Goal: Information Seeking & Learning: Check status

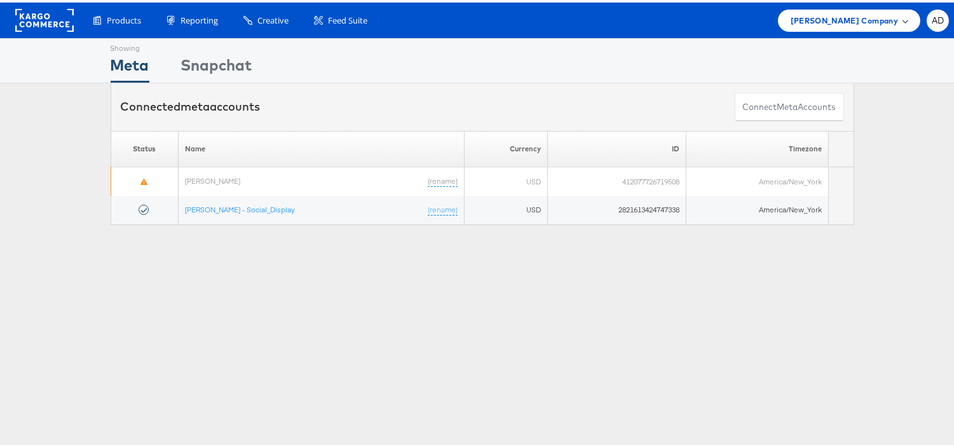
click at [863, 17] on span "[PERSON_NAME] Company" at bounding box center [844, 17] width 107 height 13
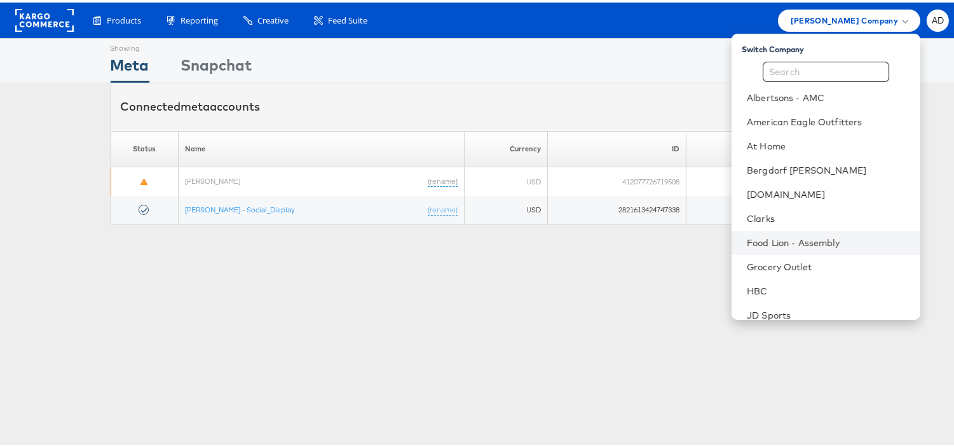
scroll to position [205, 0]
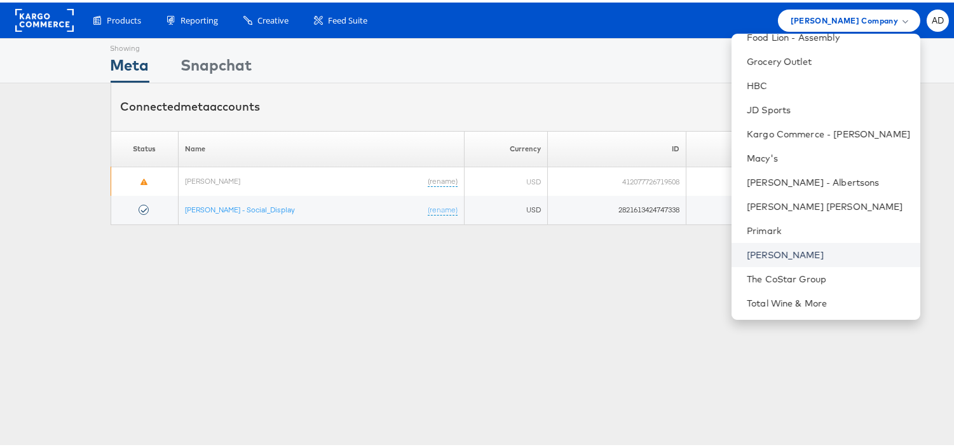
click at [747, 253] on link "[PERSON_NAME]" at bounding box center [828, 252] width 163 height 13
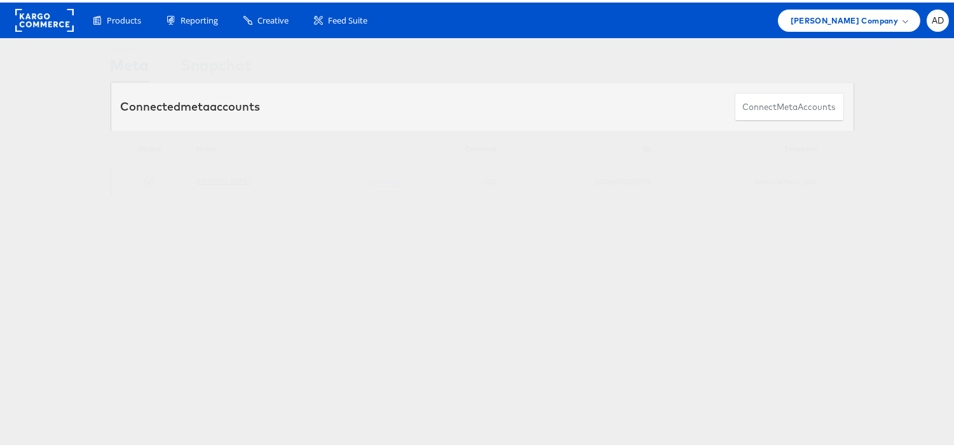
click at [207, 175] on link "[PERSON_NAME]" at bounding box center [223, 179] width 55 height 10
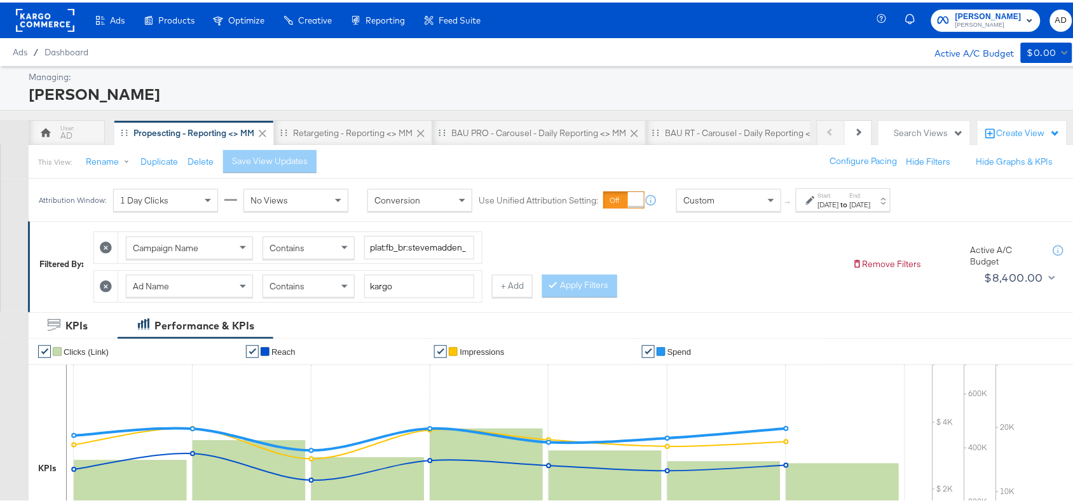
click at [837, 207] on div "[DATE]" at bounding box center [828, 202] width 21 height 10
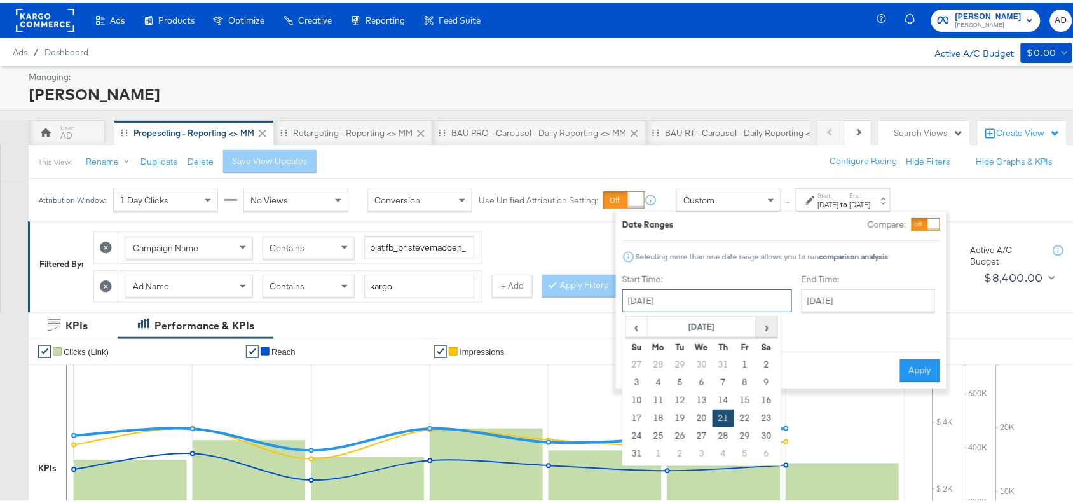
drag, startPoint x: 721, startPoint y: 307, endPoint x: 764, endPoint y: 331, distance: 48.7
click at [764, 310] on div "[DATE] ‹ [DATE] › Su Mo Tu We Th Fr Sa 27 28 29 30 31 1 2 3 4 5 6 7 8 9 10 11 1…" at bounding box center [707, 298] width 170 height 23
click at [764, 331] on span "›" at bounding box center [767, 324] width 20 height 19
click at [678, 413] on td "23" at bounding box center [680, 416] width 22 height 18
type input "[DATE]"
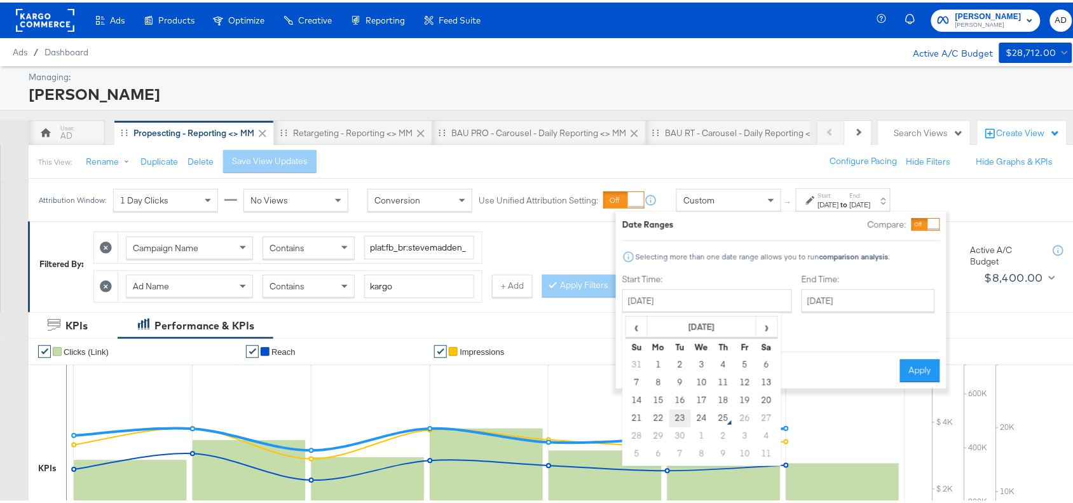
type input "[DATE]"
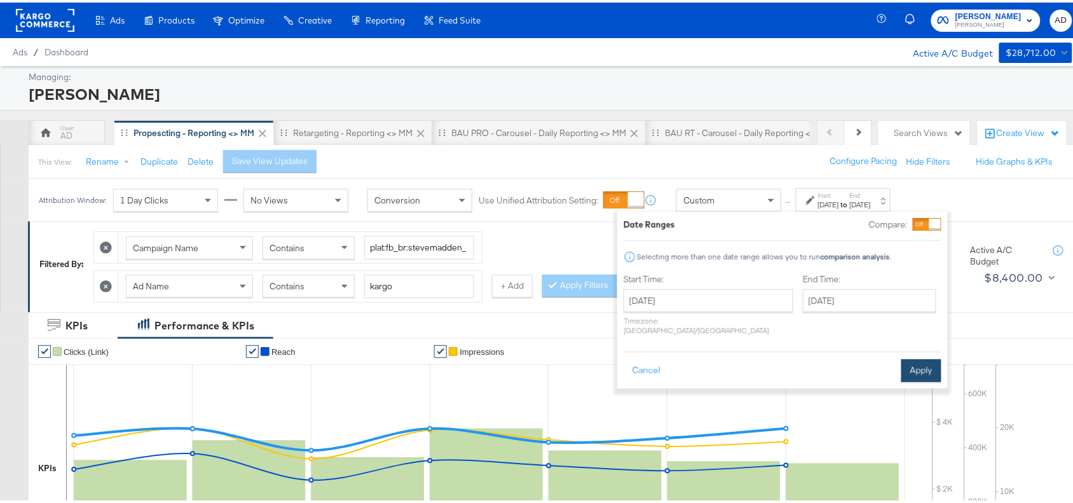
click at [919, 357] on button "Apply" at bounding box center [921, 368] width 40 height 23
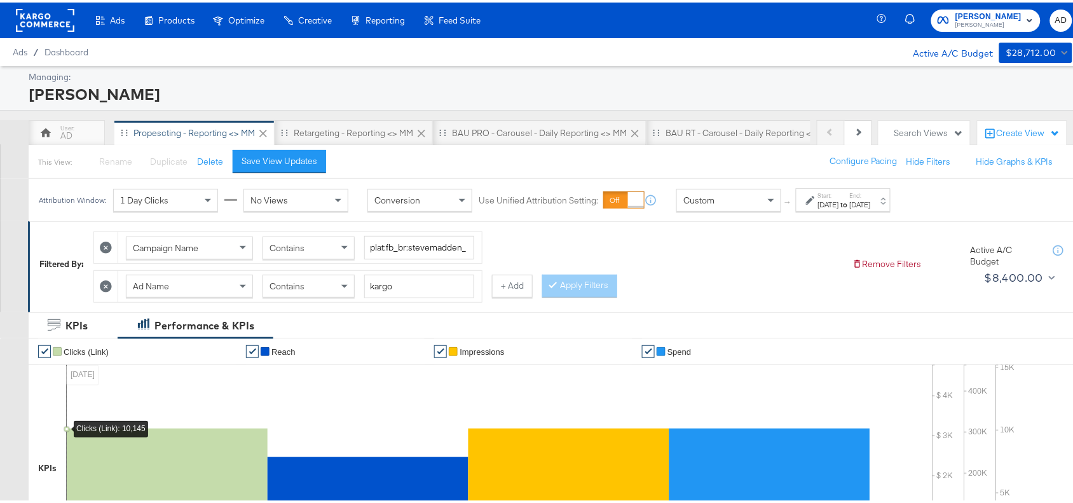
scroll to position [446, 0]
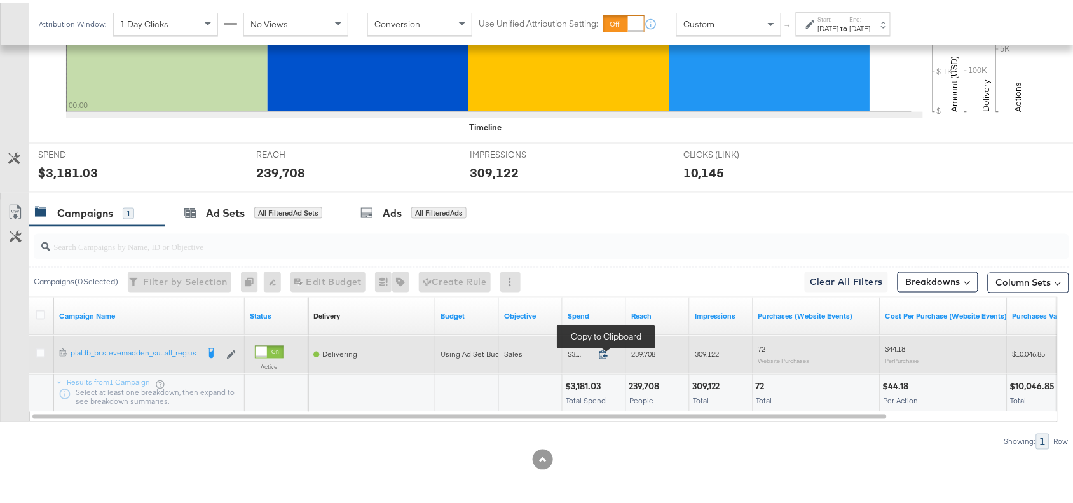
click at [601, 352] on icon at bounding box center [604, 352] width 10 height 10
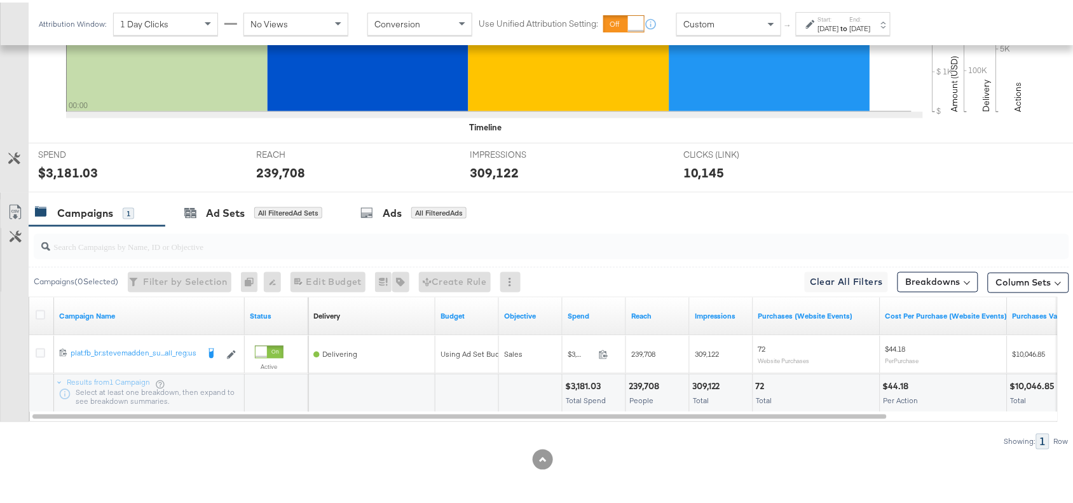
click at [650, 385] on div "239,708" at bounding box center [646, 384] width 34 height 12
click at [723, 389] on div "309,122" at bounding box center [708, 384] width 32 height 12
click at [715, 385] on div "309,122" at bounding box center [708, 384] width 32 height 12
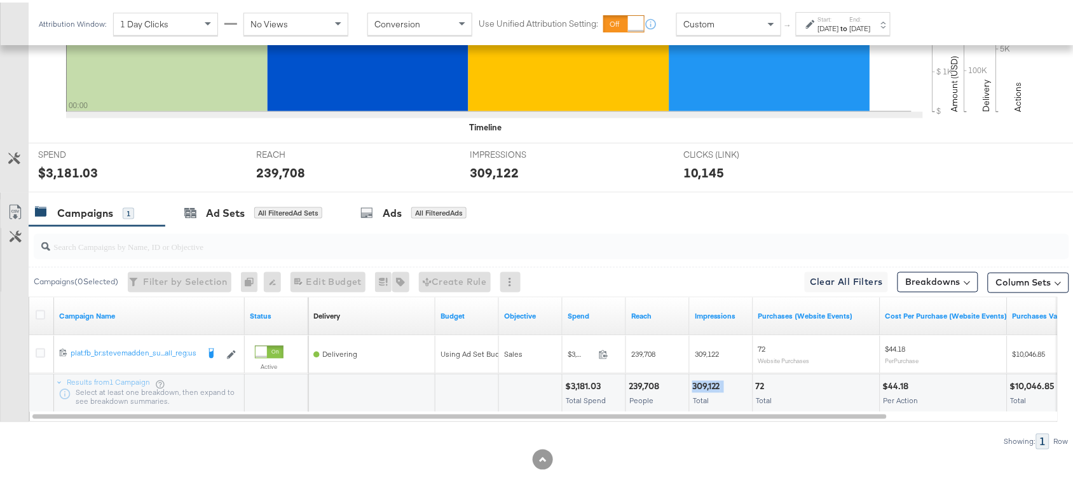
click at [715, 385] on div "309,122" at bounding box center [708, 384] width 32 height 12
copy div "309,122"
click at [839, 23] on div "Sep 23rd 2025" at bounding box center [828, 26] width 21 height 10
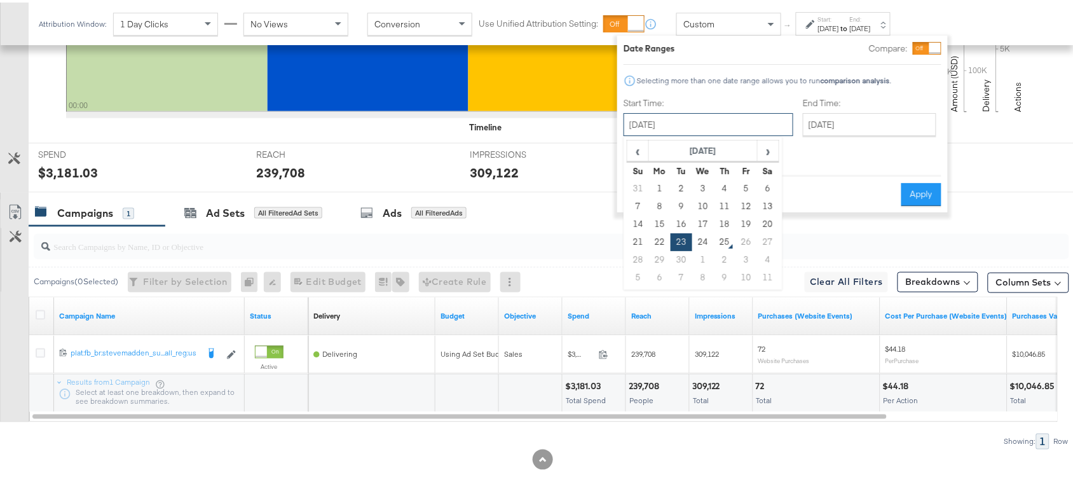
click at [721, 127] on input "September 23rd 2025" at bounding box center [709, 122] width 170 height 23
click at [709, 238] on td "24" at bounding box center [703, 240] width 22 height 18
type input "September 24th 2025"
click at [915, 181] on button "Apply" at bounding box center [921, 192] width 40 height 23
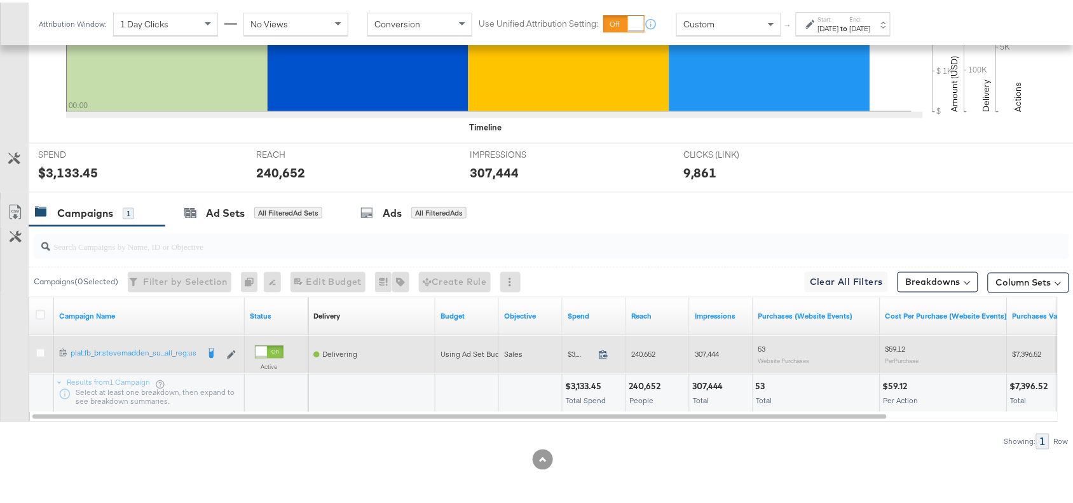
click at [605, 350] on icon at bounding box center [604, 352] width 10 height 10
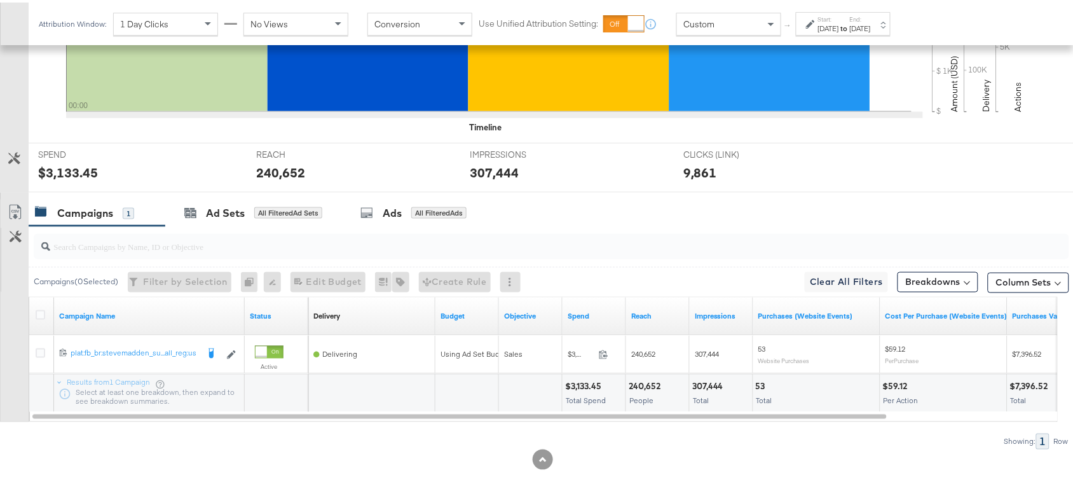
click at [643, 383] on div "240,652" at bounding box center [647, 384] width 36 height 12
click at [693, 380] on div "307,444" at bounding box center [709, 384] width 35 height 12
copy div "307,444"
click at [693, 380] on div "307,444" at bounding box center [709, 384] width 35 height 12
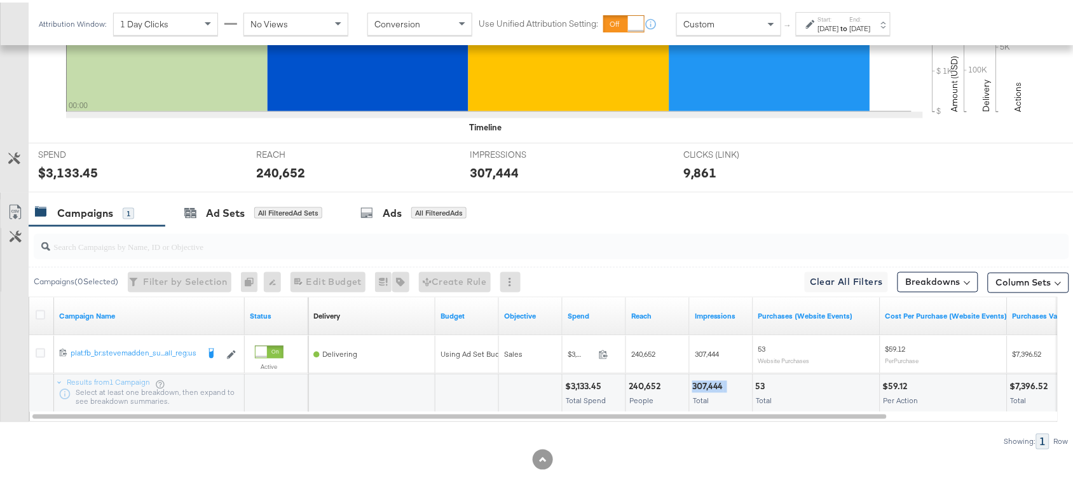
scroll to position [0, 0]
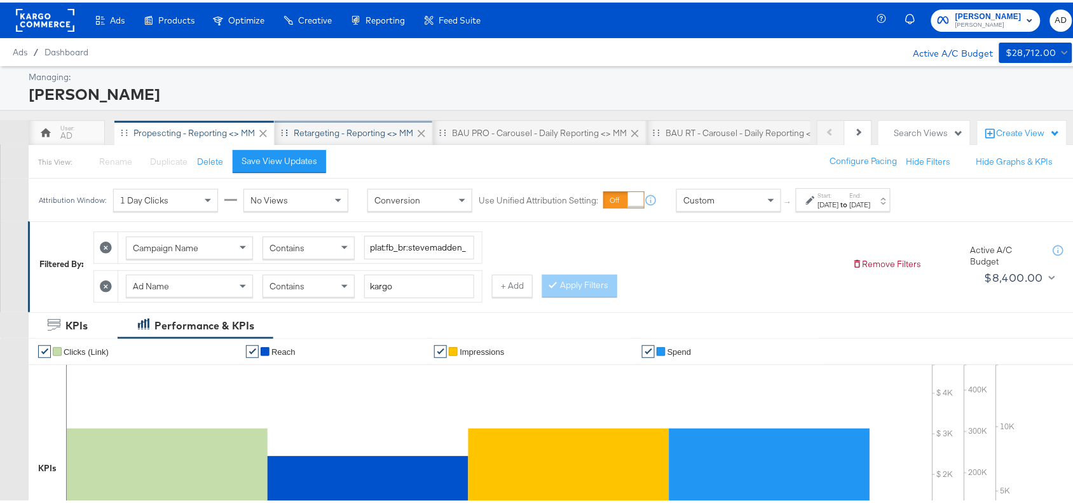
click at [375, 134] on div "Retargeting - Reporting <> MM" at bounding box center [353, 131] width 119 height 12
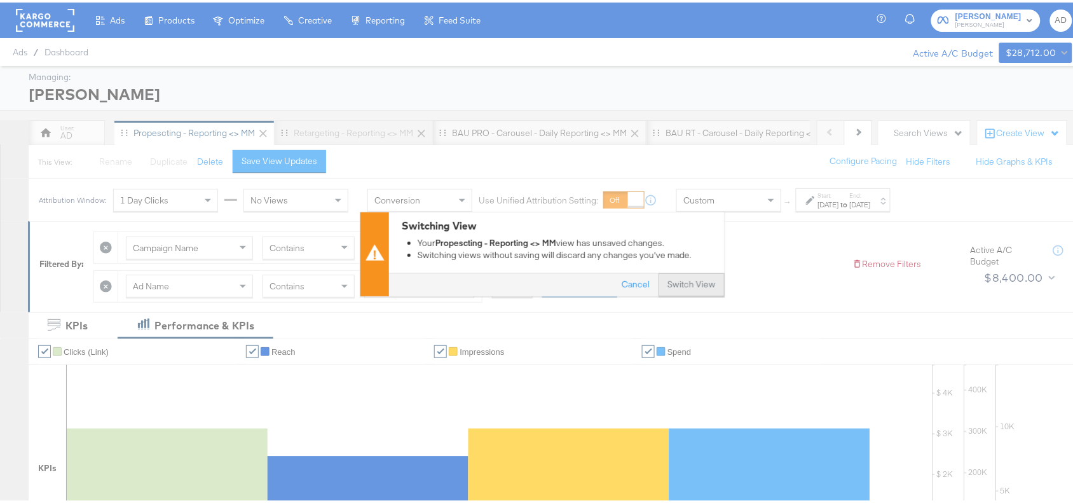
click at [668, 278] on button "Switch View" at bounding box center [692, 282] width 66 height 23
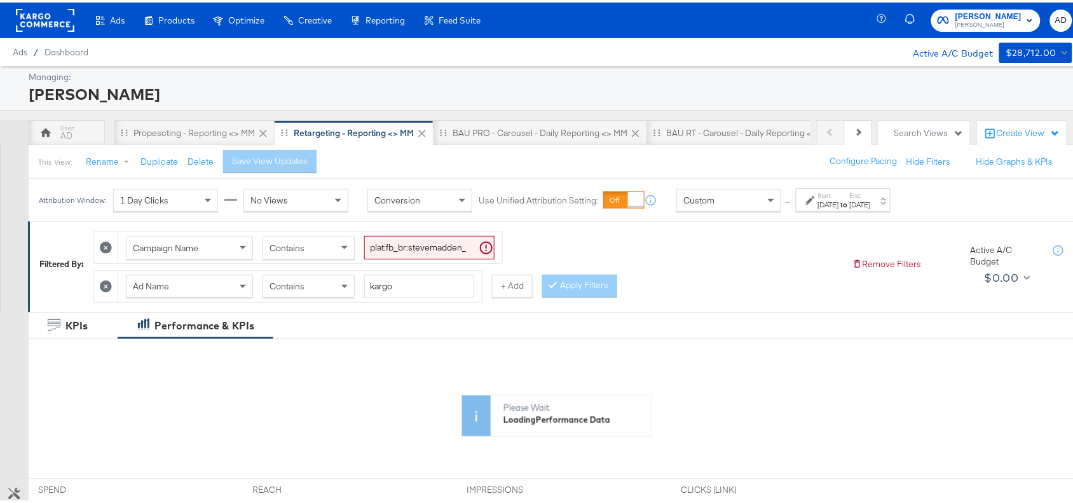
click at [871, 197] on label "End:" at bounding box center [860, 193] width 21 height 8
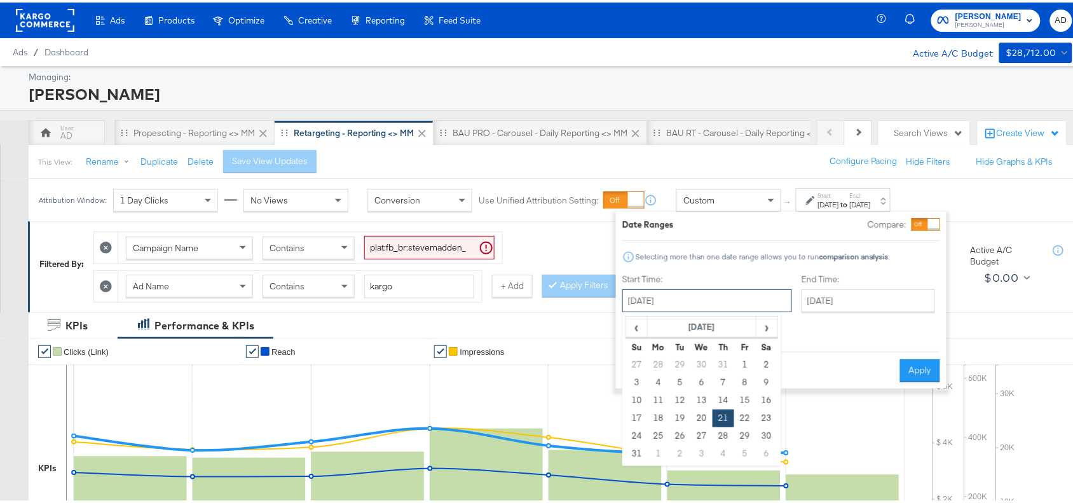
click at [701, 297] on input "August 21st 2025" at bounding box center [707, 298] width 170 height 23
drag, startPoint x: 777, startPoint y: 313, endPoint x: 763, endPoint y: 332, distance: 23.3
click at [763, 332] on div "‹ August 2025 › Su Mo Tu We Th Fr Sa 27 28 29 30 31 1 2 3 4 5 6 7 8 9 10 11 12 …" at bounding box center [701, 386] width 159 height 153
click at [763, 332] on span "›" at bounding box center [767, 324] width 20 height 19
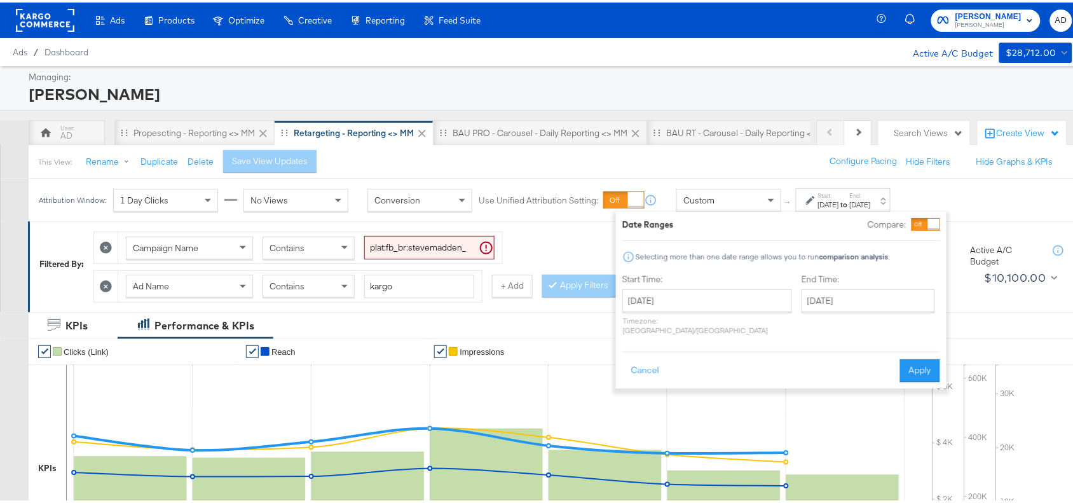
click at [837, 329] on div "End Time: August 27th 2025 ‹ August 2025 › Su Mo Tu We Th Fr Sa 27 28 29 30 31 …" at bounding box center [871, 304] width 139 height 67
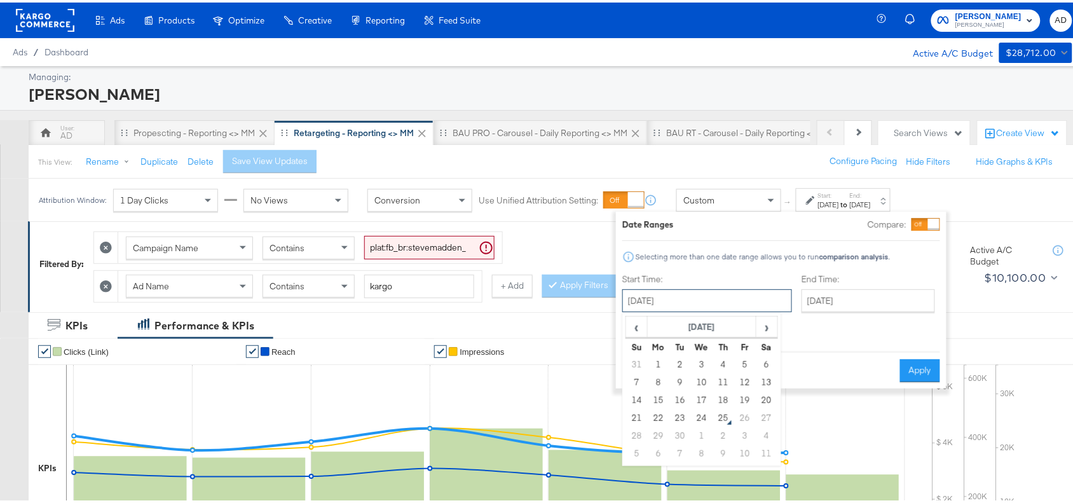
click at [707, 294] on input "August 21st 2025" at bounding box center [707, 298] width 170 height 23
click at [674, 424] on td "23" at bounding box center [680, 416] width 22 height 18
type input "September 23rd 2025"
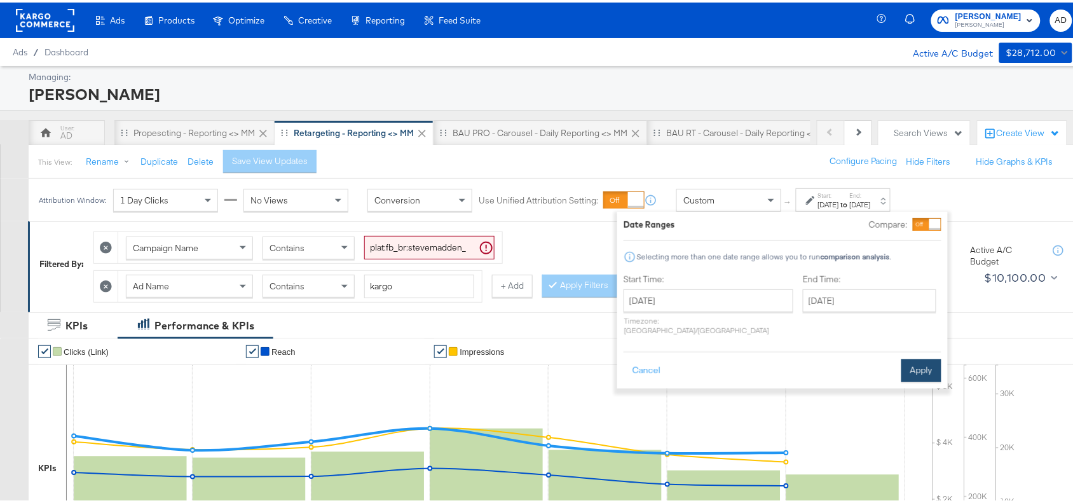
click at [922, 359] on button "Apply" at bounding box center [921, 368] width 40 height 23
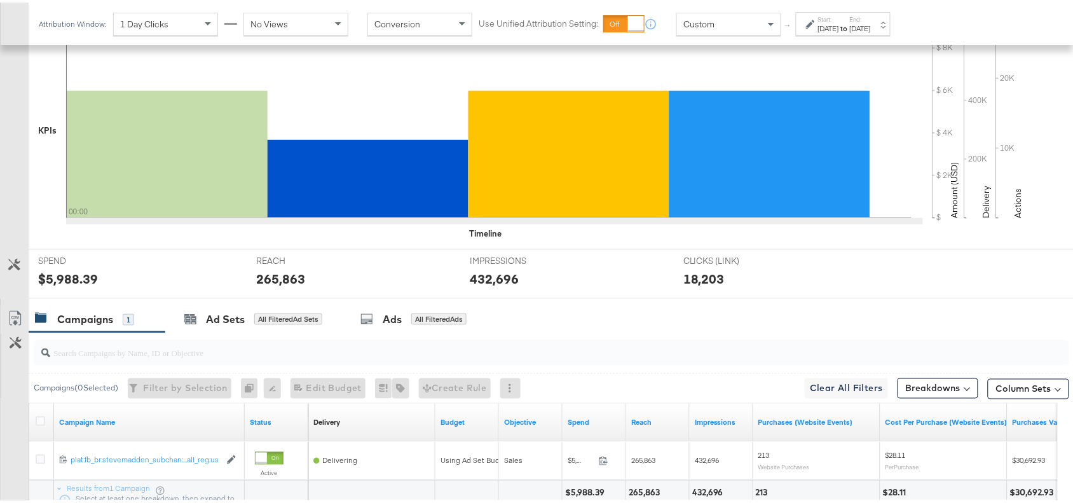
scroll to position [446, 0]
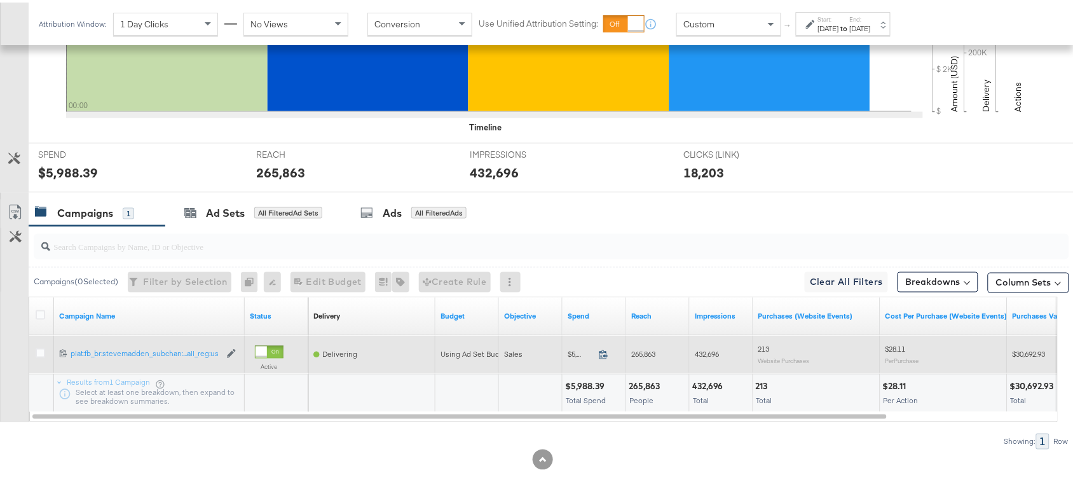
click at [604, 350] on icon at bounding box center [603, 352] width 8 height 9
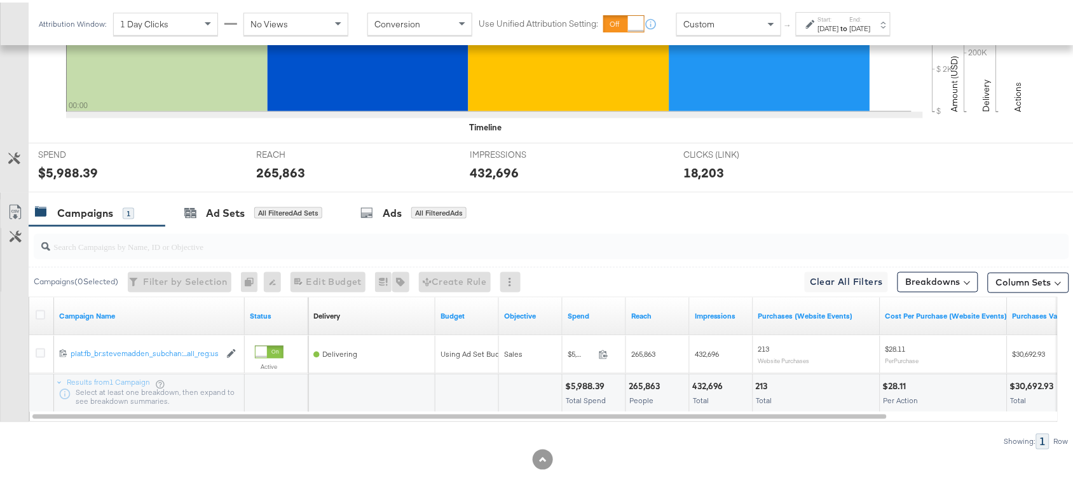
click at [716, 385] on div "432,696" at bounding box center [709, 384] width 35 height 12
copy div "432,696"
click at [716, 385] on div "432,696" at bounding box center [709, 384] width 35 height 12
click at [871, 20] on div "Start: Sep 23rd 2025 to End: Sep 23rd 2025" at bounding box center [844, 22] width 53 height 18
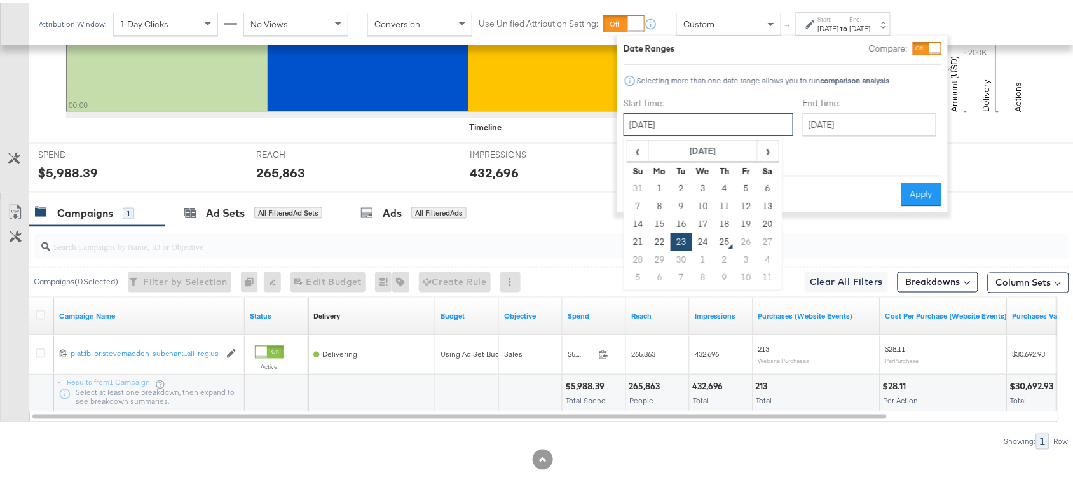
click at [715, 119] on input "September 23rd 2025" at bounding box center [709, 122] width 170 height 23
click at [697, 243] on td "24" at bounding box center [703, 240] width 22 height 18
type input "September 24th 2025"
click at [916, 188] on button "Apply" at bounding box center [921, 192] width 40 height 23
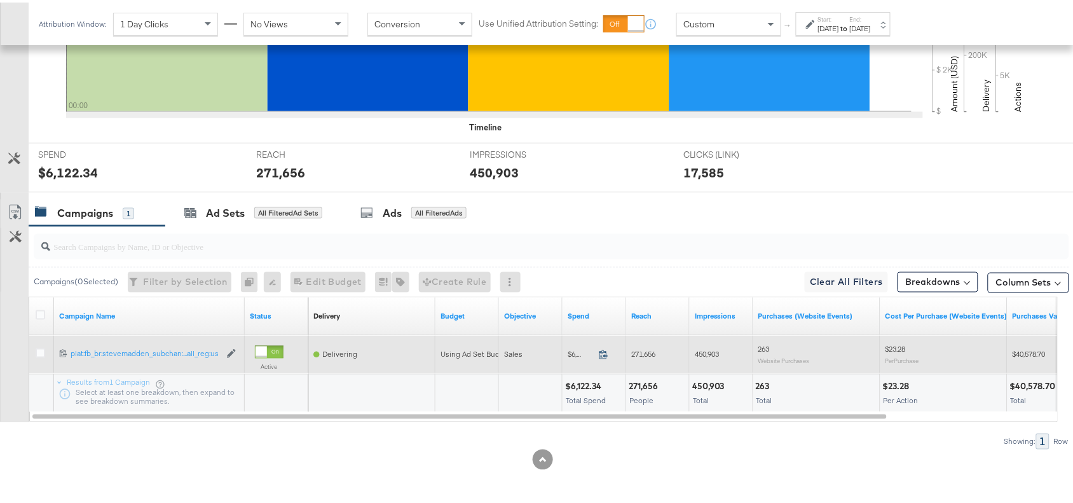
click at [599, 353] on icon at bounding box center [604, 352] width 10 height 10
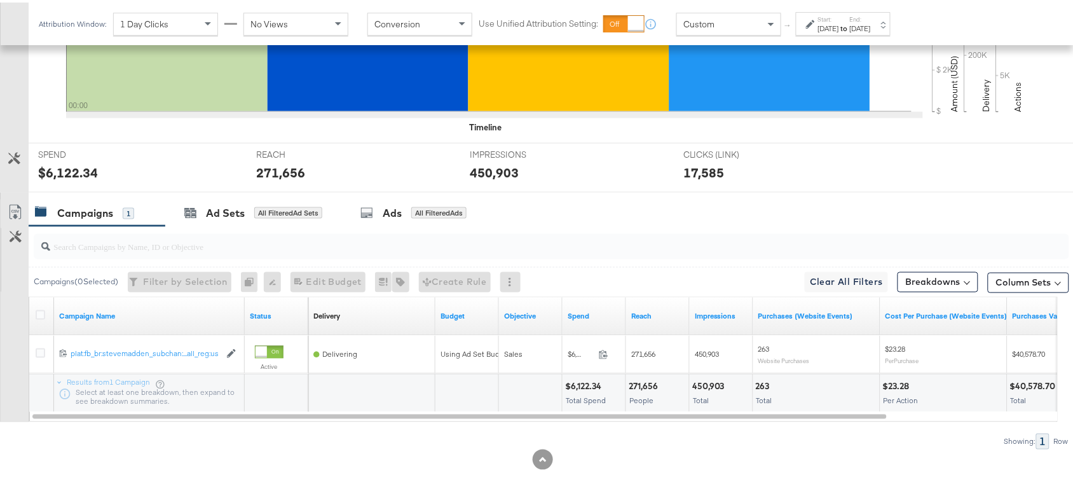
click at [704, 389] on div "450,903" at bounding box center [710, 384] width 36 height 12
click at [659, 383] on div "271,656" at bounding box center [645, 384] width 33 height 12
click at [646, 383] on div "271,656" at bounding box center [645, 384] width 33 height 12
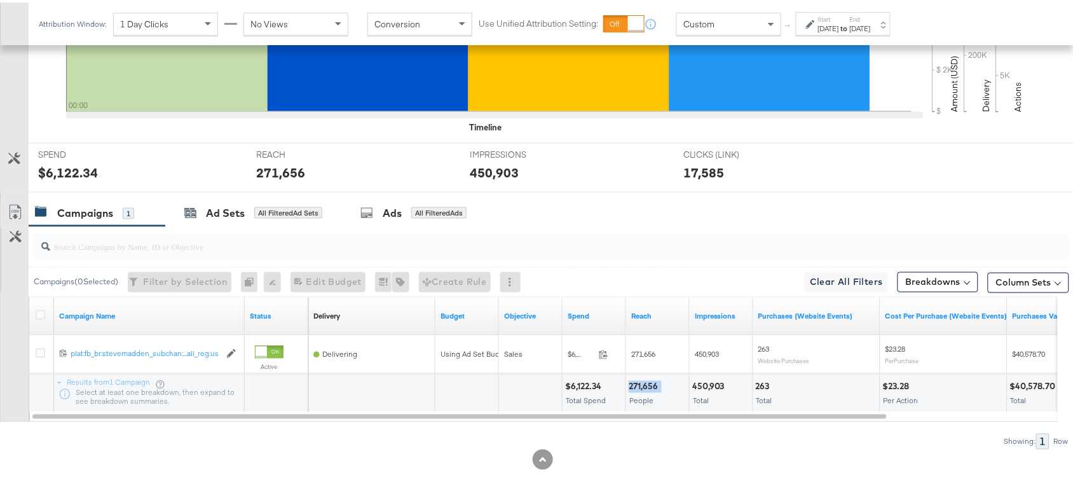
copy div "271,656"
click at [646, 383] on div "271,656" at bounding box center [645, 384] width 33 height 12
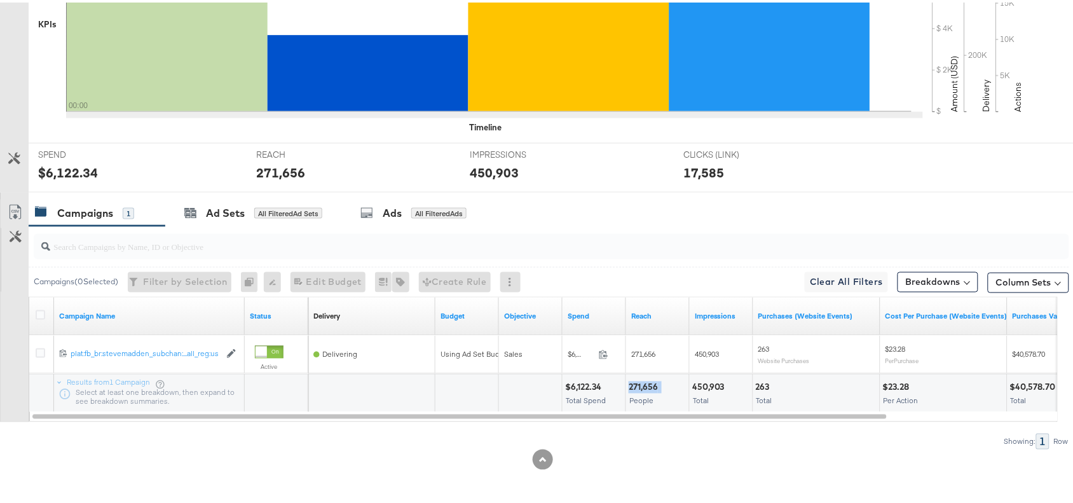
scroll to position [0, 0]
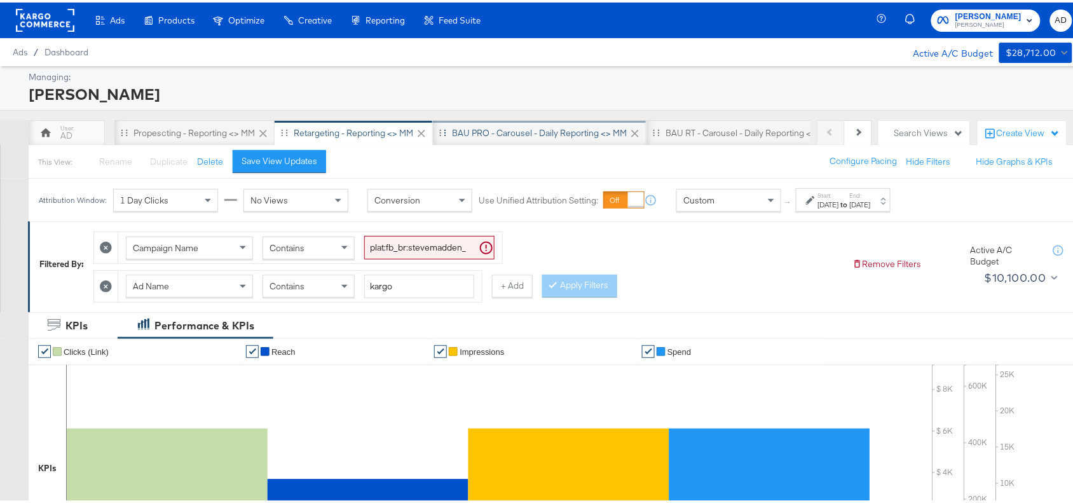
click at [475, 127] on div "BAU PRO - Carousel - Daily Reporting <> MM" at bounding box center [539, 131] width 175 height 12
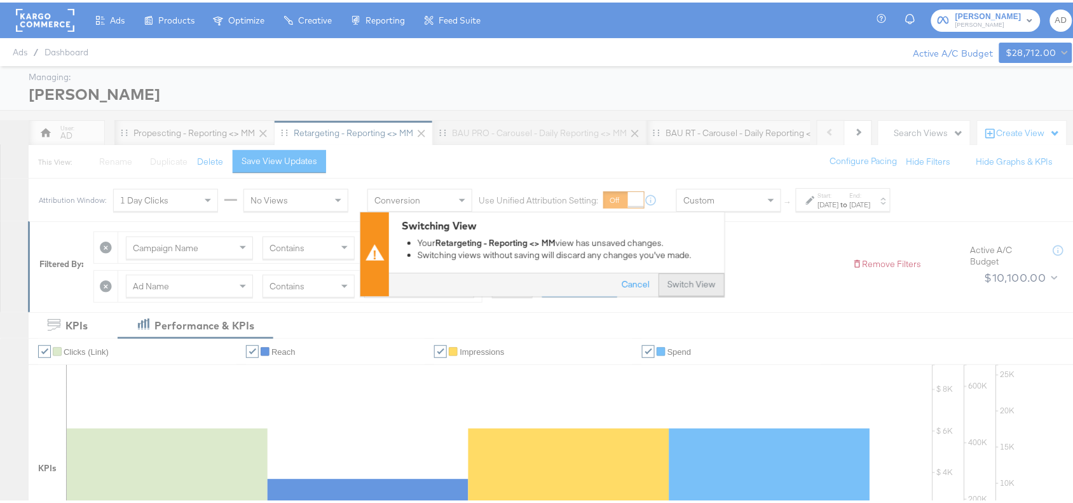
click at [686, 278] on button "Switch View" at bounding box center [692, 282] width 66 height 23
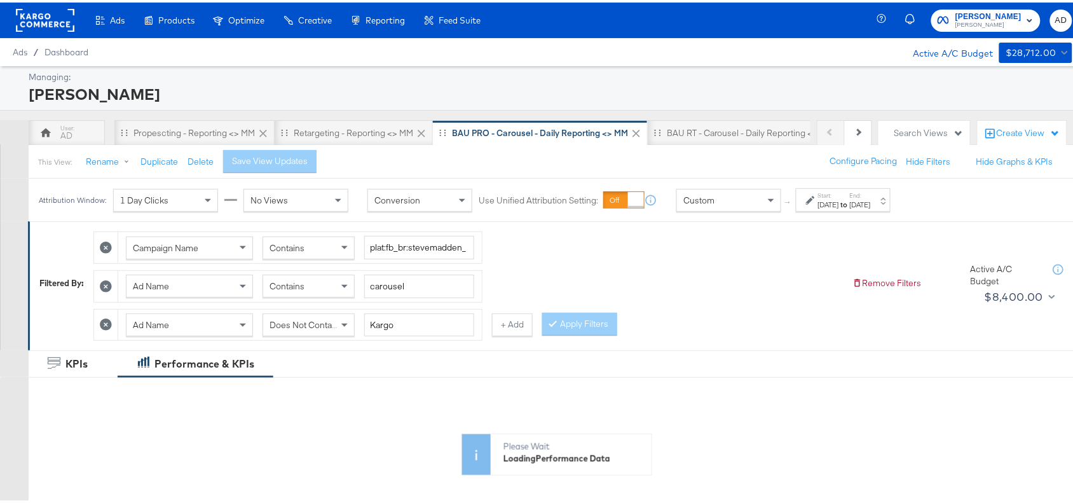
click at [839, 198] on div "Aug 21st 2025" at bounding box center [828, 202] width 21 height 10
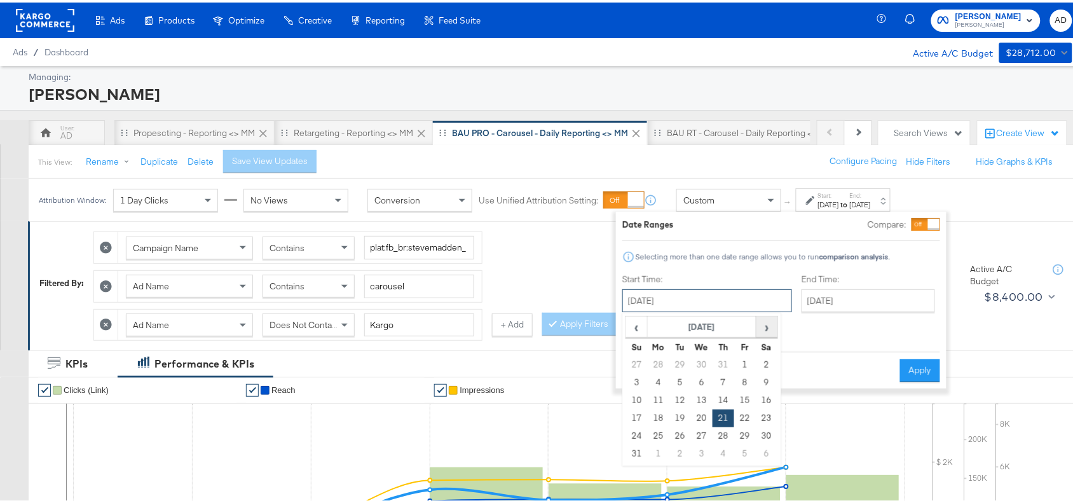
drag, startPoint x: 720, startPoint y: 291, endPoint x: 765, endPoint y: 323, distance: 54.7
click at [765, 310] on div "August 21st 2025 ‹ August 2025 › Su Mo Tu We Th Fr Sa 27 28 29 30 31 1 2 3 4 5 …" at bounding box center [707, 298] width 170 height 23
click at [765, 323] on span "›" at bounding box center [767, 324] width 20 height 19
click at [681, 417] on td "23" at bounding box center [680, 416] width 22 height 18
type input "September 23rd 2025"
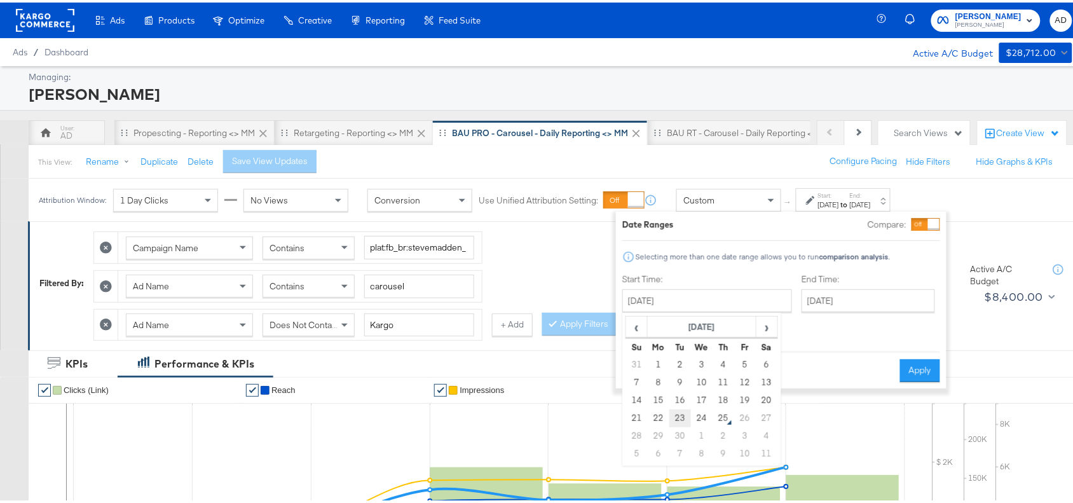
type input "September 23rd 2025"
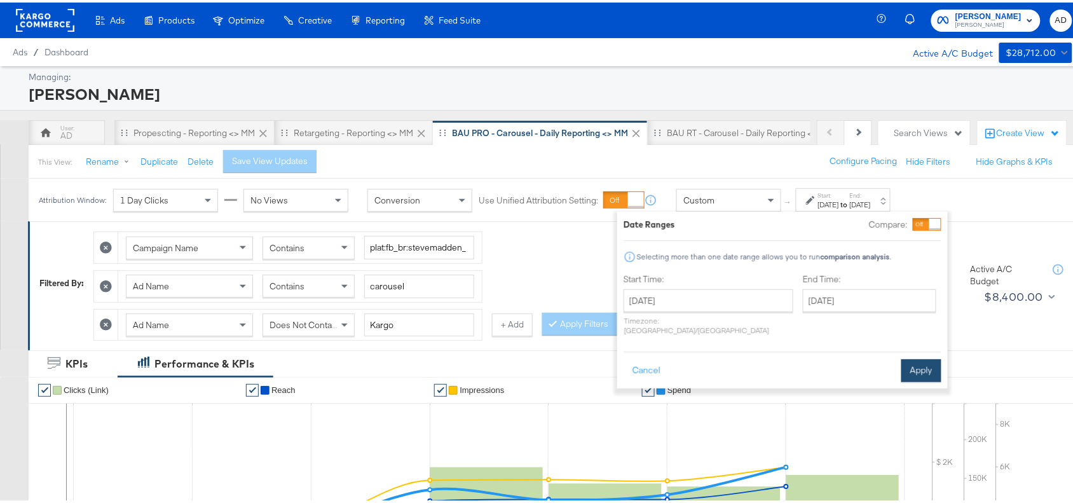
click at [913, 358] on button "Apply" at bounding box center [921, 368] width 40 height 23
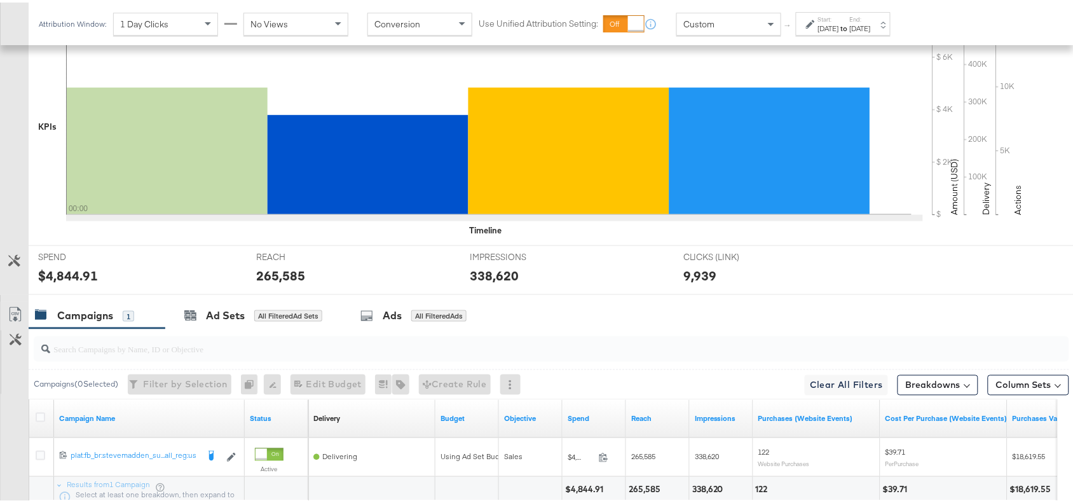
scroll to position [485, 0]
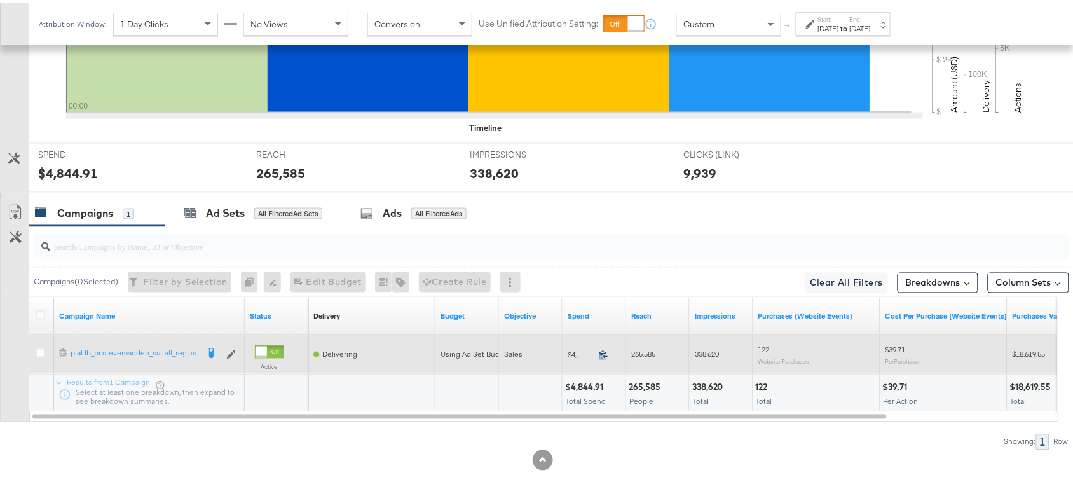
click at [602, 354] on icon at bounding box center [604, 353] width 10 height 10
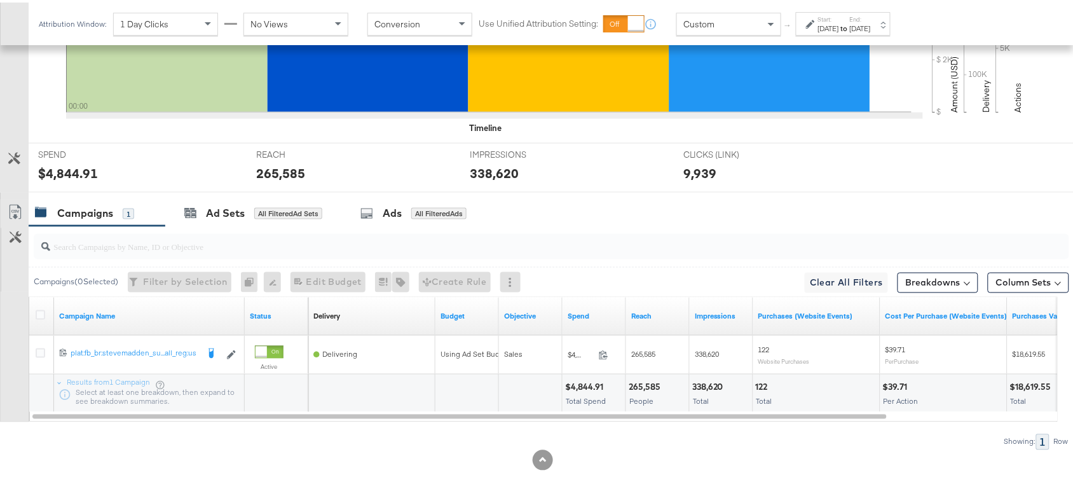
click at [718, 385] on div "338,620" at bounding box center [709, 385] width 35 height 12
copy div "338,620"
click at [718, 385] on div "338,620" at bounding box center [709, 385] width 35 height 12
click at [839, 20] on label "Start:" at bounding box center [828, 17] width 21 height 8
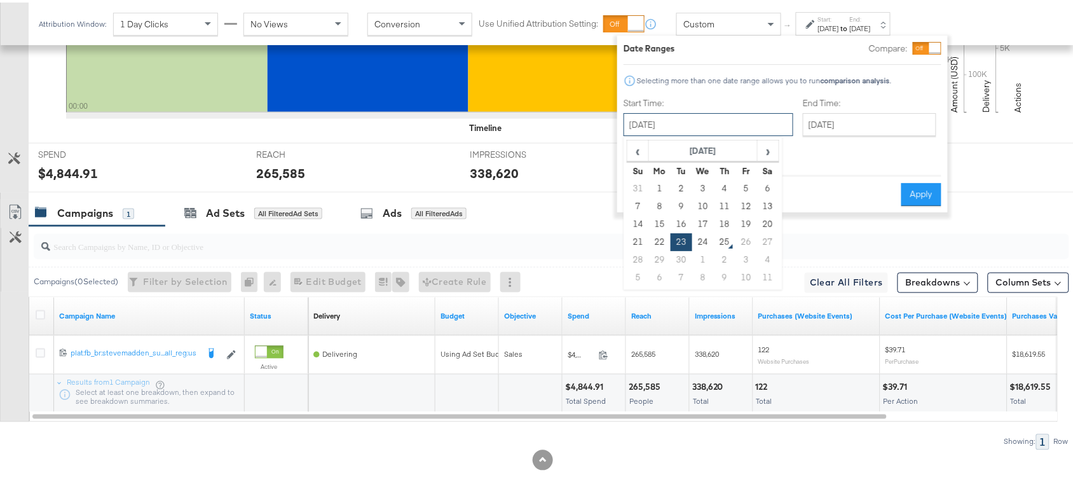
click at [716, 122] on input "September 23rd 2025" at bounding box center [709, 122] width 170 height 23
click at [704, 236] on td "24" at bounding box center [703, 240] width 22 height 18
type input "September 24th 2025"
click at [919, 184] on button "Apply" at bounding box center [921, 192] width 40 height 23
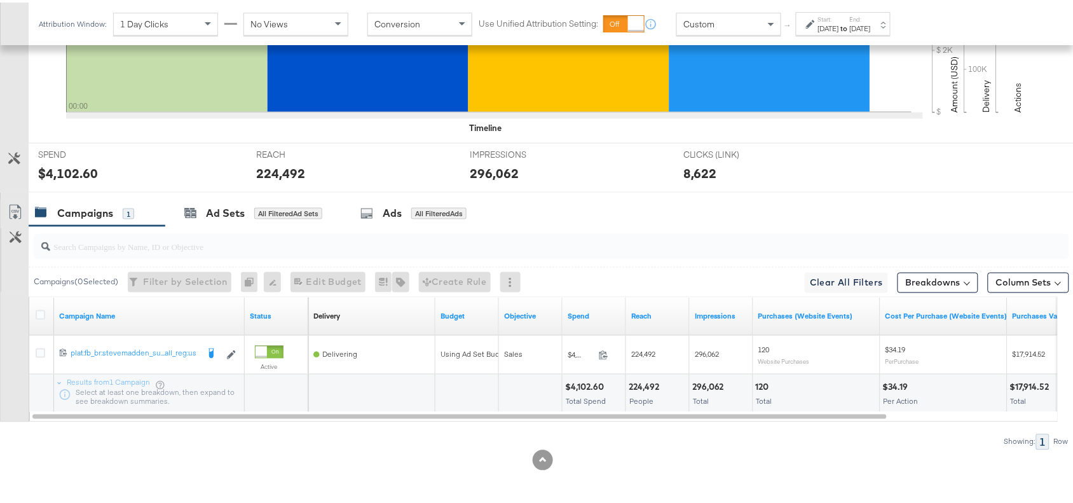
click at [589, 379] on div "$4,102.60" at bounding box center [586, 385] width 43 height 12
copy div "4,102.60"
click at [589, 379] on div "$4,102.60" at bounding box center [586, 385] width 43 height 12
click at [652, 383] on div "224,492" at bounding box center [646, 385] width 34 height 12
copy div "224,492"
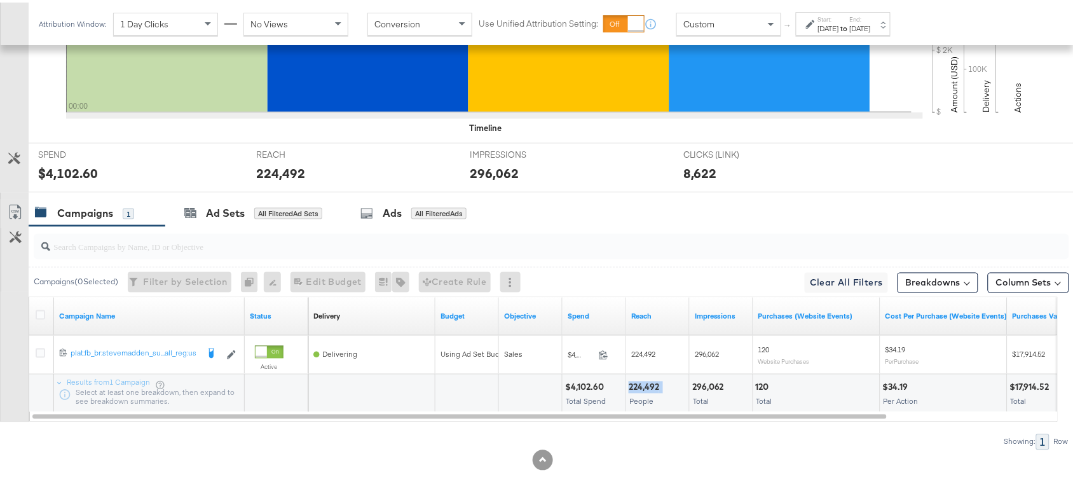
click at [652, 383] on div "224,492" at bounding box center [646, 385] width 34 height 12
click at [712, 385] on div "296,062" at bounding box center [710, 385] width 36 height 12
copy div "296,062"
click at [712, 385] on div "296,062" at bounding box center [710, 385] width 36 height 12
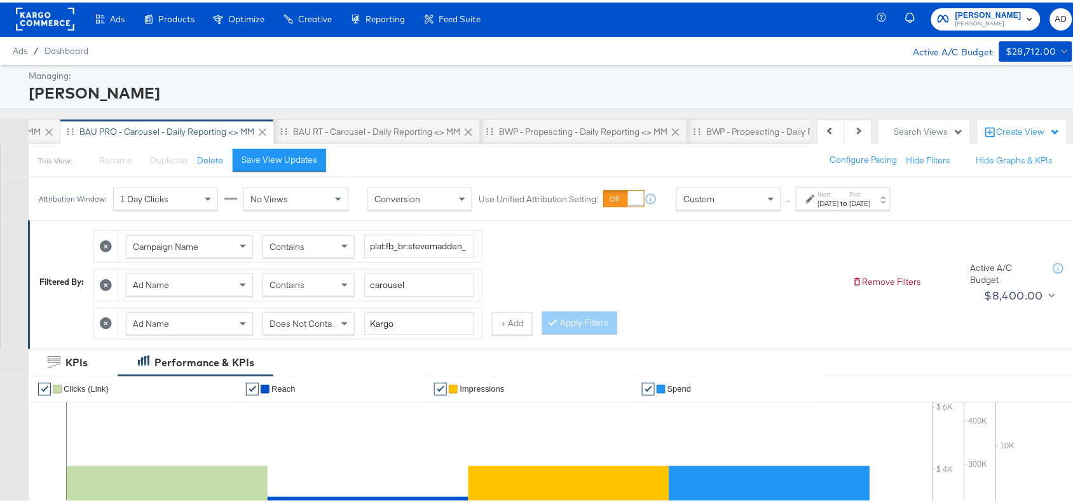
scroll to position [0, 0]
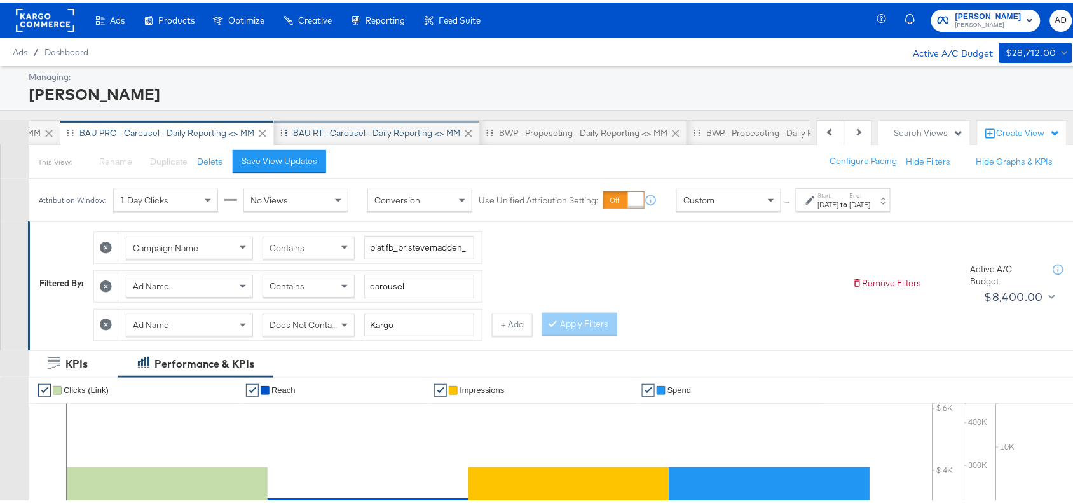
click at [354, 128] on div "BAU RT - Carousel - Daily Reporting <> MM" at bounding box center [376, 131] width 167 height 12
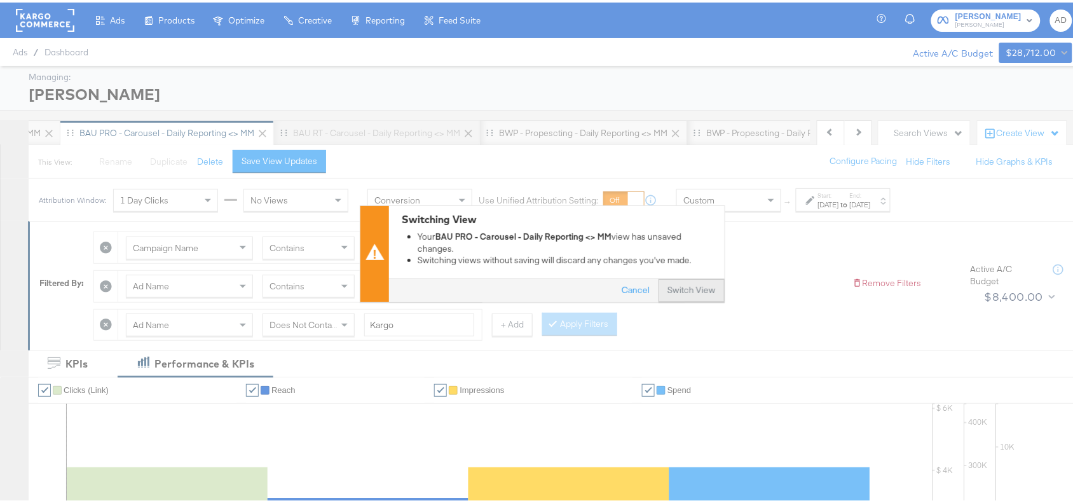
click at [682, 281] on button "Switch View" at bounding box center [692, 288] width 66 height 23
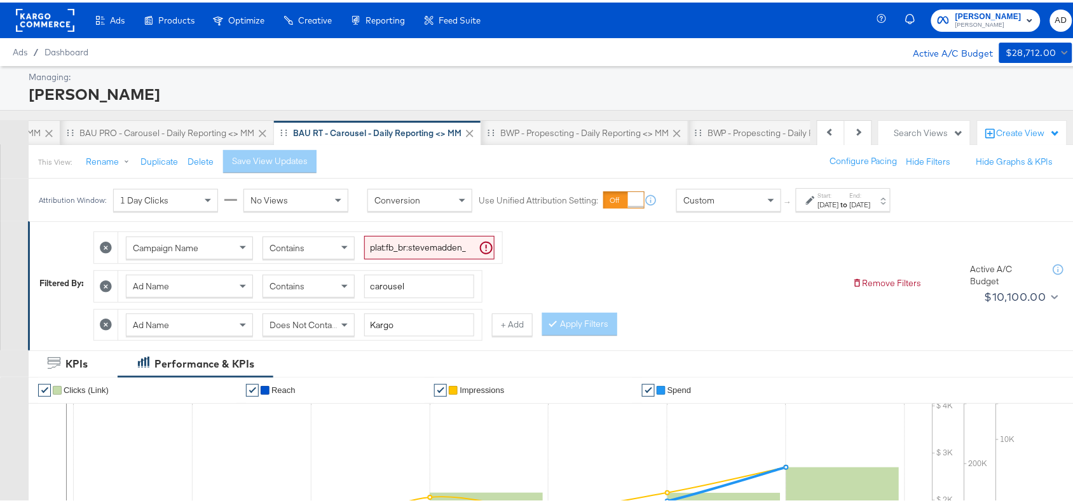
click at [839, 205] on div "Aug 21st 2025" at bounding box center [828, 202] width 21 height 10
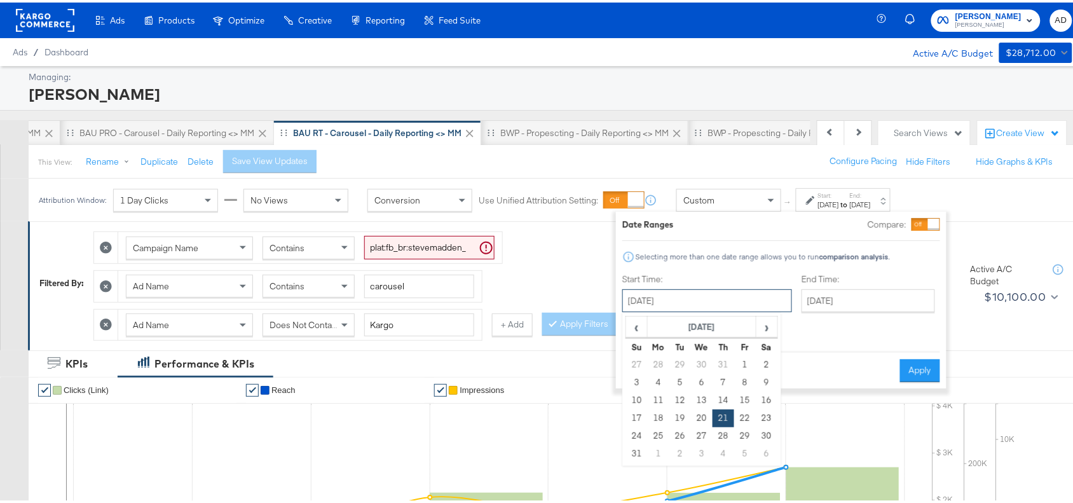
click at [707, 294] on input "August 21st 2025" at bounding box center [707, 298] width 170 height 23
click at [767, 329] on span "›" at bounding box center [767, 324] width 20 height 19
click at [677, 418] on td "23" at bounding box center [680, 416] width 22 height 18
type input "September 23rd 2025"
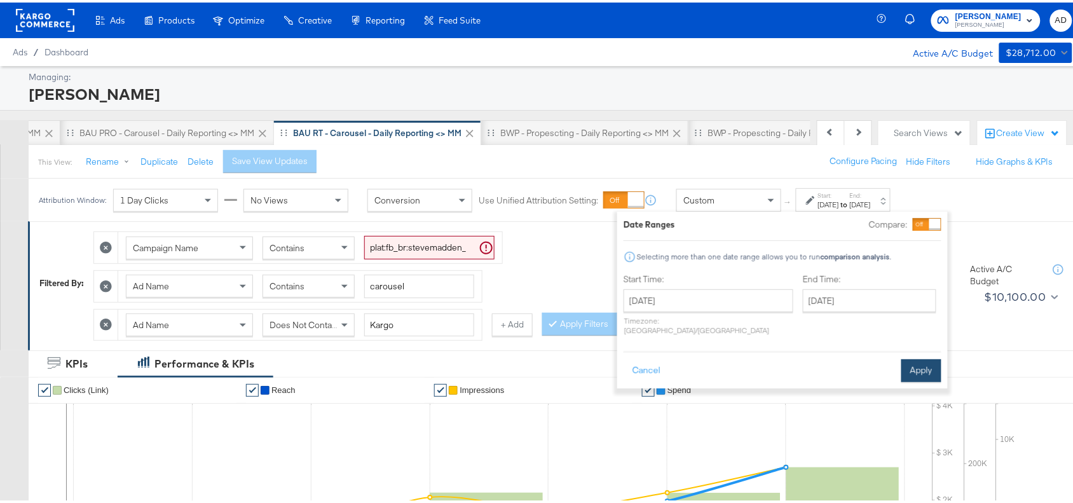
click at [913, 357] on button "Apply" at bounding box center [921, 368] width 40 height 23
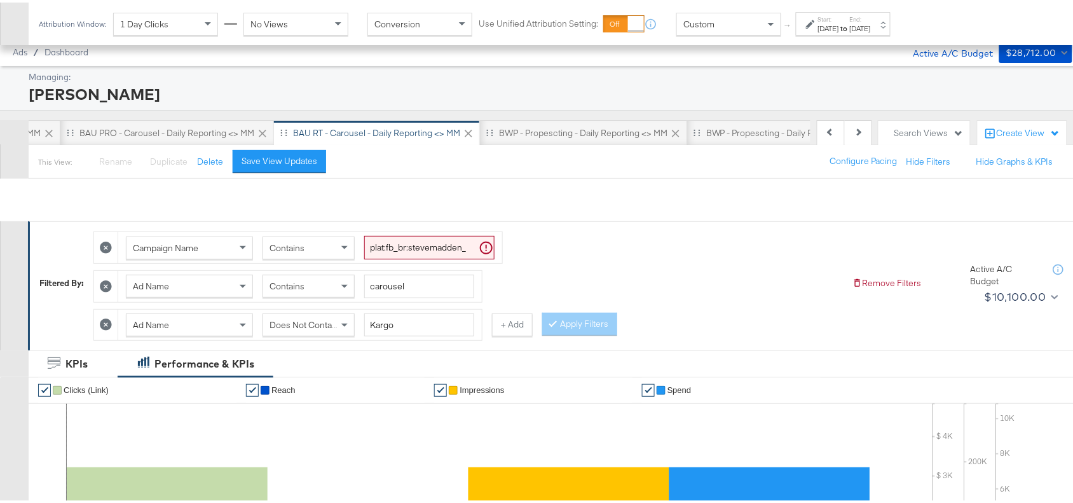
scroll to position [485, 0]
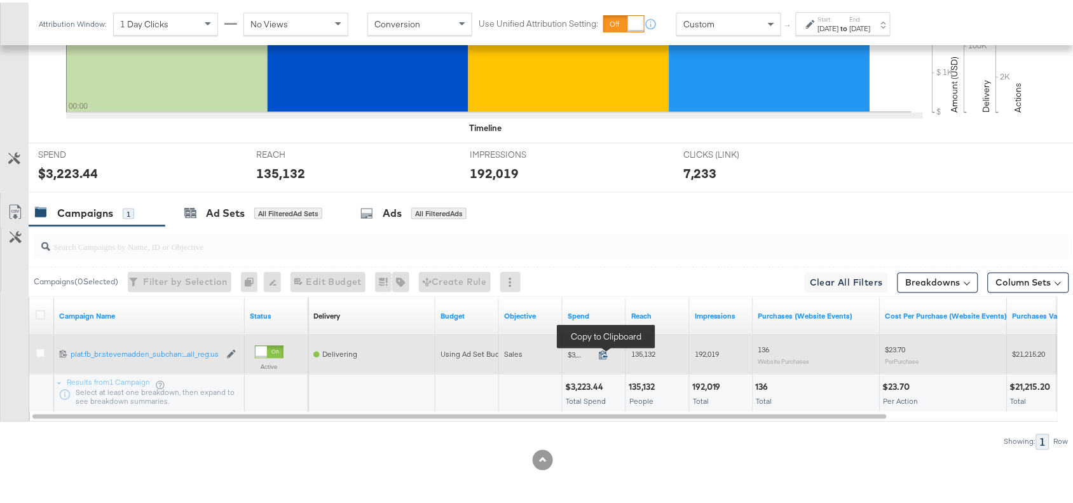
click at [601, 352] on icon at bounding box center [604, 353] width 10 height 10
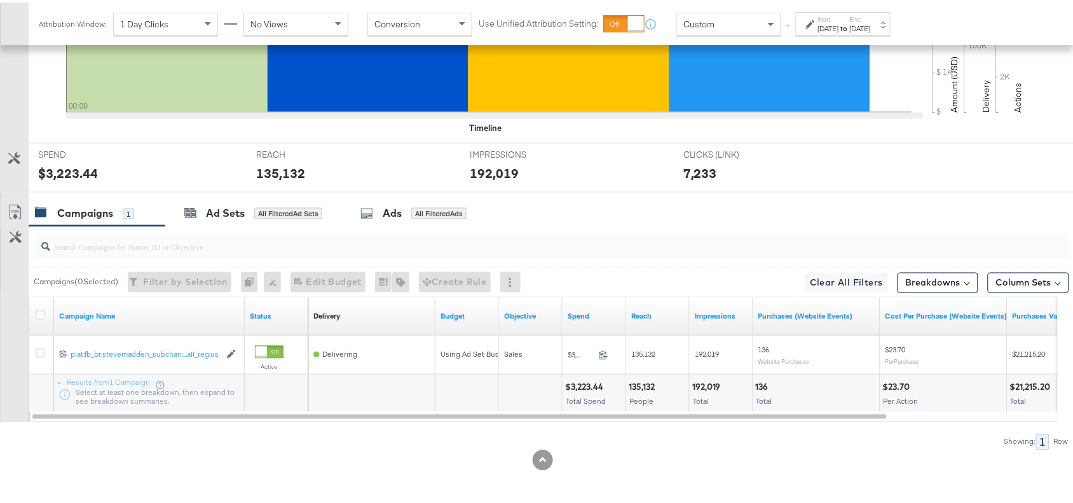
click at [699, 376] on div "192,019 Total" at bounding box center [721, 391] width 63 height 38
copy div "192,019"
click at [699, 376] on div "192,019 Total" at bounding box center [721, 391] width 63 height 38
click at [866, 18] on div "Start: Sep 23rd 2025 to End: Sep 23rd 2025" at bounding box center [844, 22] width 53 height 18
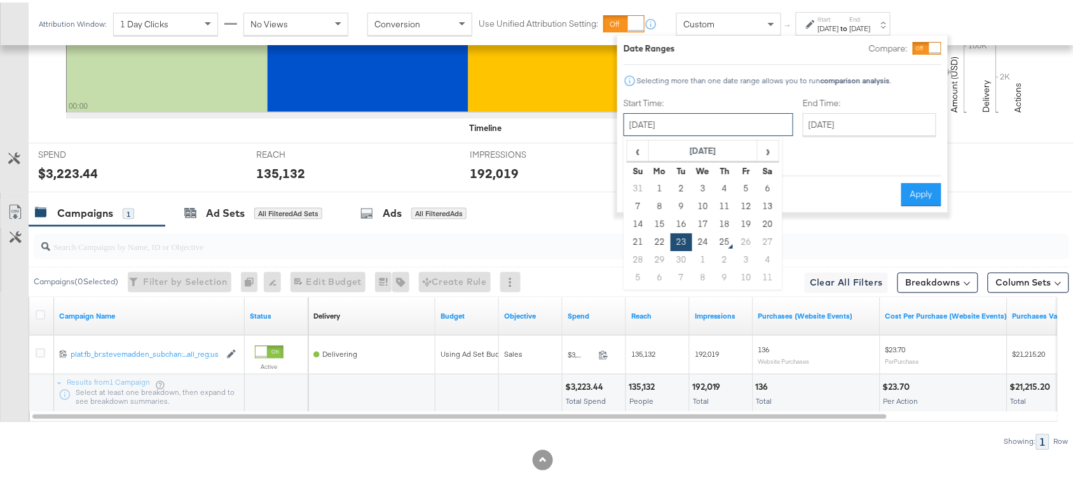
click at [725, 129] on input "September 23rd 2025" at bounding box center [709, 122] width 170 height 23
click at [702, 234] on td "24" at bounding box center [703, 240] width 22 height 18
type input "September 24th 2025"
click at [913, 184] on button "Apply" at bounding box center [921, 192] width 40 height 23
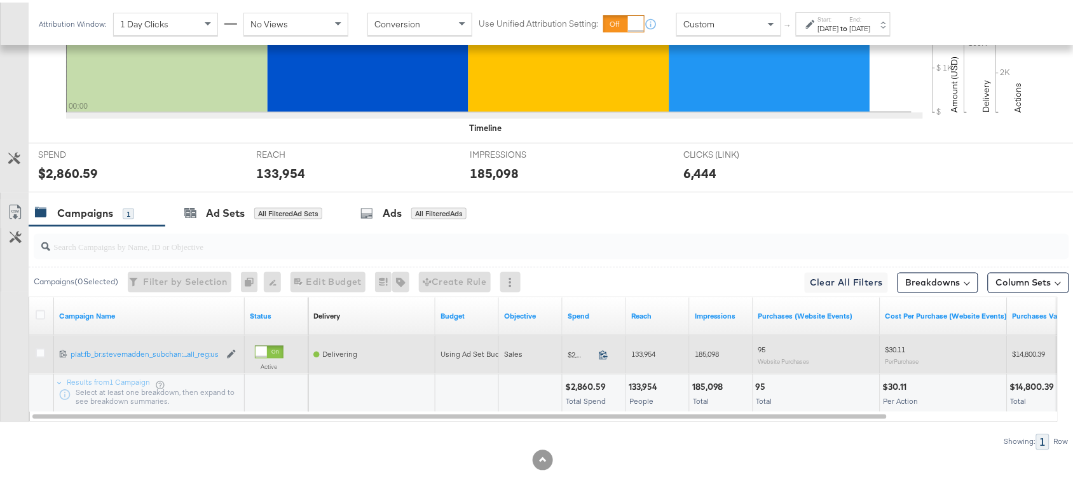
click at [604, 356] on icon at bounding box center [604, 353] width 10 height 10
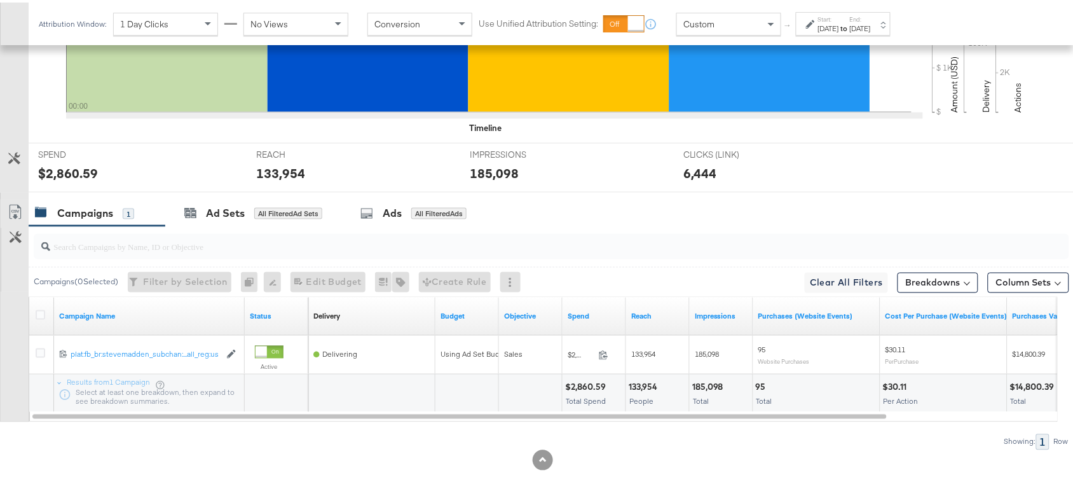
click at [650, 385] on div "133,954" at bounding box center [645, 385] width 32 height 12
click at [704, 379] on div "185,098" at bounding box center [709, 385] width 35 height 12
copy div "185,098"
click at [704, 379] on div "185,098" at bounding box center [709, 385] width 35 height 12
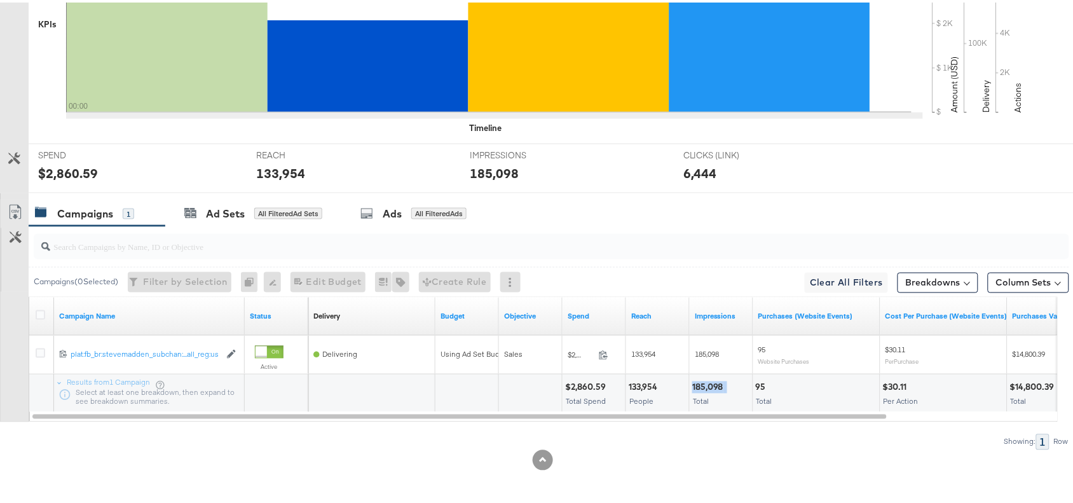
scroll to position [0, 0]
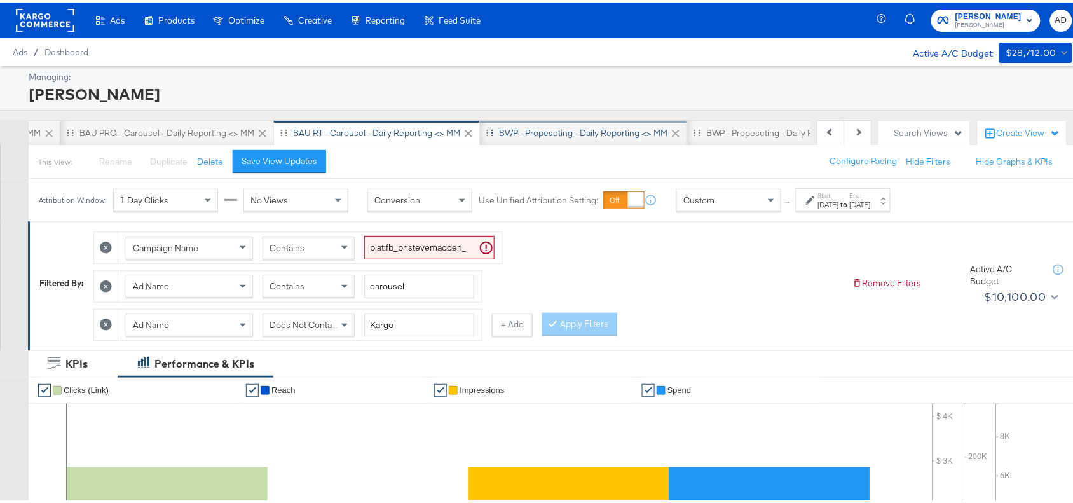
click at [550, 128] on div "BWP - Propescting - Daily Reporting <> MM" at bounding box center [583, 131] width 168 height 12
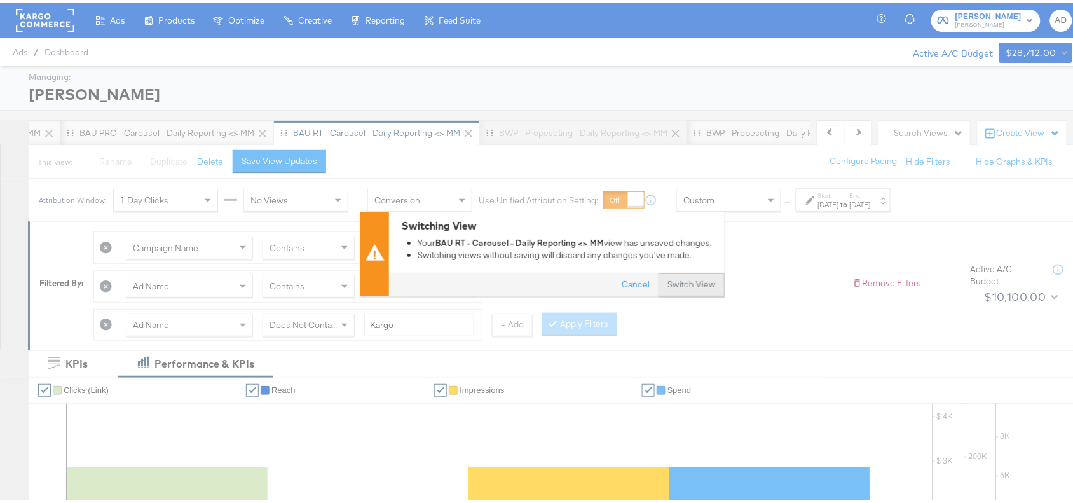
click at [683, 289] on button "Switch View" at bounding box center [692, 282] width 66 height 23
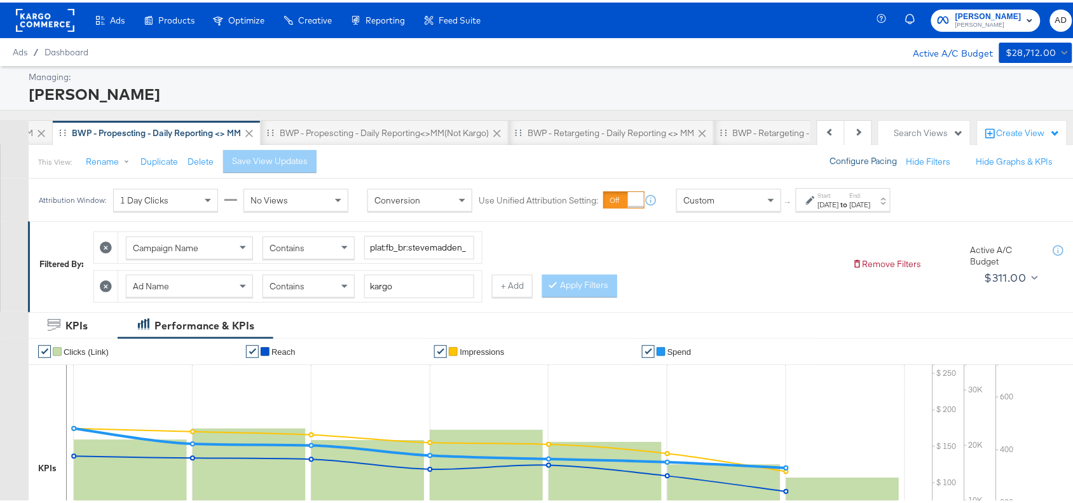
scroll to position [0, 809]
click at [839, 200] on div "Aug 21st 2025" at bounding box center [828, 202] width 21 height 10
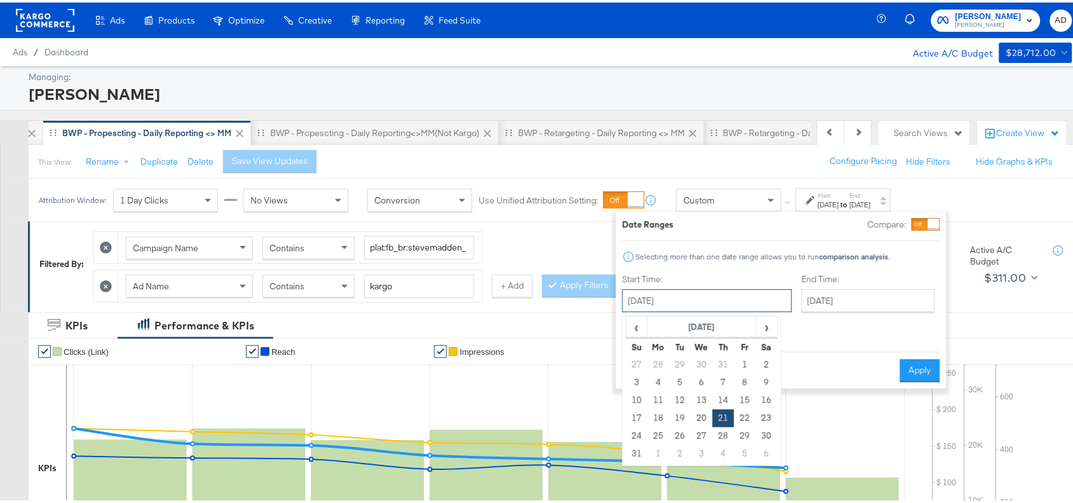
click at [704, 306] on input "August 21st 2025" at bounding box center [707, 298] width 170 height 23
click at [764, 328] on span "›" at bounding box center [767, 324] width 20 height 19
click at [681, 421] on td "23" at bounding box center [680, 416] width 22 height 18
type input "September 23rd 2025"
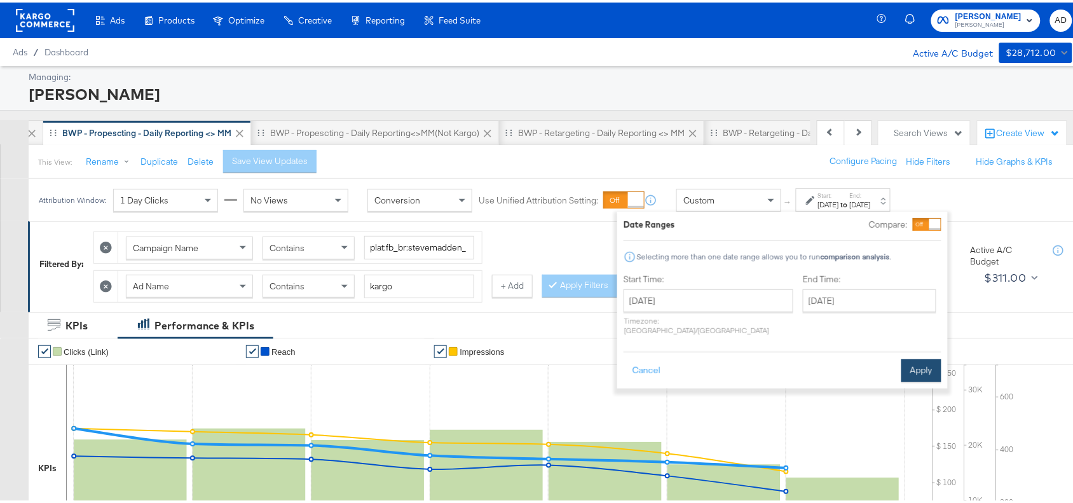
click at [918, 357] on button "Apply" at bounding box center [921, 368] width 40 height 23
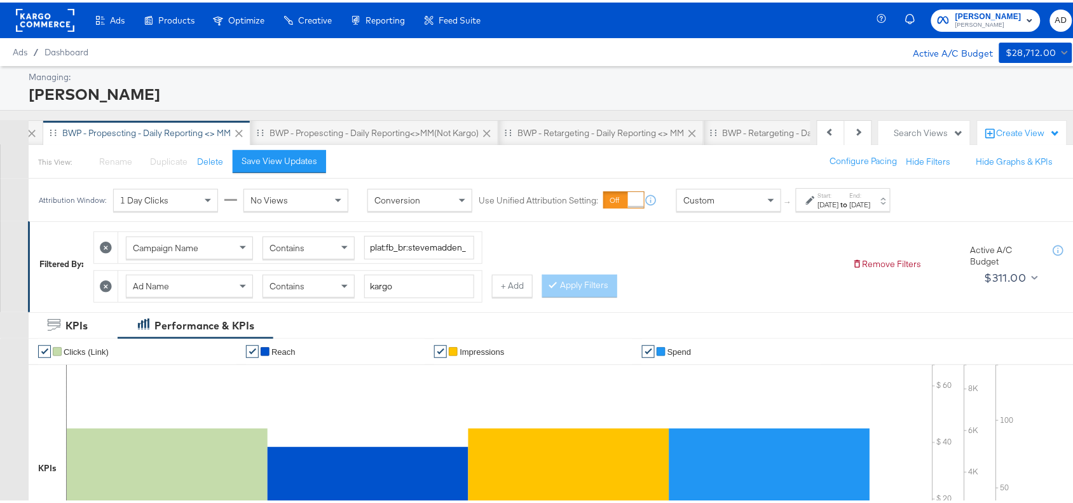
scroll to position [446, 0]
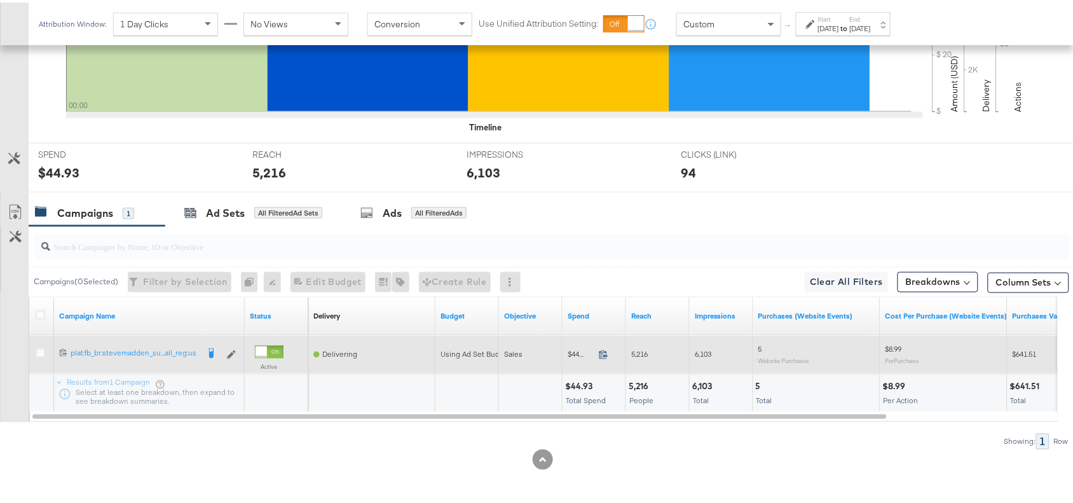
click at [605, 352] on icon at bounding box center [604, 352] width 10 height 10
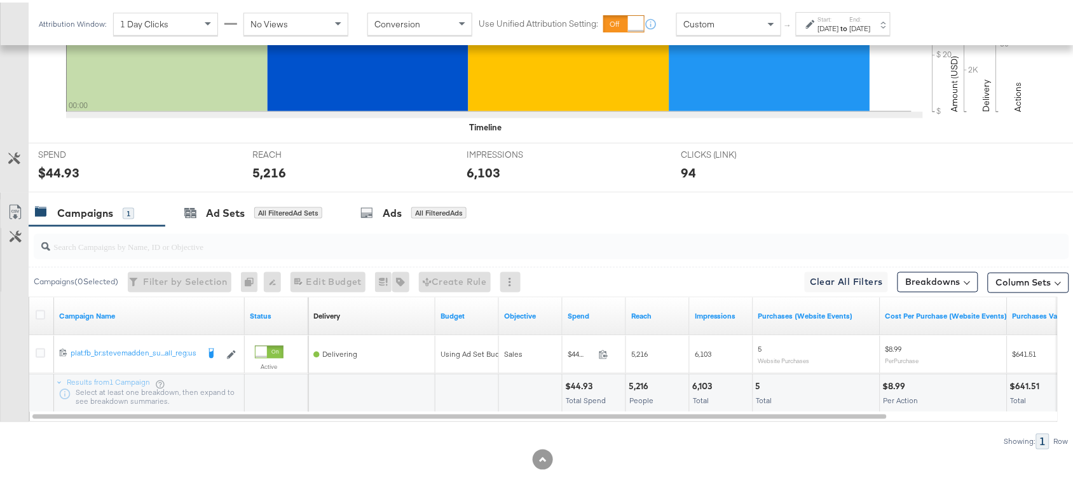
click at [703, 381] on div "6,103" at bounding box center [704, 384] width 24 height 12
click at [839, 19] on label "Start:" at bounding box center [828, 17] width 21 height 8
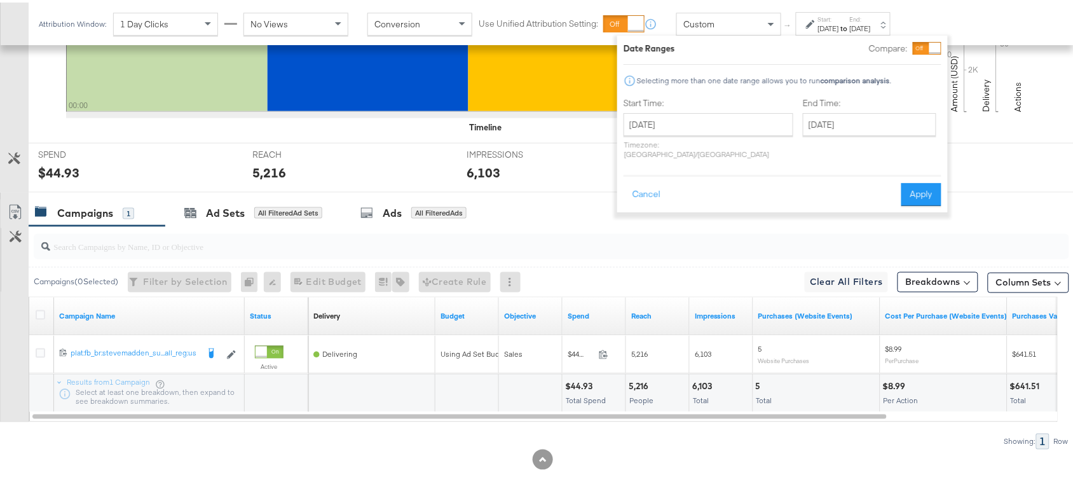
click at [725, 109] on div "Start Time: September 23rd 2025 ‹ September 2025 › Su Mo Tu We Th Fr Sa 31 1 2 …" at bounding box center [709, 128] width 170 height 67
drag, startPoint x: 723, startPoint y: 126, endPoint x: 703, endPoint y: 242, distance: 117.5
click at [703, 133] on div "September 23rd 2025 ‹ September 2025 › Su Mo Tu We Th Fr Sa 31 1 2 3 4 5 6 7 8 …" at bounding box center [709, 122] width 170 height 23
click at [703, 242] on td "24" at bounding box center [703, 240] width 22 height 18
type input "September 24th 2025"
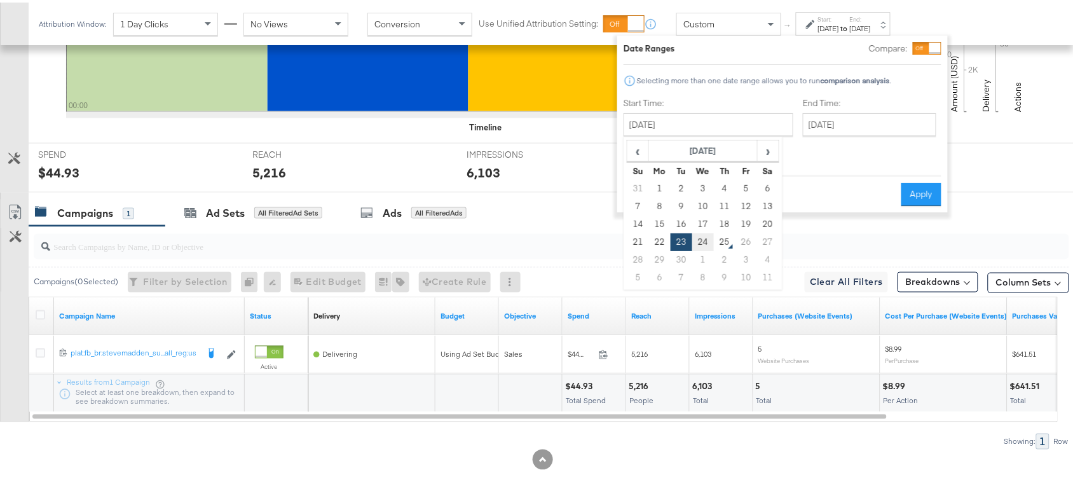
type input "September 24th 2025"
click at [922, 181] on button "Apply" at bounding box center [921, 192] width 40 height 23
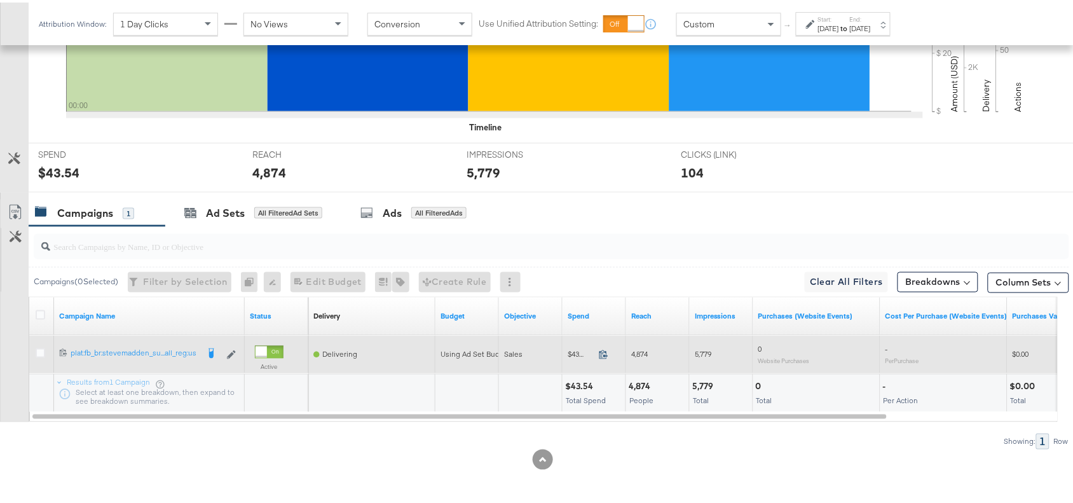
click at [603, 352] on icon at bounding box center [604, 352] width 10 height 10
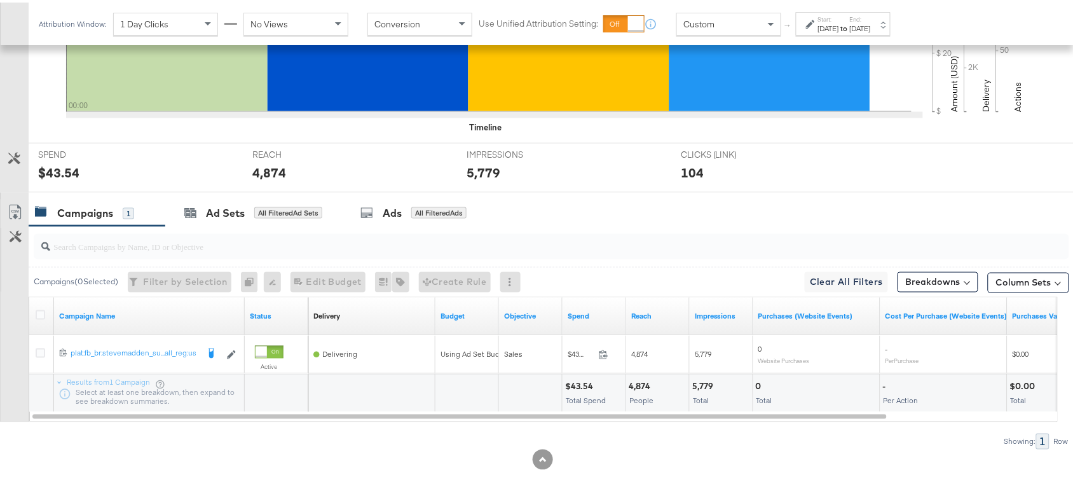
click at [697, 382] on div "5,779" at bounding box center [704, 384] width 25 height 12
click at [639, 385] on div "4,874" at bounding box center [641, 384] width 25 height 12
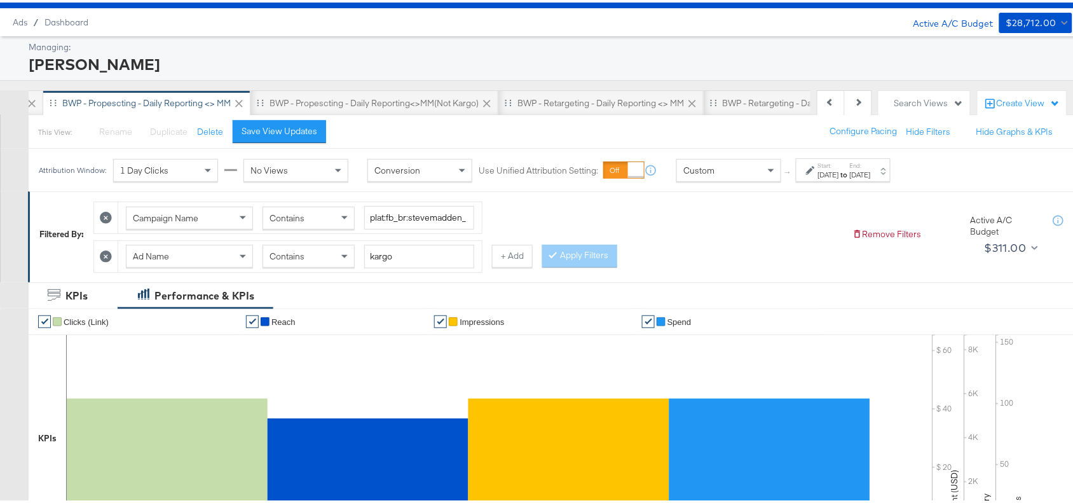
scroll to position [29, 0]
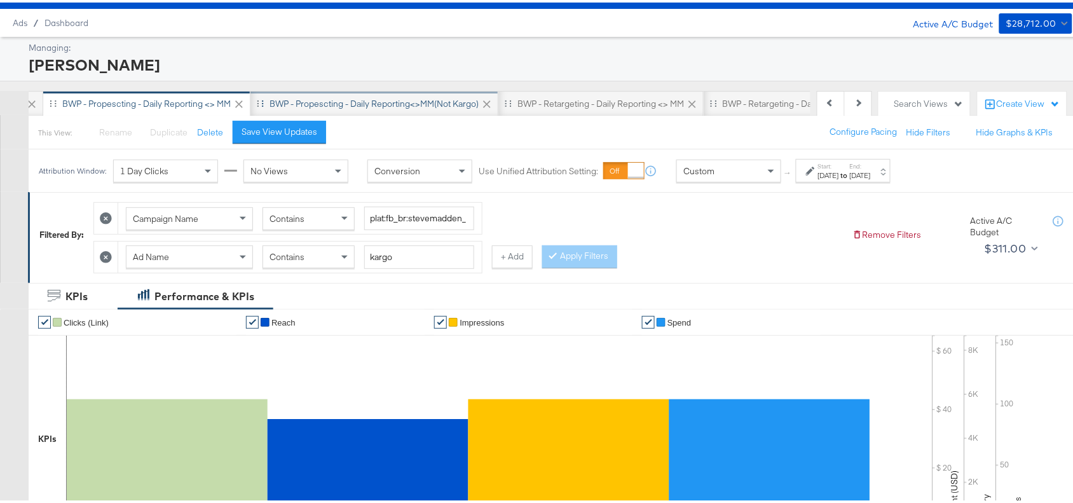
click at [376, 102] on div "BWP - Propescting - Daily Reporting<>MM(not kargo)" at bounding box center [374, 101] width 209 height 12
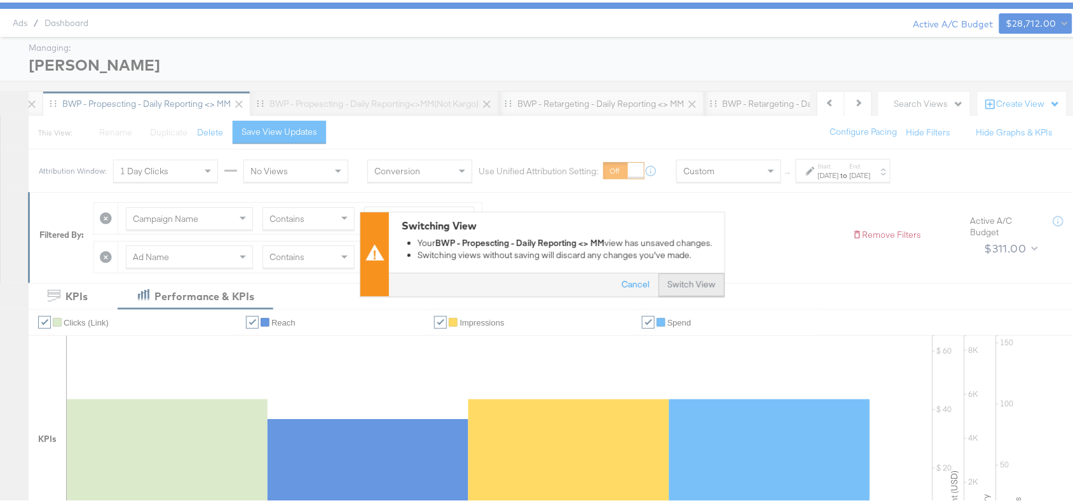
click at [671, 285] on button "Switch View" at bounding box center [692, 282] width 66 height 23
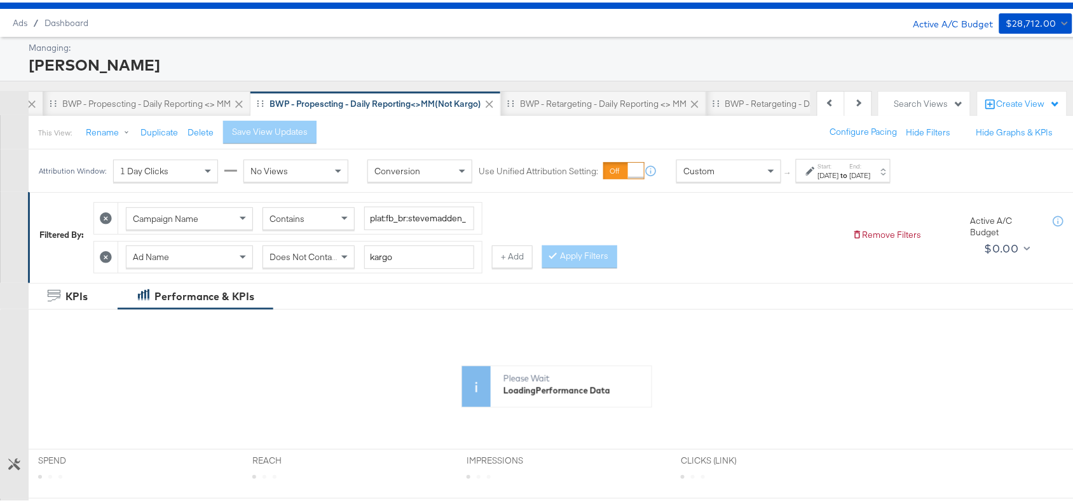
click at [839, 170] on div "Aug 21st 2025" at bounding box center [828, 173] width 21 height 10
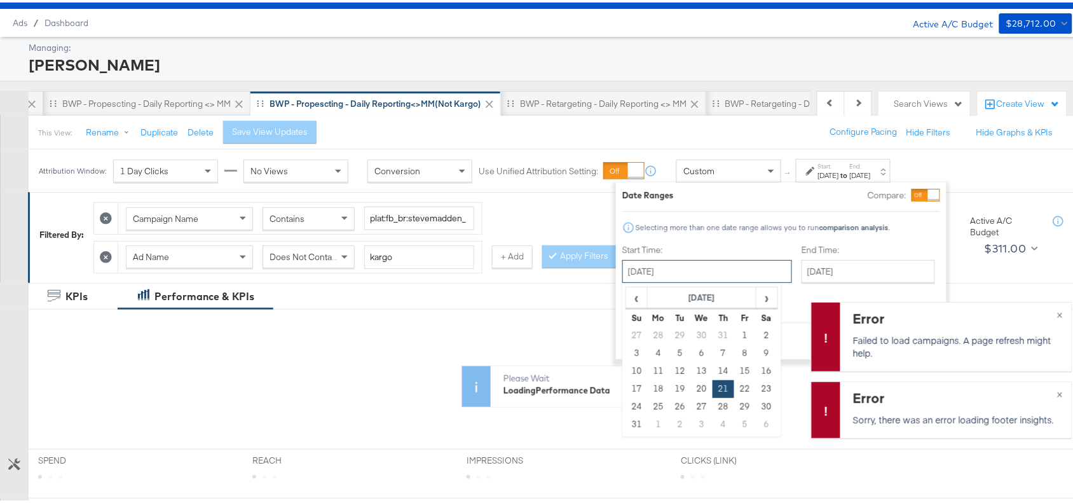
click at [723, 271] on input "August 21st 2025" at bounding box center [707, 268] width 170 height 23
click at [768, 290] on span "›" at bounding box center [767, 294] width 20 height 19
click at [679, 390] on td "23" at bounding box center [680, 387] width 22 height 18
type input "September 23rd 2025"
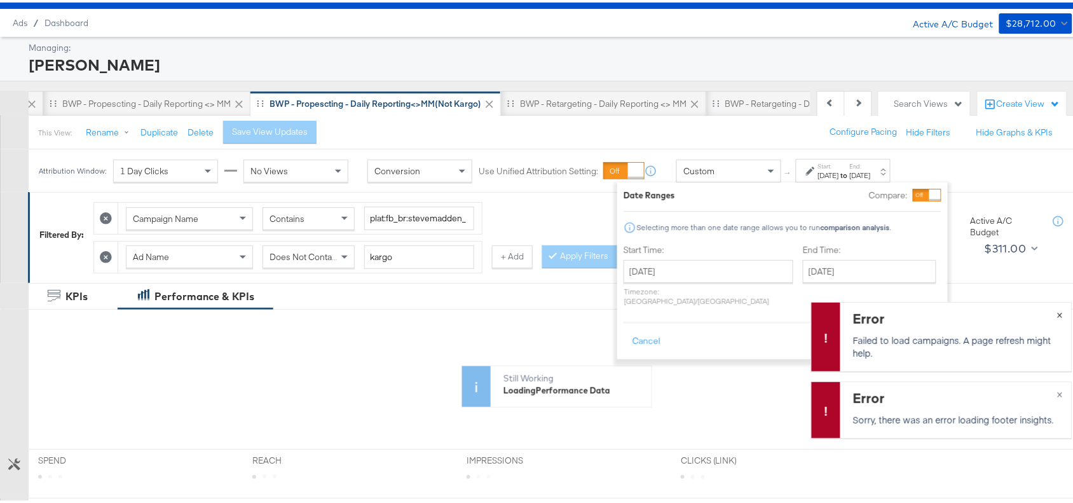
click at [1057, 317] on span "×" at bounding box center [1060, 311] width 6 height 15
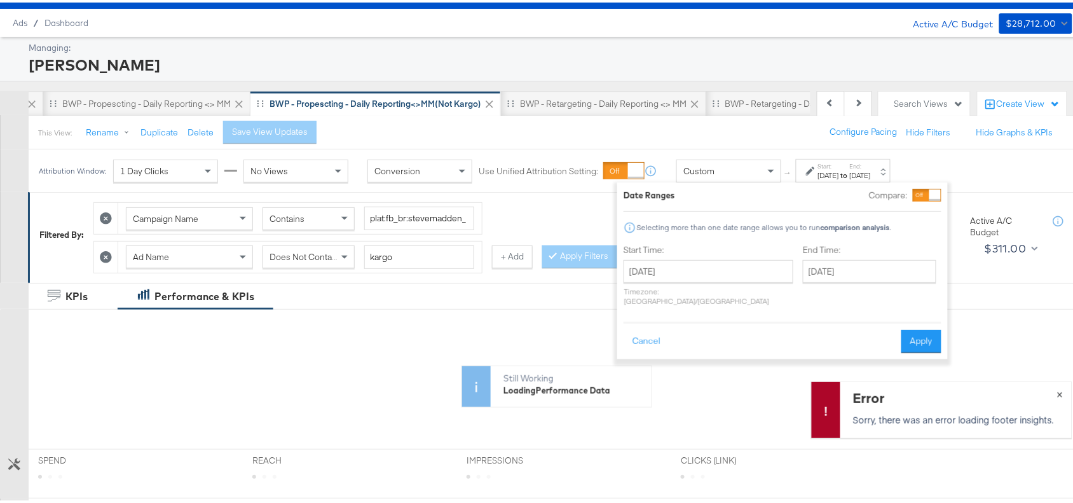
click at [1057, 394] on span "×" at bounding box center [1060, 390] width 6 height 15
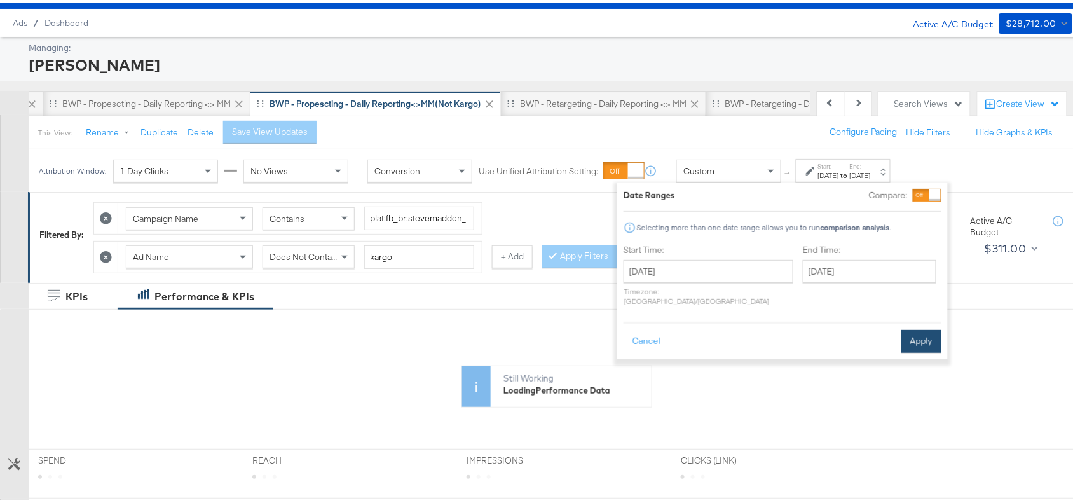
click at [913, 329] on button "Apply" at bounding box center [921, 338] width 40 height 23
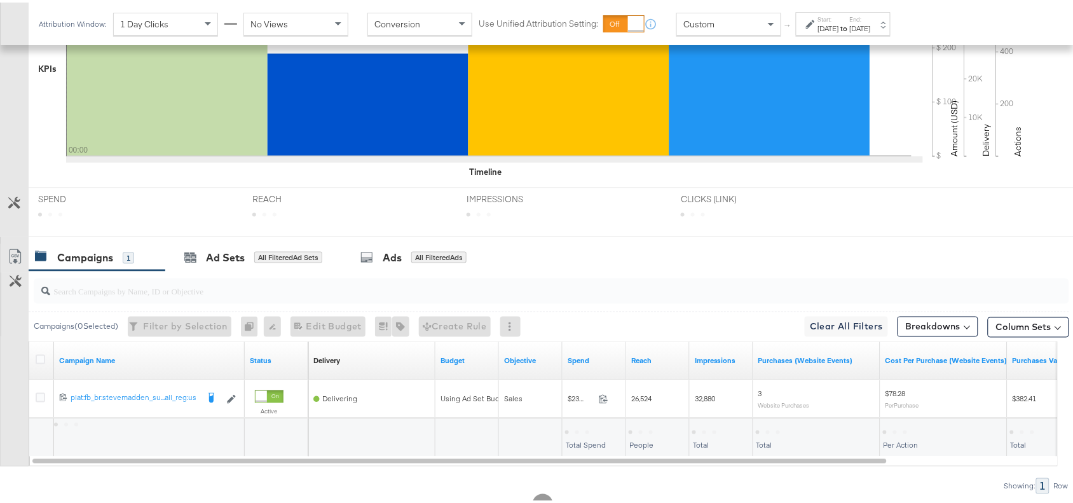
scroll to position [446, 0]
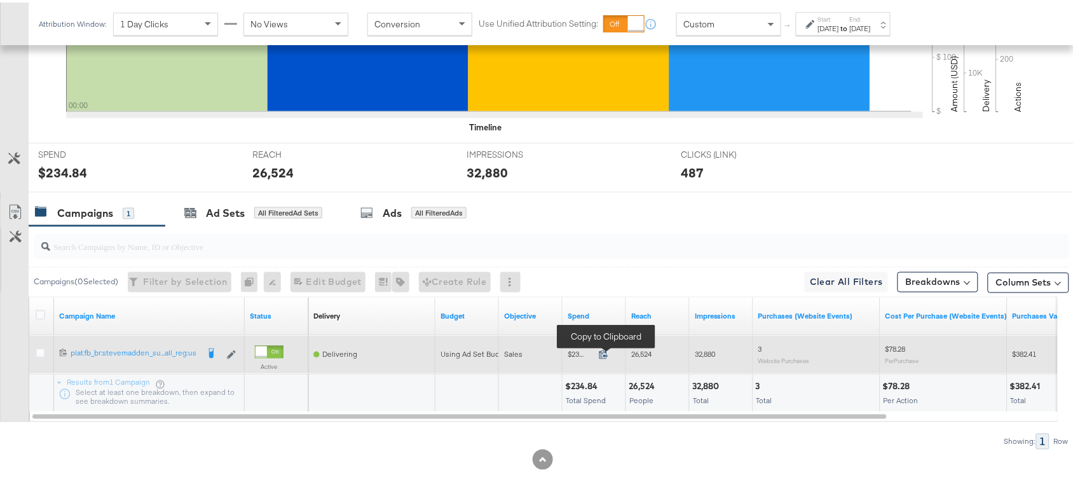
click at [603, 353] on icon at bounding box center [604, 352] width 10 height 10
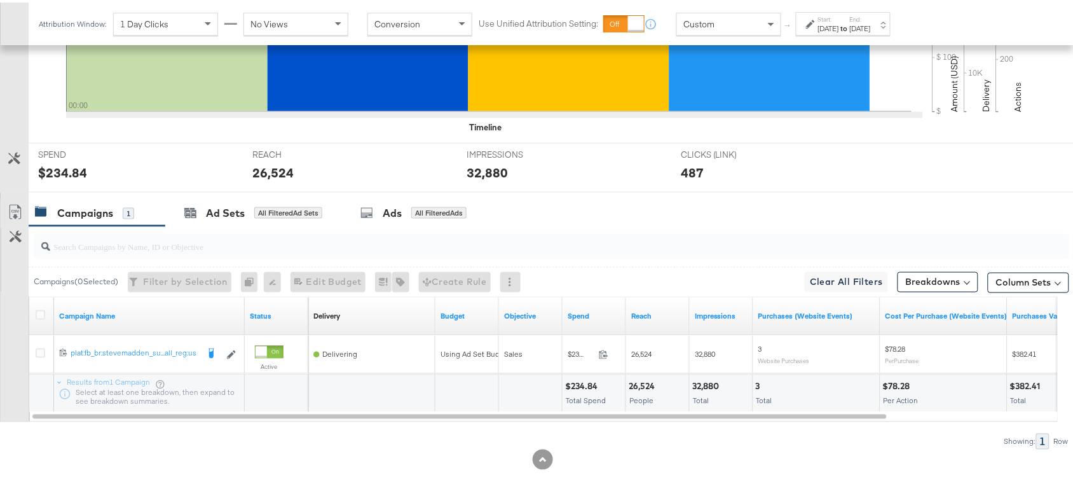
click at [711, 383] on div "32,880" at bounding box center [707, 384] width 31 height 12
click at [850, 25] on strong "to" at bounding box center [844, 26] width 11 height 10
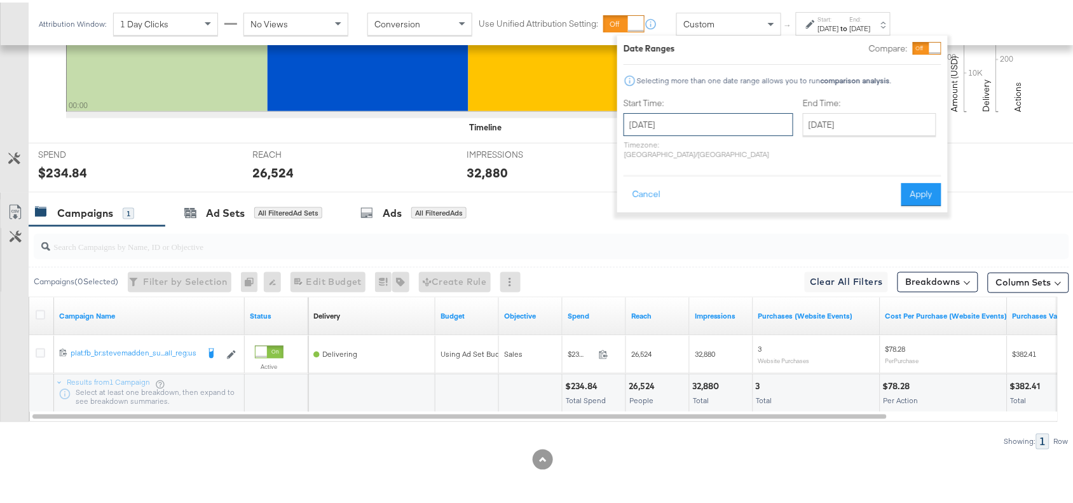
click at [722, 125] on input "September 23rd 2025" at bounding box center [709, 122] width 170 height 23
click at [707, 240] on td "24" at bounding box center [703, 240] width 22 height 18
type input "September 24th 2025"
click at [912, 181] on button "Apply" at bounding box center [921, 192] width 40 height 23
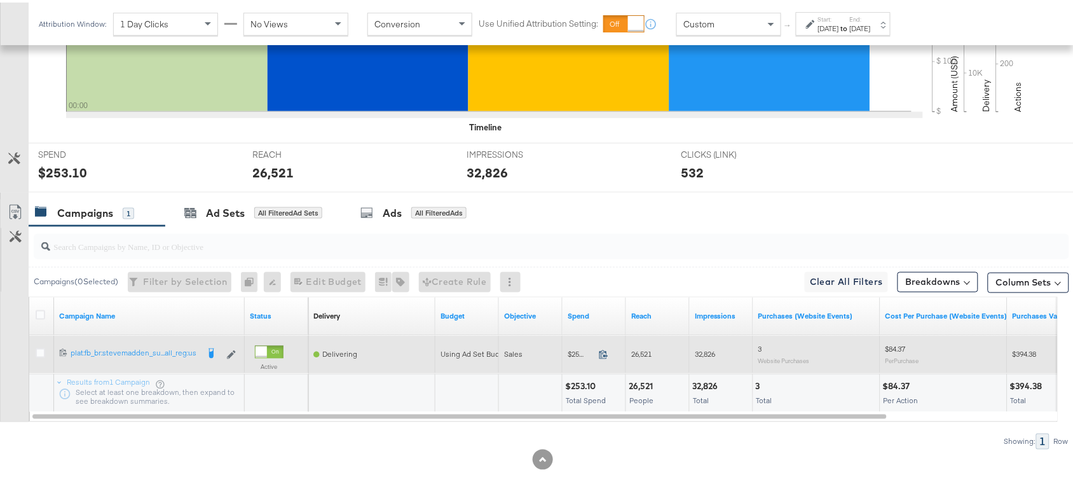
click at [603, 354] on icon at bounding box center [604, 352] width 10 height 10
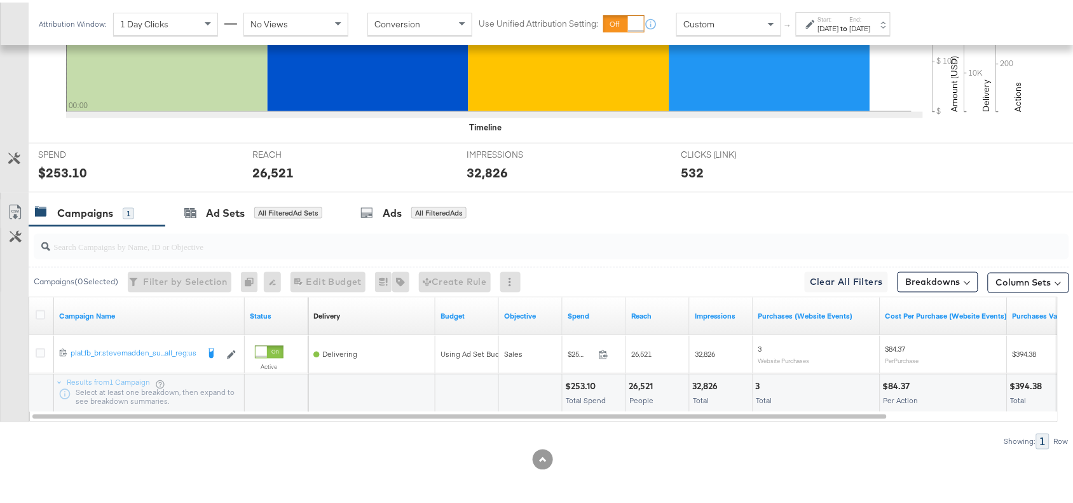
click at [702, 388] on div "32,826" at bounding box center [706, 384] width 29 height 12
click at [650, 385] on div "26,521" at bounding box center [643, 384] width 28 height 12
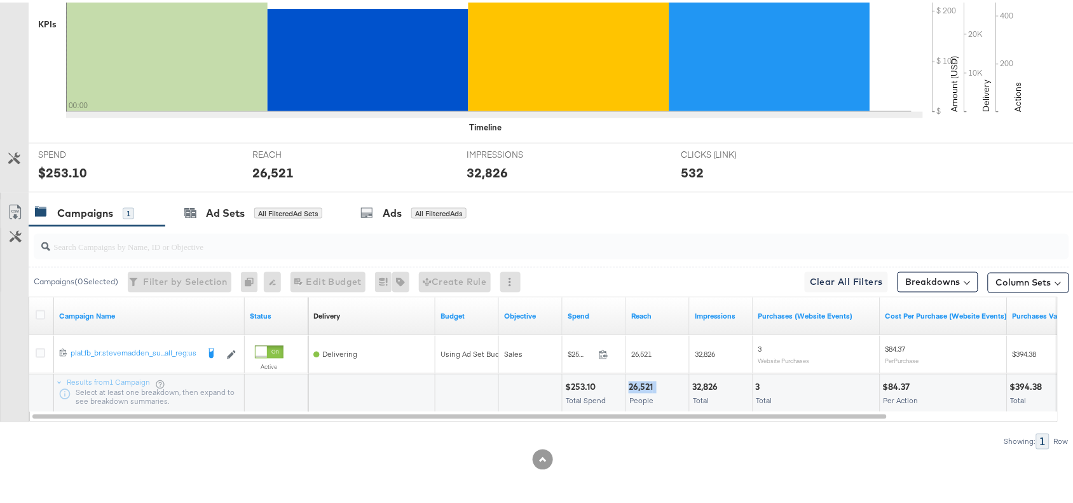
scroll to position [0, 0]
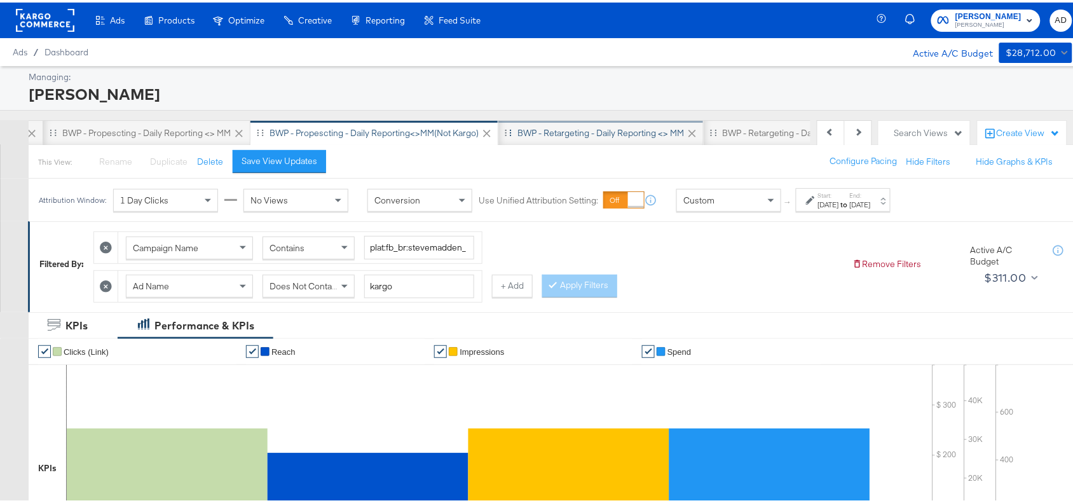
click at [580, 125] on div "BWP - Retargeting - Daily Reporting <> MM" at bounding box center [600, 131] width 167 height 12
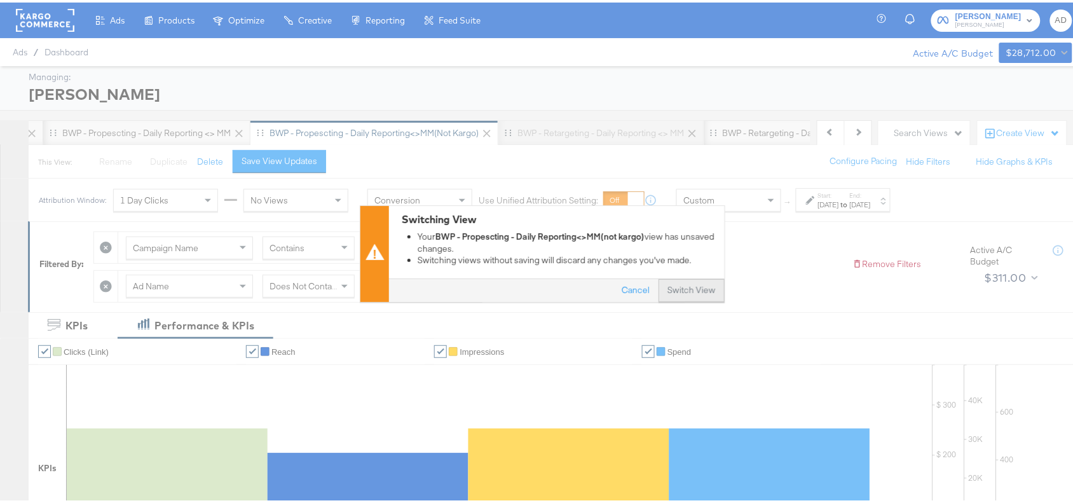
click at [674, 289] on button "Switch View" at bounding box center [692, 288] width 66 height 23
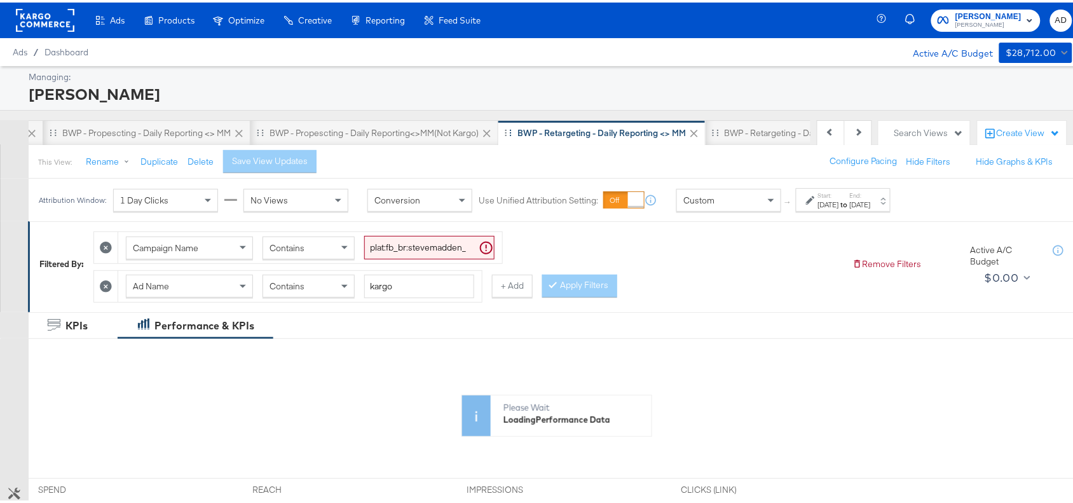
scroll to position [0, 1013]
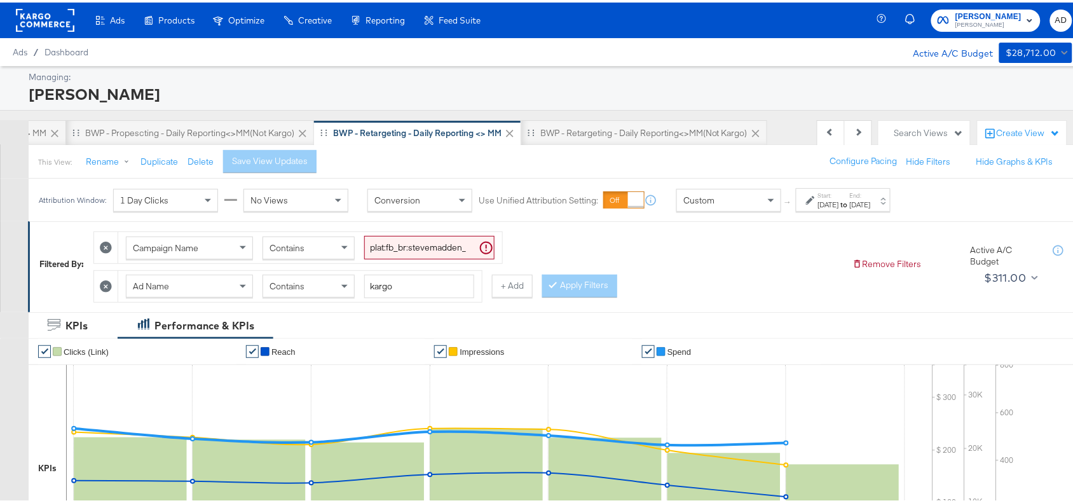
click at [839, 199] on div "Aug 21st 2025" at bounding box center [828, 202] width 21 height 10
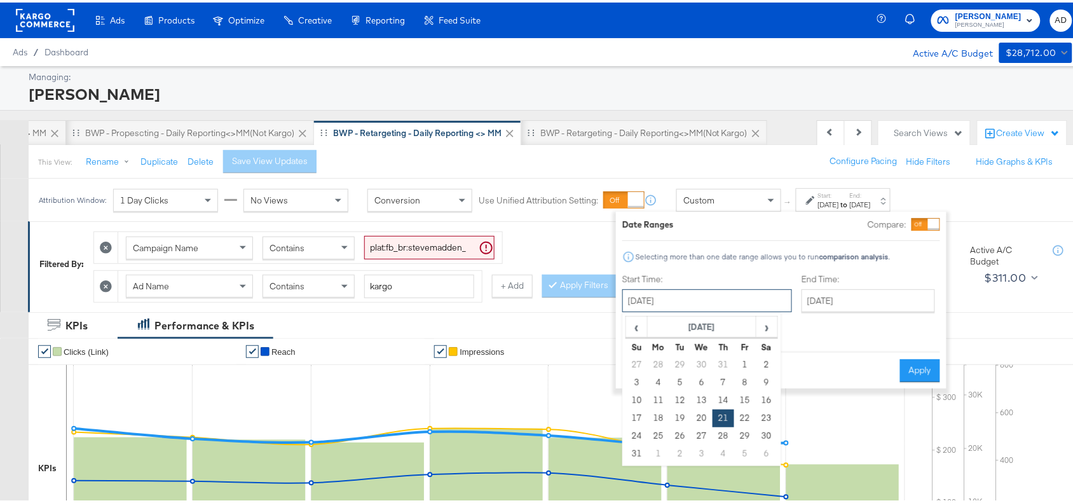
click at [715, 301] on input "August 21st 2025" at bounding box center [707, 298] width 170 height 23
click at [767, 325] on span "›" at bounding box center [767, 324] width 20 height 19
click at [681, 417] on td "23" at bounding box center [680, 416] width 22 height 18
type input "September 23rd 2025"
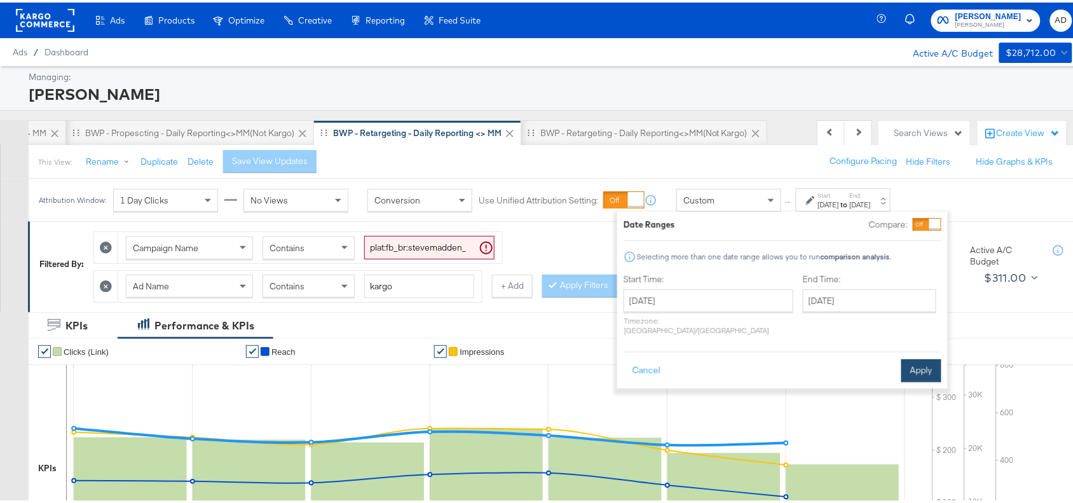
click at [915, 357] on button "Apply" at bounding box center [921, 368] width 40 height 23
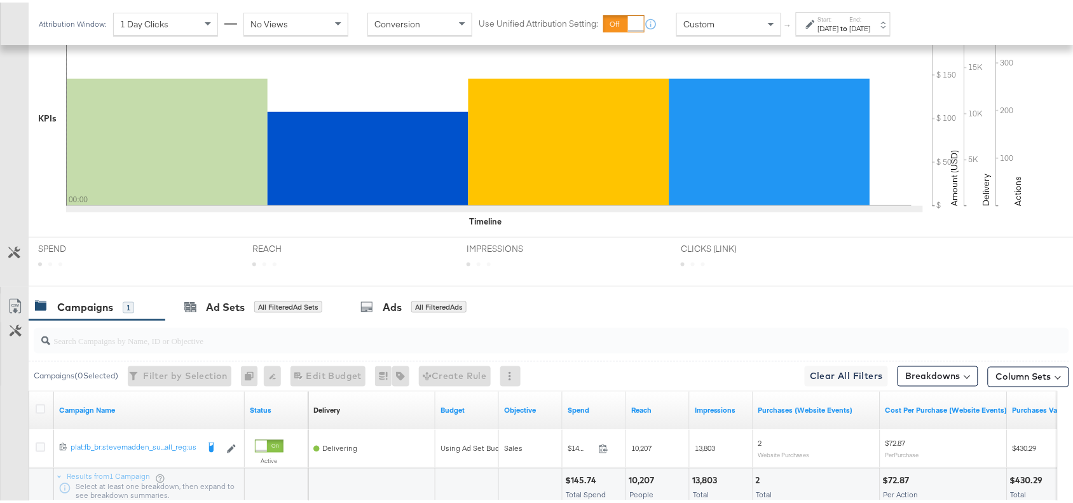
scroll to position [446, 0]
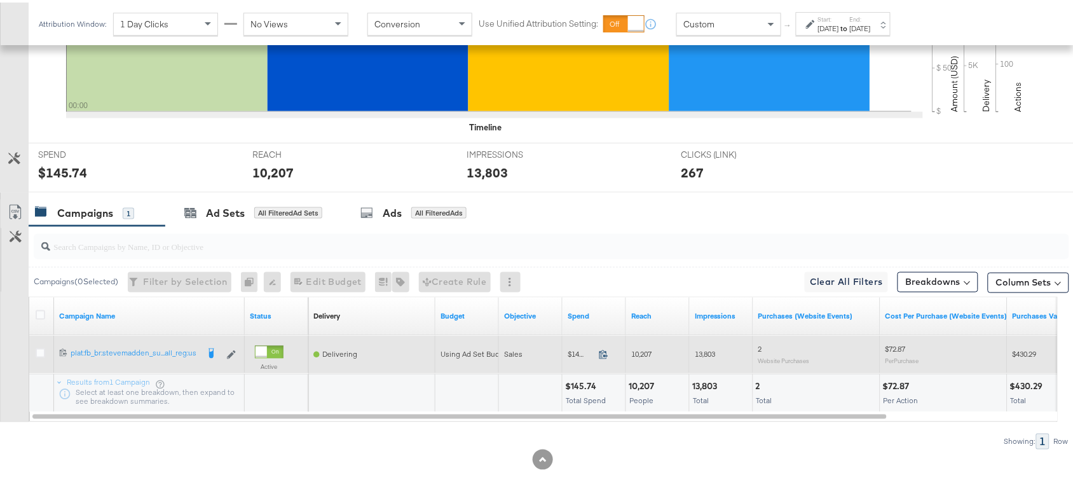
click at [604, 352] on icon at bounding box center [604, 352] width 10 height 10
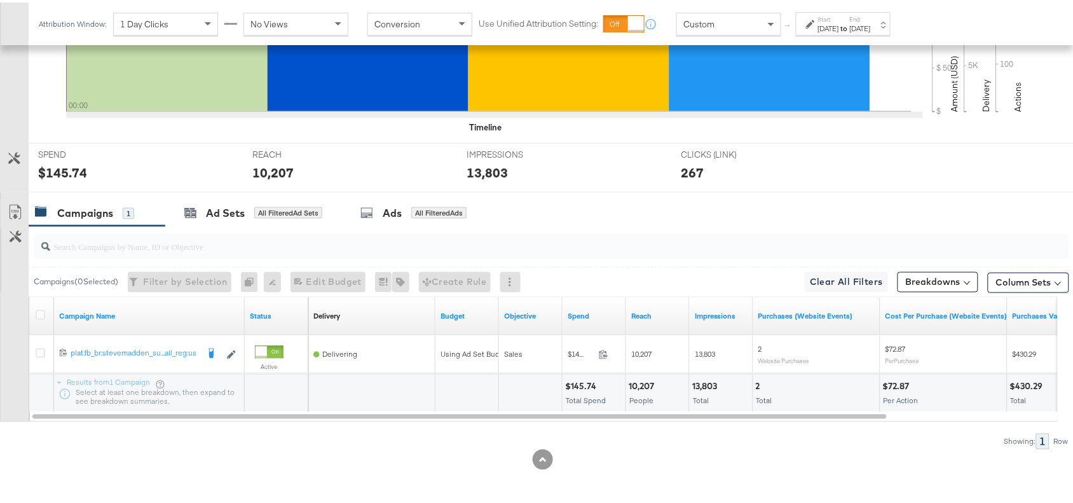
click at [706, 383] on div "13,803" at bounding box center [706, 384] width 29 height 12
click at [839, 26] on div "Sep 23rd 2025" at bounding box center [828, 26] width 21 height 10
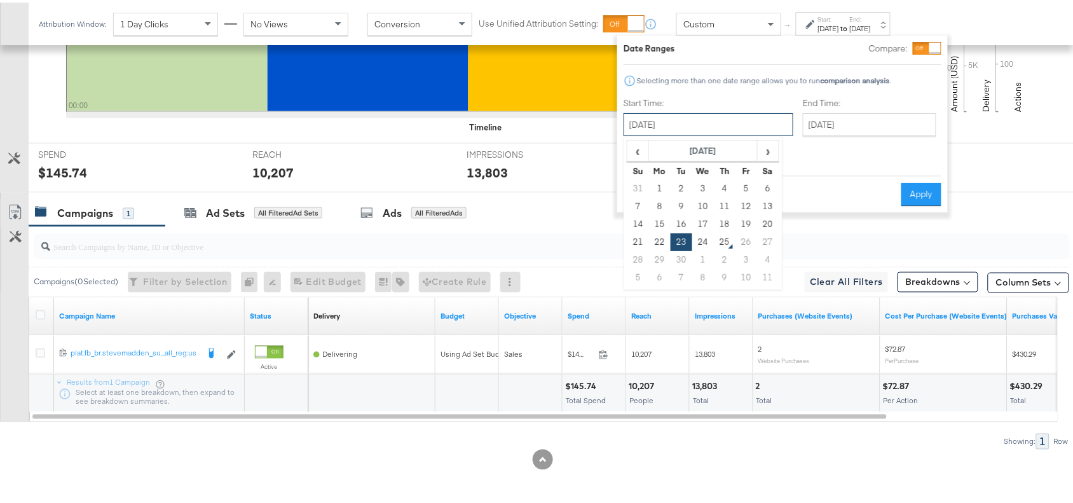
click at [728, 119] on input "September 23rd 2025" at bounding box center [709, 122] width 170 height 23
click at [698, 243] on td "24" at bounding box center [703, 240] width 22 height 18
type input "September 24th 2025"
click at [924, 185] on button "Apply" at bounding box center [921, 192] width 40 height 23
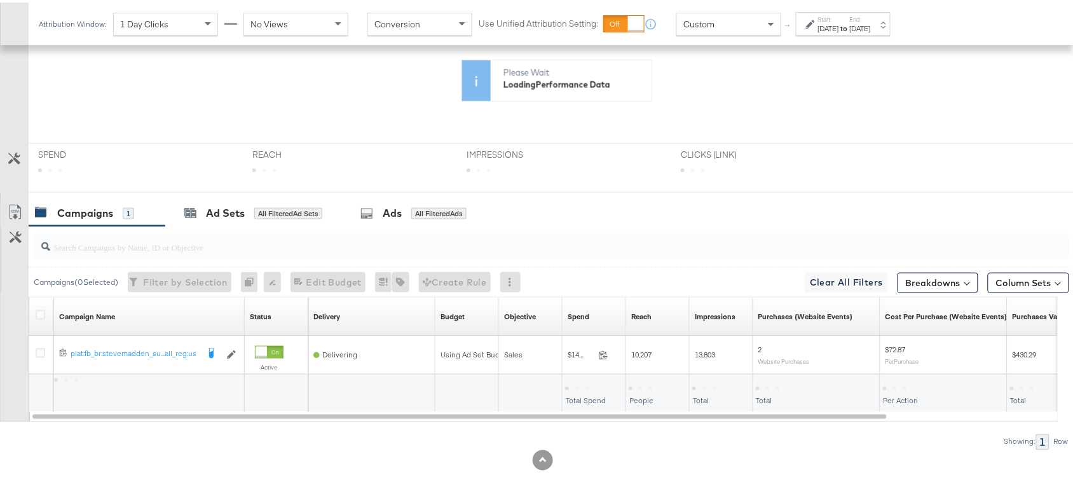
scroll to position [338, 0]
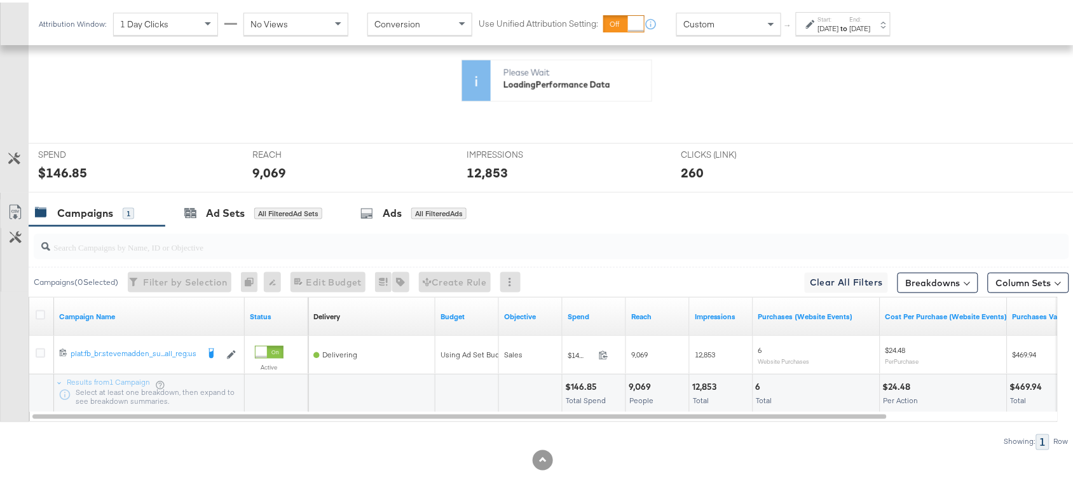
click at [579, 386] on div "$146.85" at bounding box center [583, 385] width 36 height 12
click at [697, 386] on div "12,853" at bounding box center [706, 385] width 28 height 12
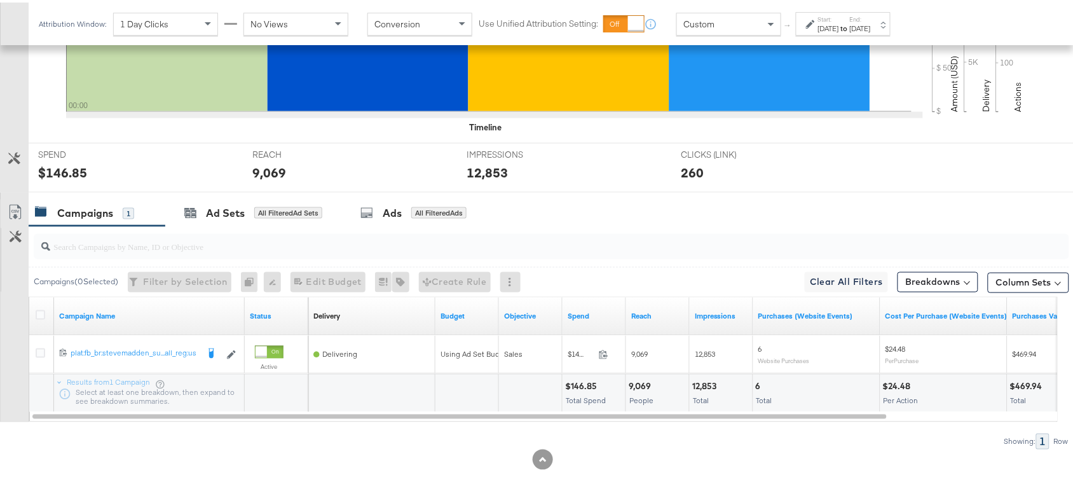
click at [643, 382] on div "9,069" at bounding box center [642, 384] width 26 height 12
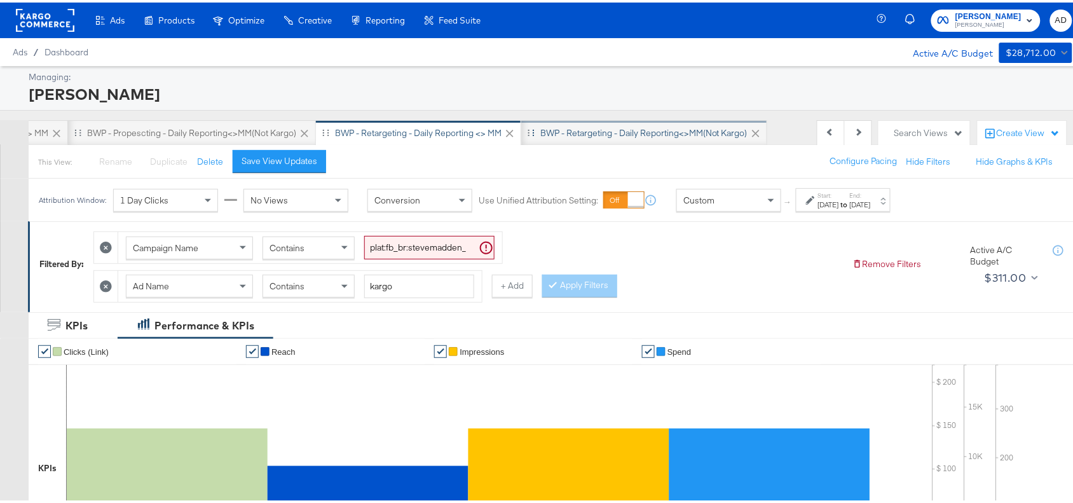
click at [566, 126] on div "BWP - Retargeting - Daily Reporting<>MM(not kargo)" at bounding box center [643, 131] width 207 height 12
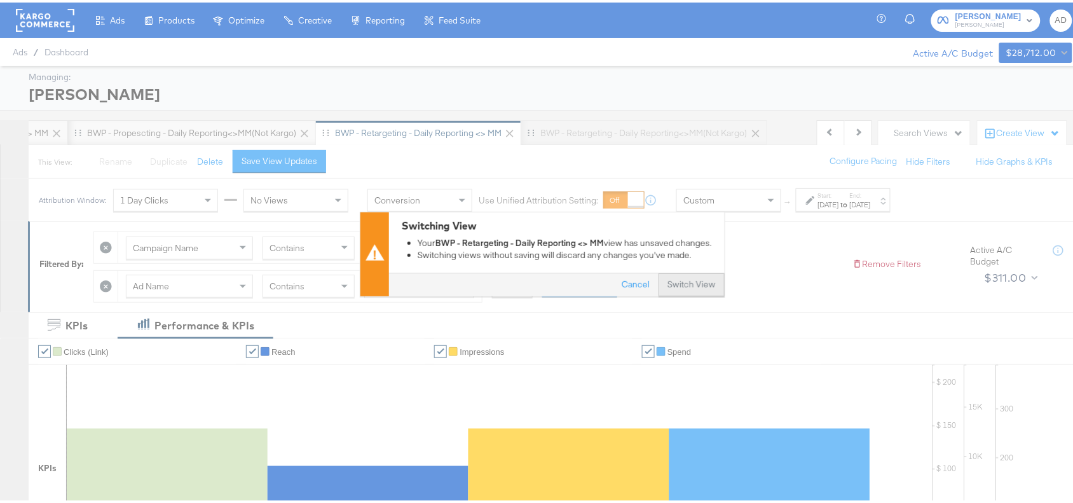
click at [678, 283] on button "Switch View" at bounding box center [692, 282] width 66 height 23
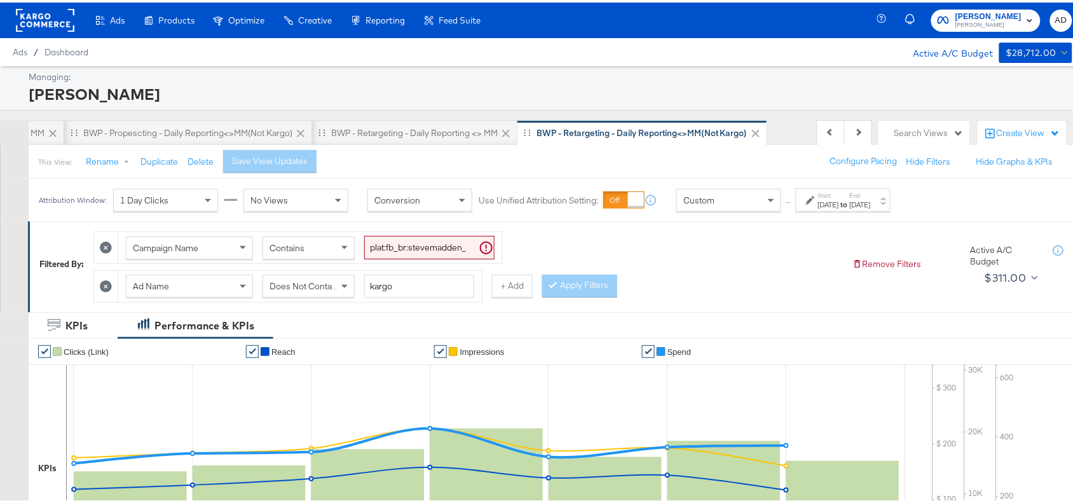
click at [871, 195] on div "Start: Aug 21st 2025 to End: Aug 27th 2025" at bounding box center [844, 198] width 53 height 18
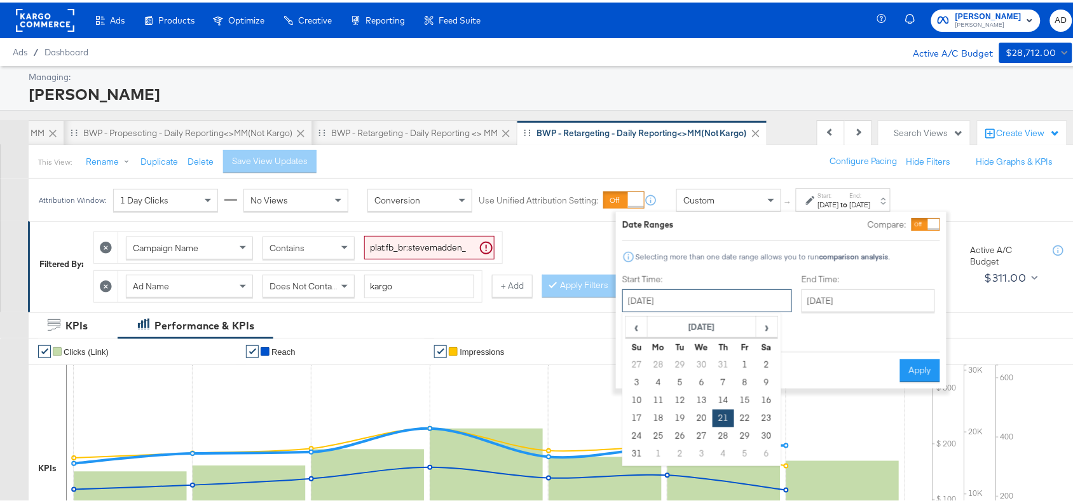
click at [720, 297] on input "August 21st 2025" at bounding box center [707, 298] width 170 height 23
click at [763, 320] on span "›" at bounding box center [767, 324] width 20 height 19
click at [681, 421] on td "23" at bounding box center [680, 416] width 22 height 18
type input "September 23rd 2025"
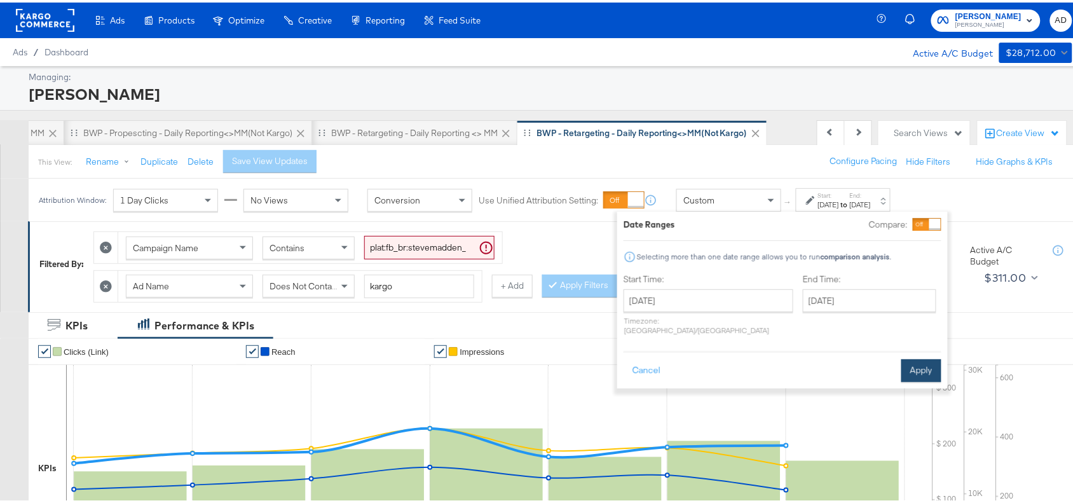
click at [918, 363] on button "Apply" at bounding box center [921, 368] width 40 height 23
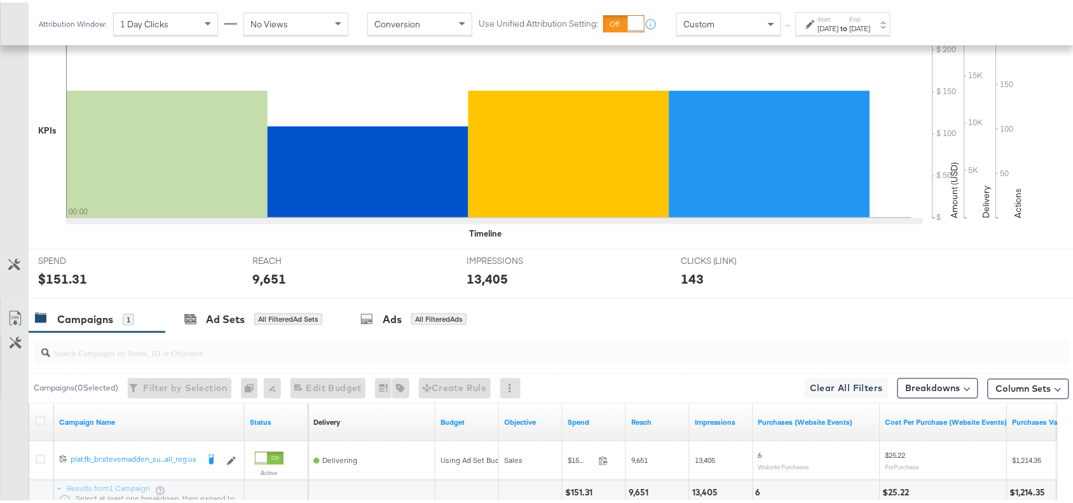
scroll to position [446, 0]
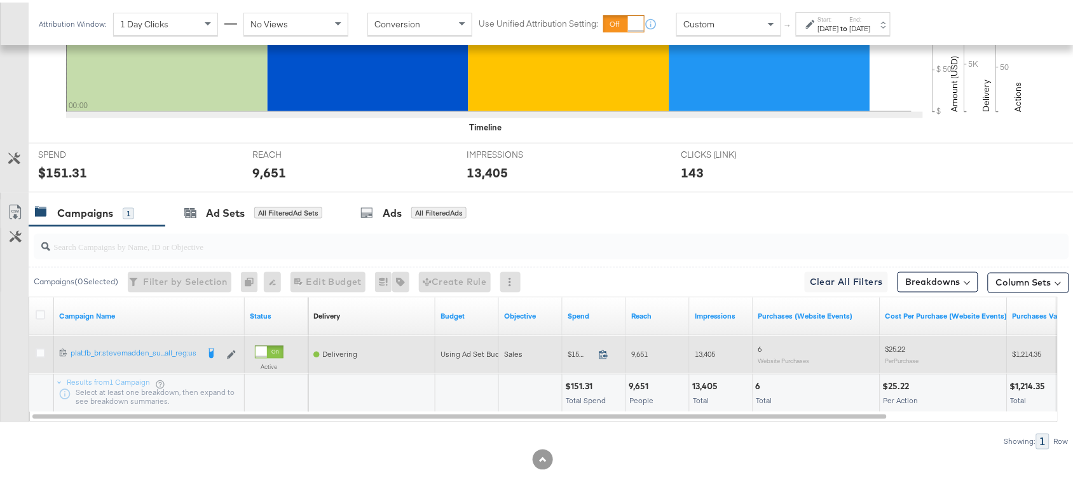
click at [604, 353] on icon at bounding box center [604, 352] width 10 height 10
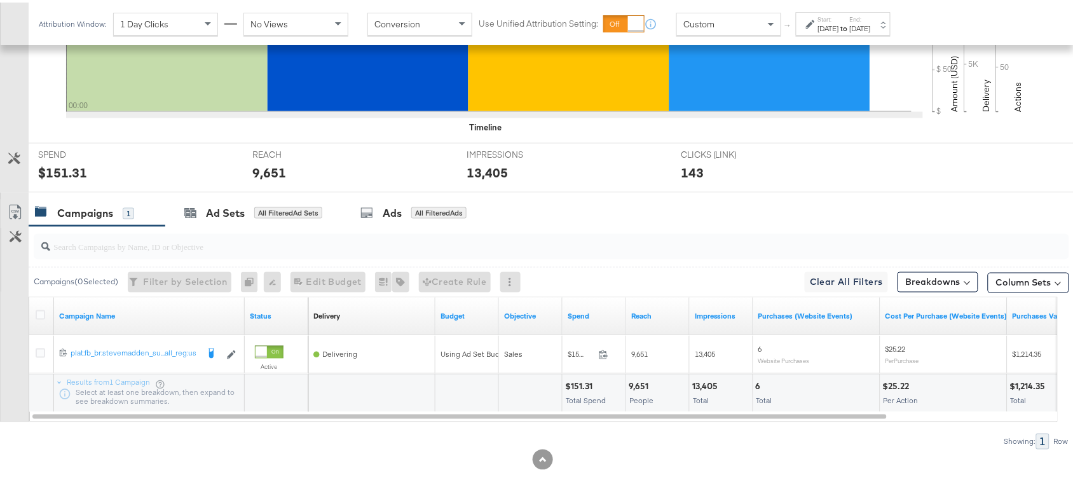
click at [639, 386] on div "9,651" at bounding box center [641, 384] width 24 height 12
click at [707, 386] on div "13,405" at bounding box center [706, 384] width 29 height 12
click at [884, 11] on div "Start: Sep 23rd 2025 to End: Sep 23rd 2025" at bounding box center [843, 22] width 95 height 24
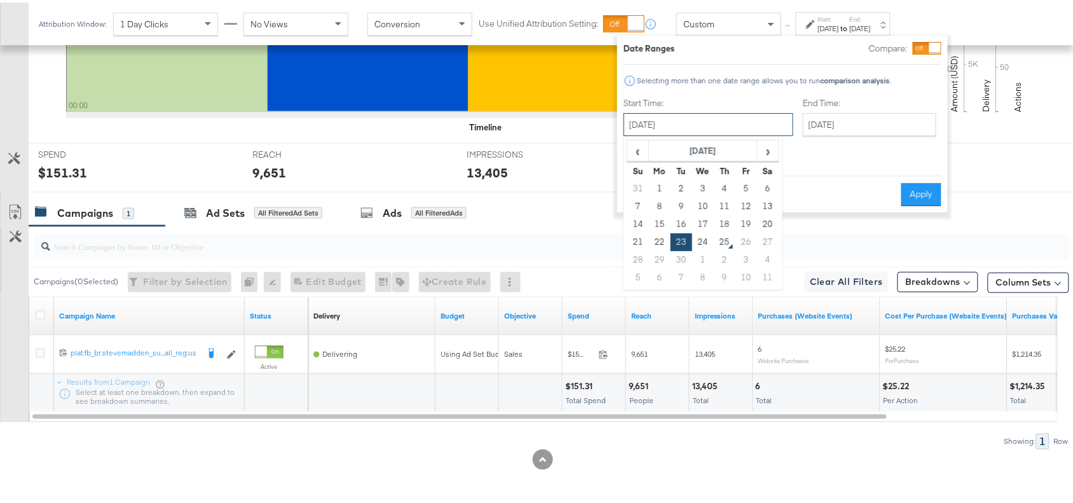
click at [730, 125] on input "September 23rd 2025" at bounding box center [709, 122] width 170 height 23
click at [703, 240] on td "24" at bounding box center [703, 240] width 22 height 18
type input "September 24th 2025"
click at [923, 182] on button "Apply" at bounding box center [921, 192] width 40 height 23
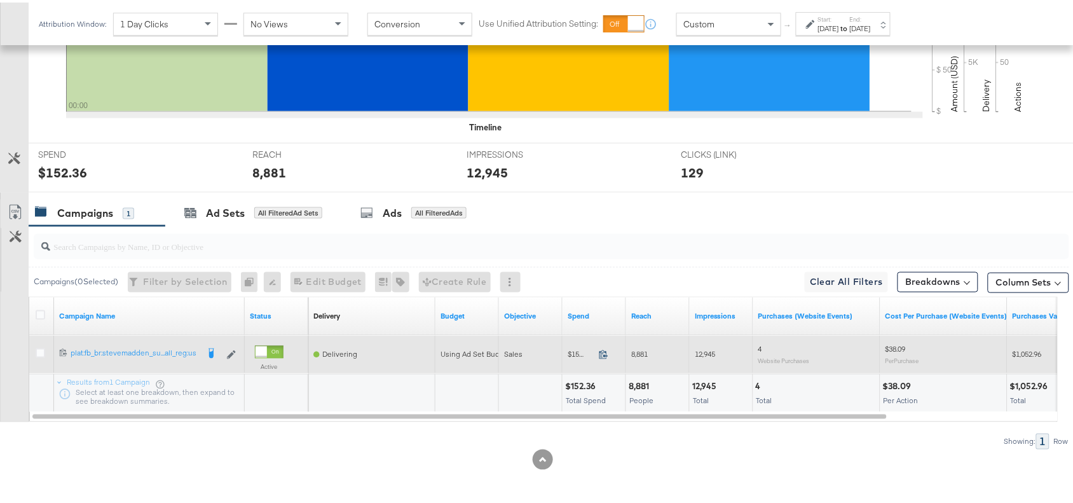
click at [603, 351] on icon at bounding box center [604, 352] width 10 height 10
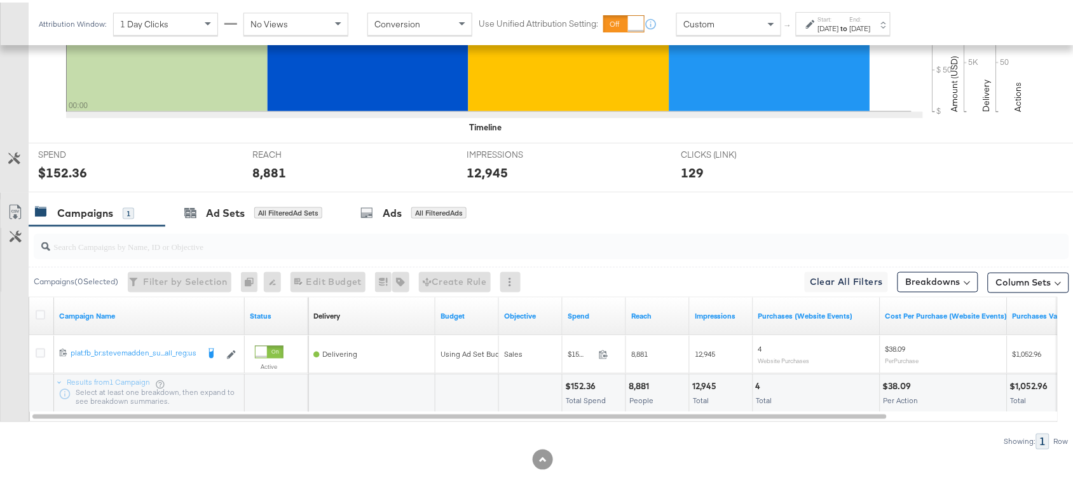
click at [644, 389] on div "8,881" at bounding box center [641, 384] width 24 height 12
click at [707, 383] on div "12,945" at bounding box center [706, 384] width 28 height 12
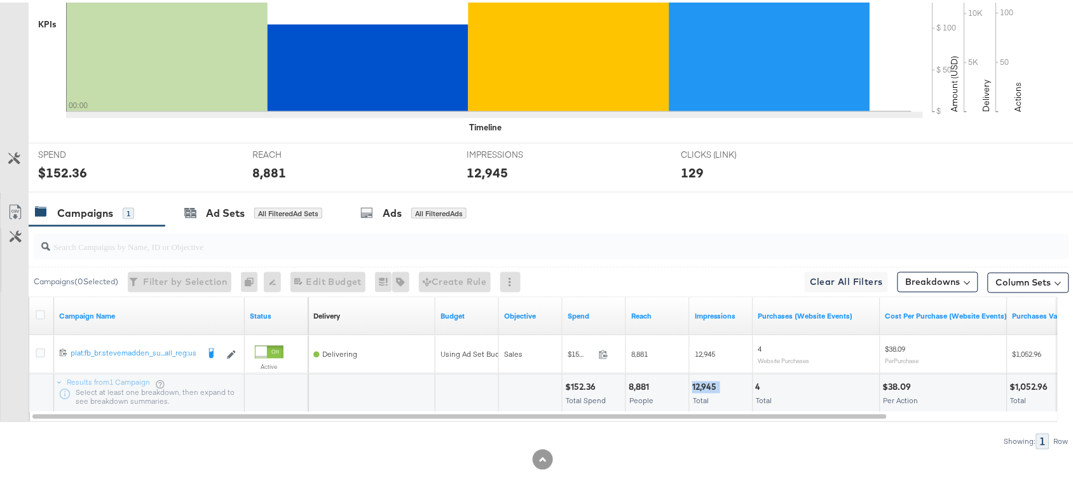
scroll to position [0, 0]
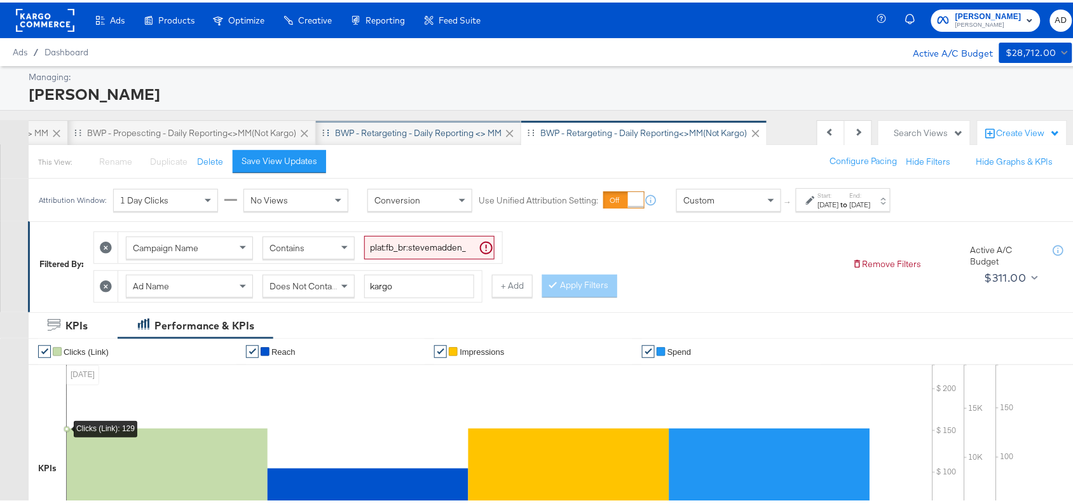
click at [404, 132] on div "BWP - Retargeting - Daily Reporting <> MM" at bounding box center [418, 131] width 167 height 12
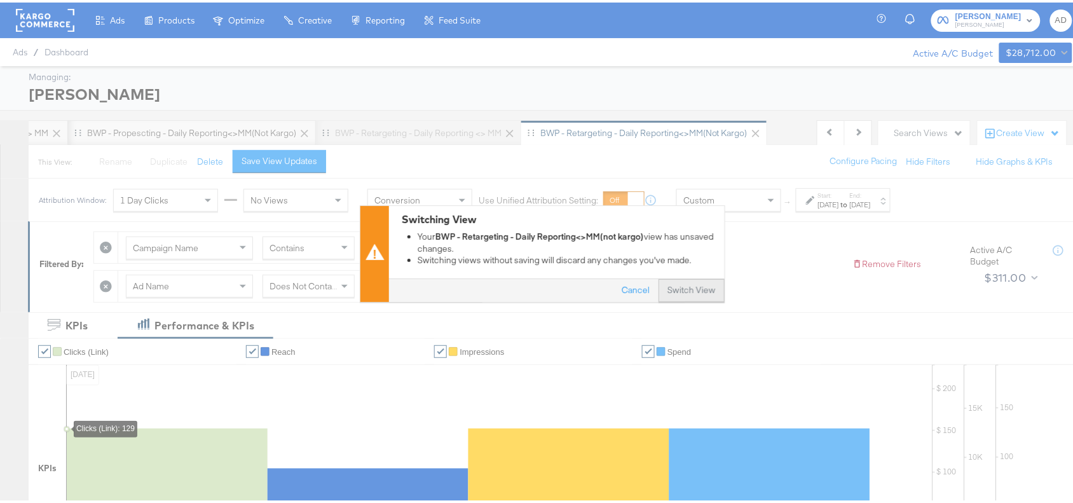
click at [673, 291] on button "Switch View" at bounding box center [692, 288] width 66 height 23
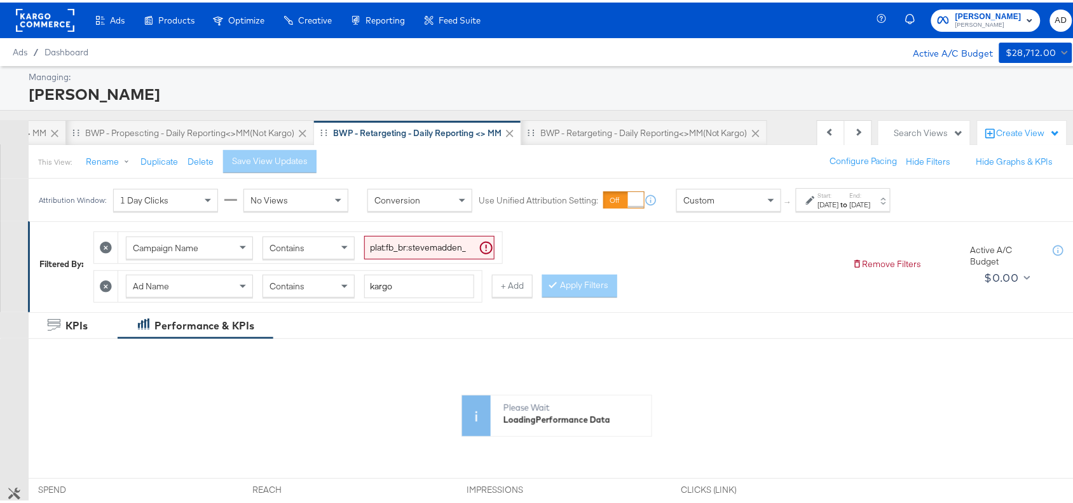
click at [839, 207] on div "Aug 21st 2025" at bounding box center [828, 202] width 21 height 10
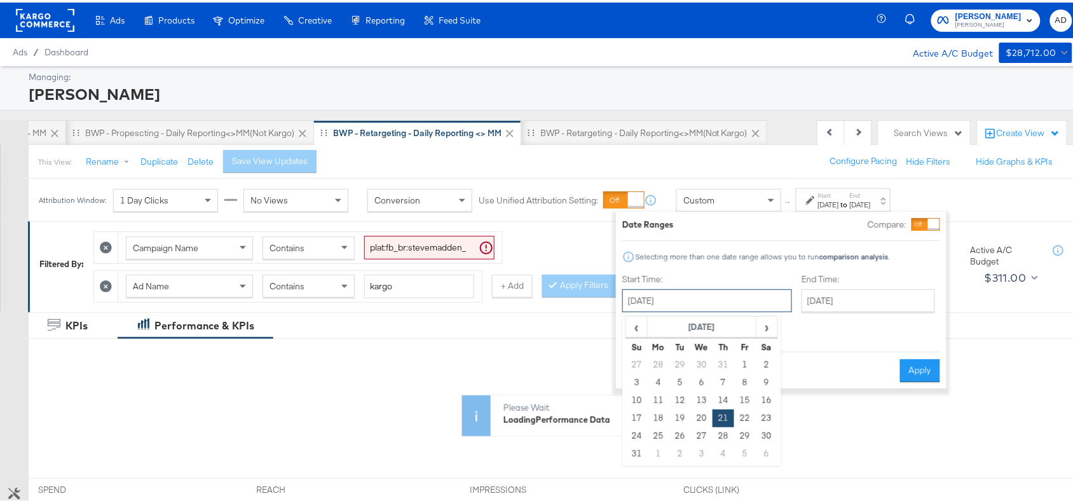
click at [721, 296] on input "August 21st 2025" at bounding box center [707, 298] width 170 height 23
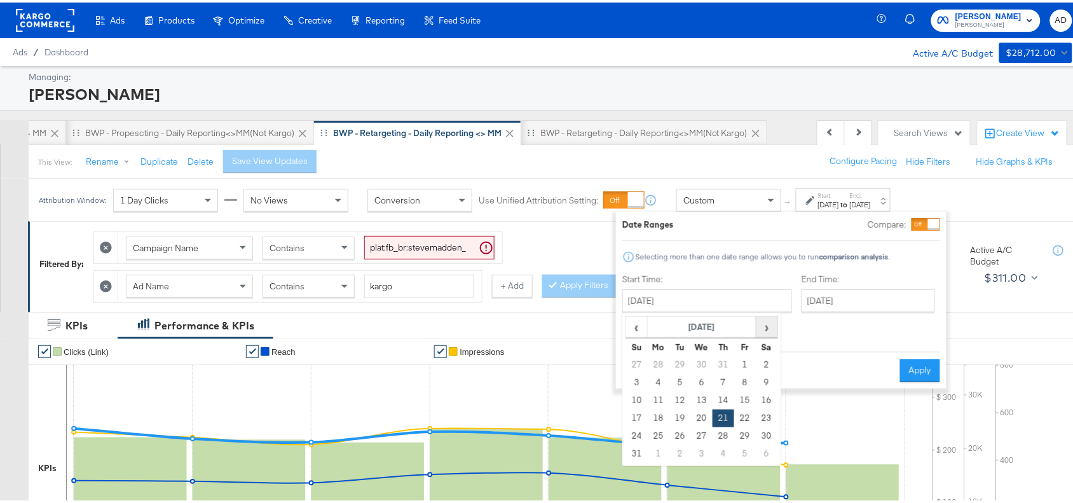
click at [765, 316] on span "›" at bounding box center [767, 324] width 20 height 19
click at [707, 411] on td "24" at bounding box center [702, 416] width 22 height 18
type input "September 24th 2025"
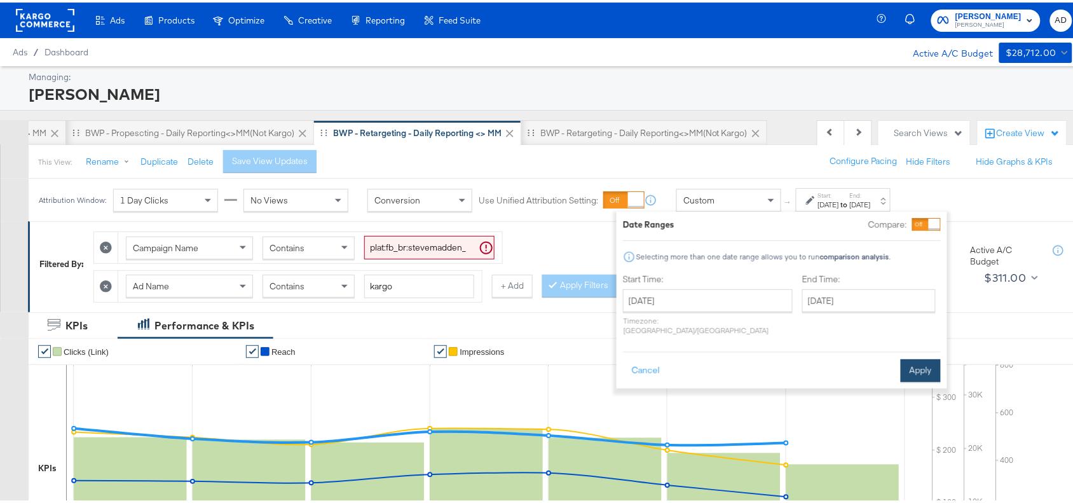
click at [914, 357] on button "Apply" at bounding box center [921, 368] width 40 height 23
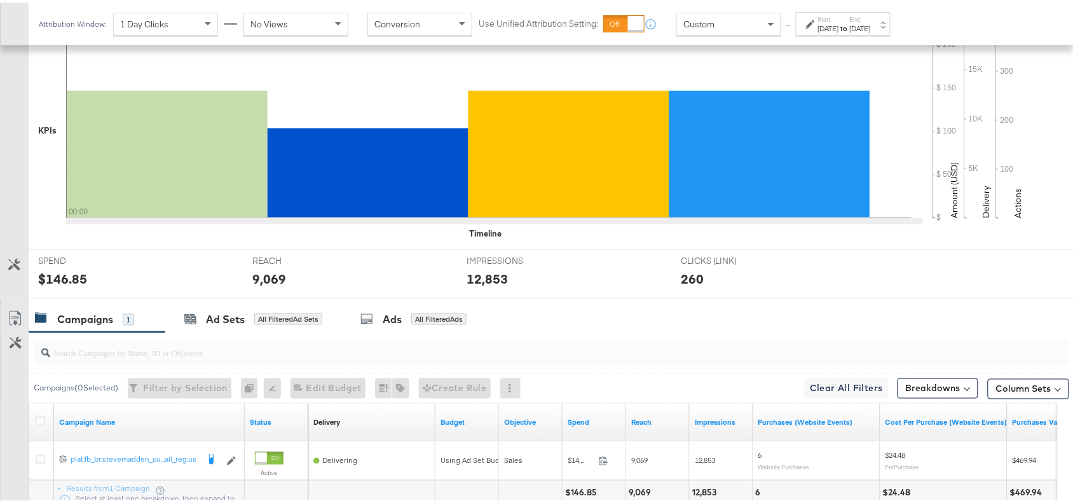
scroll to position [446, 0]
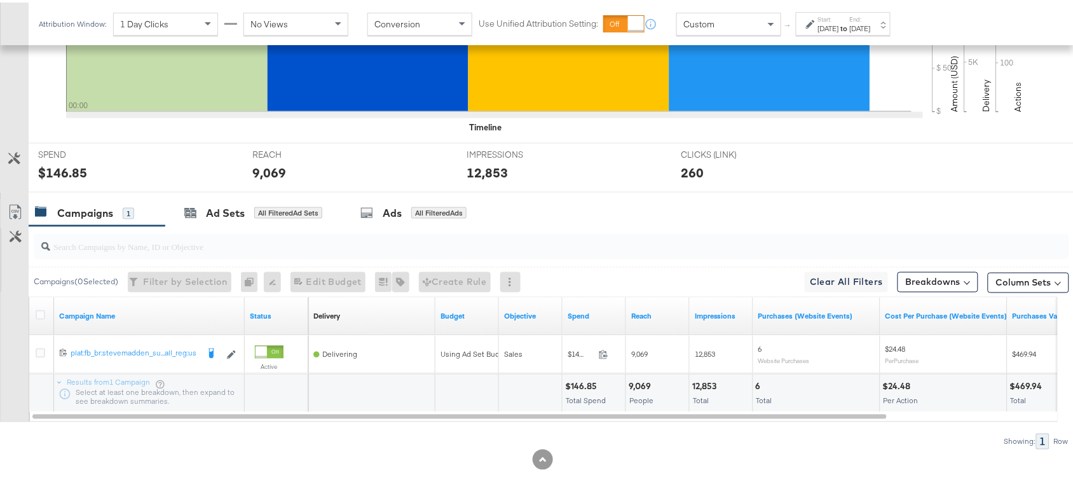
click at [637, 388] on div "9,069" at bounding box center [642, 384] width 26 height 12
click at [769, 195] on div at bounding box center [542, 195] width 1085 height 10
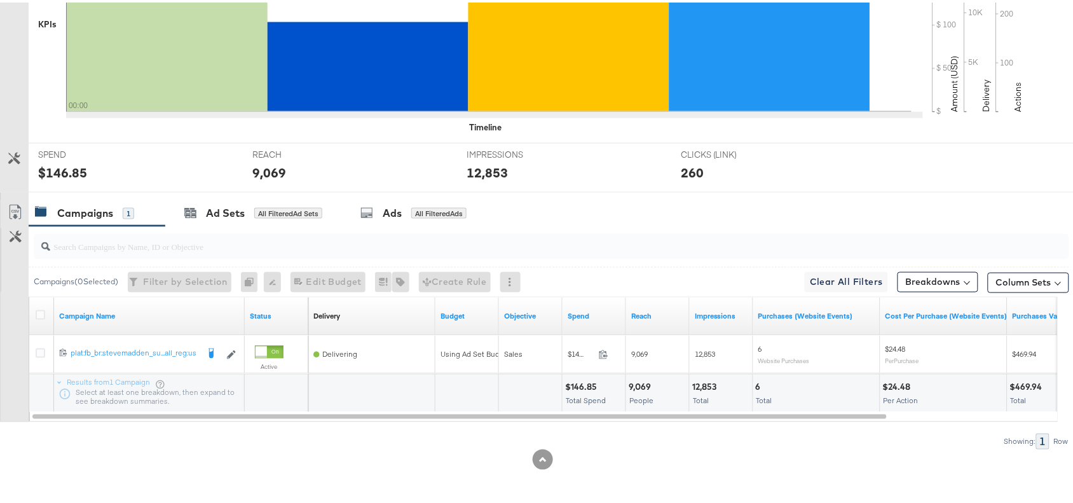
scroll to position [0, 0]
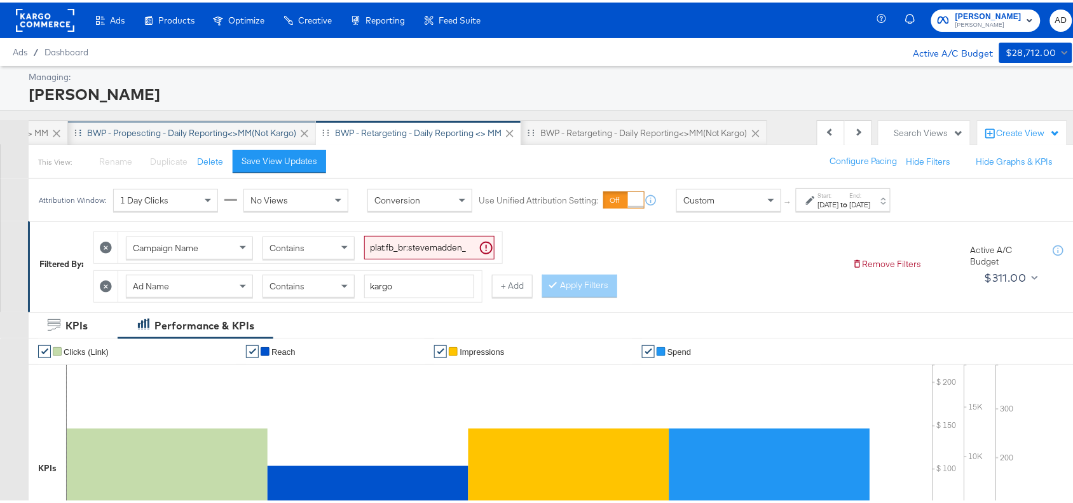
click at [242, 126] on div "BWP - Propescting - Daily Reporting<>MM(not kargo)" at bounding box center [191, 131] width 209 height 12
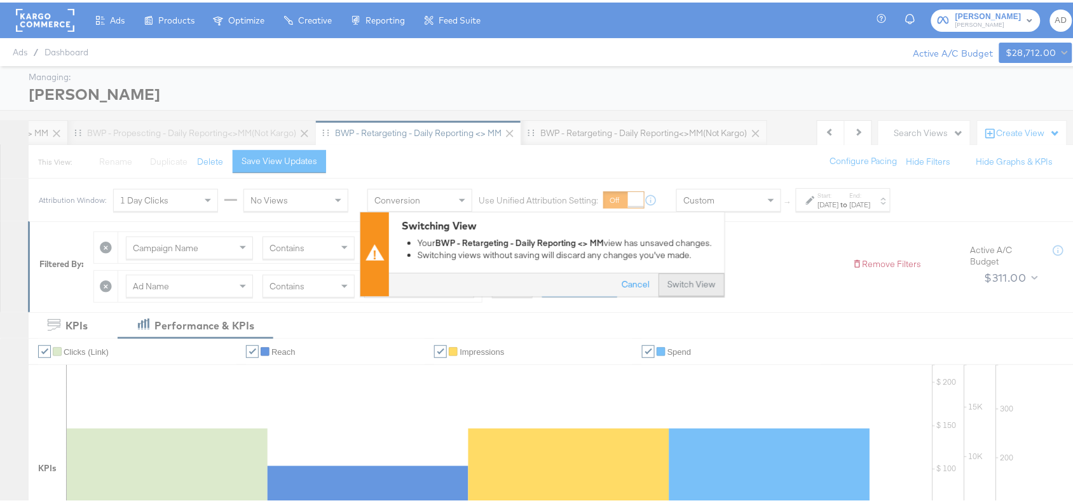
click at [685, 281] on button "Switch View" at bounding box center [692, 282] width 66 height 23
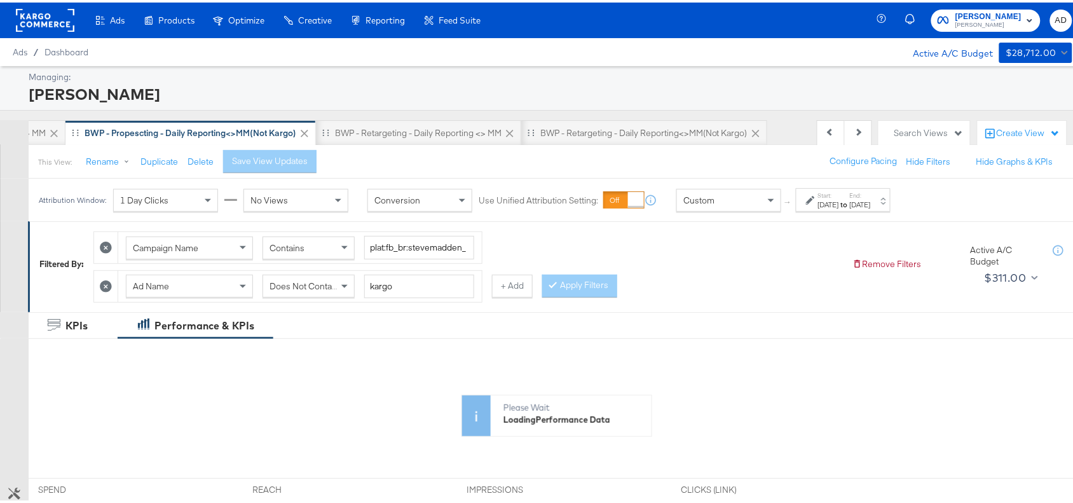
click at [871, 201] on div "Aug 27th 2025" at bounding box center [860, 202] width 21 height 10
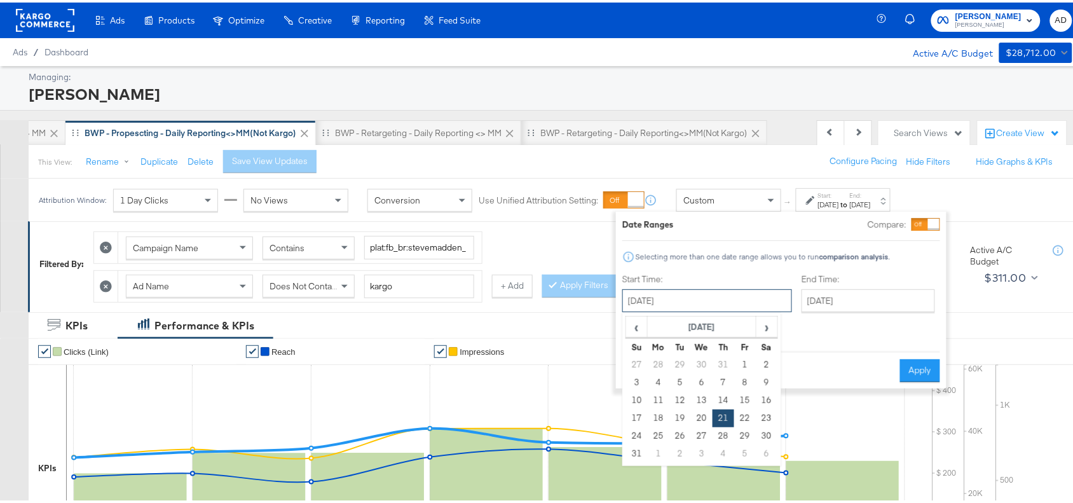
click at [707, 303] on input "August 21st 2025" at bounding box center [707, 298] width 170 height 23
click at [766, 323] on span "›" at bounding box center [767, 324] width 20 height 19
click at [703, 411] on td "24" at bounding box center [702, 416] width 22 height 18
type input "September 24th 2025"
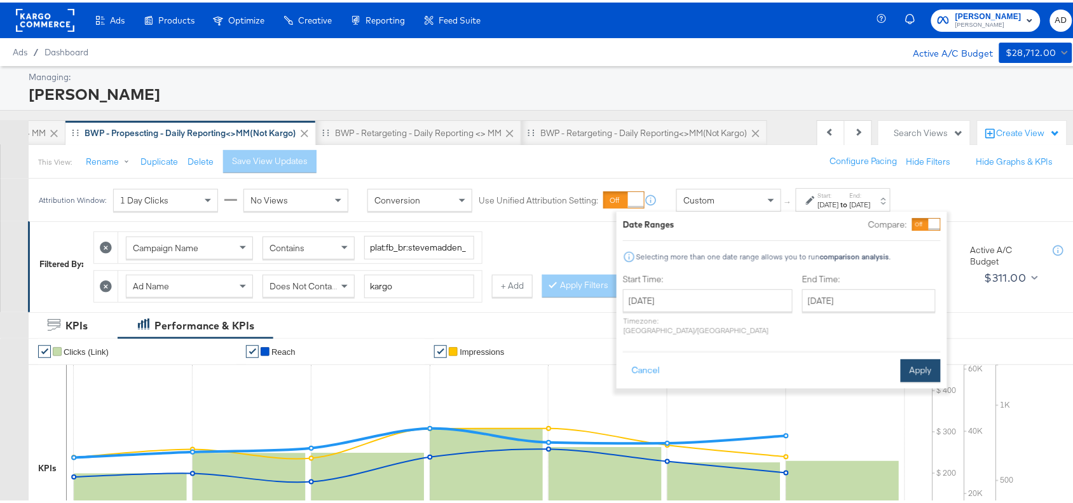
click at [909, 357] on button "Apply" at bounding box center [921, 368] width 40 height 23
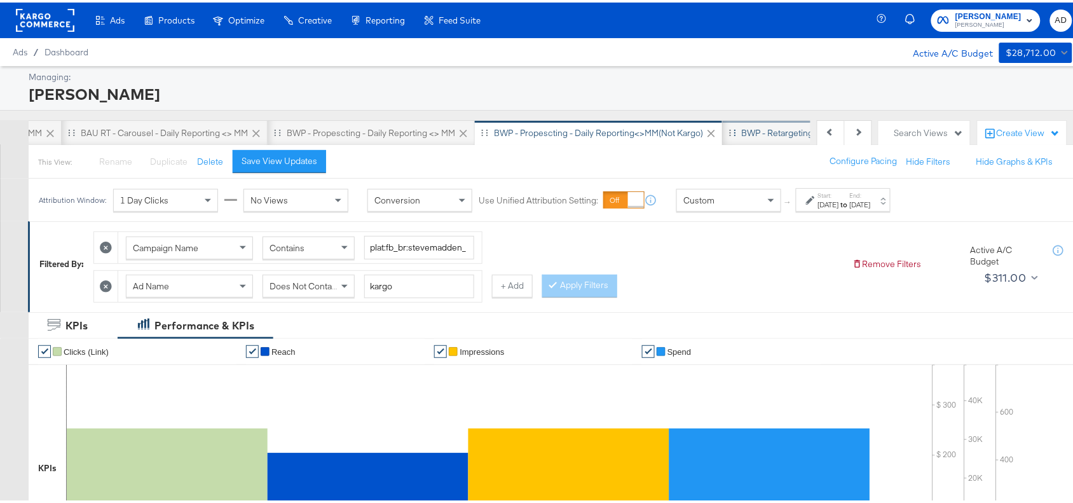
scroll to position [0, 559]
click at [398, 132] on div "BWP - Propescting - Daily Reporting <> MM" at bounding box center [396, 131] width 168 height 12
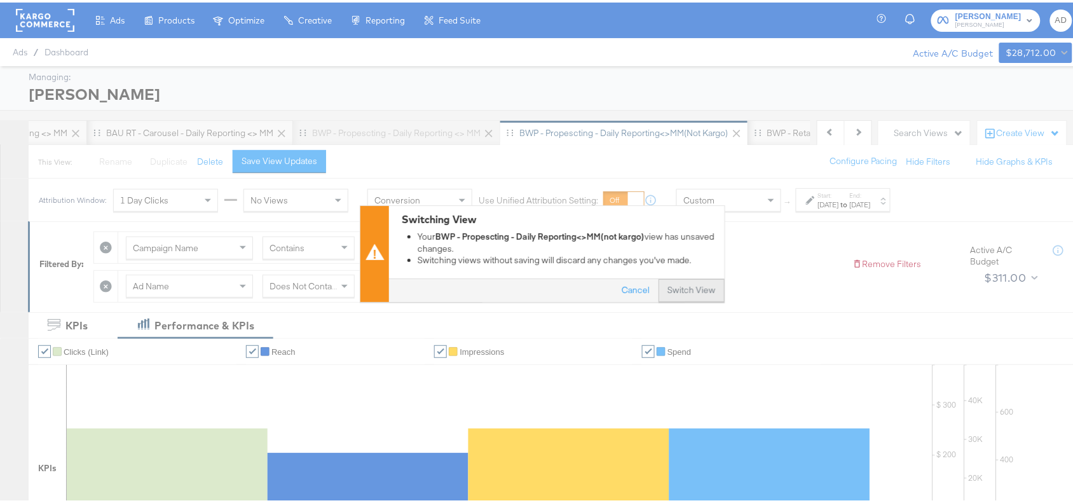
click at [676, 284] on button "Switch View" at bounding box center [692, 288] width 66 height 23
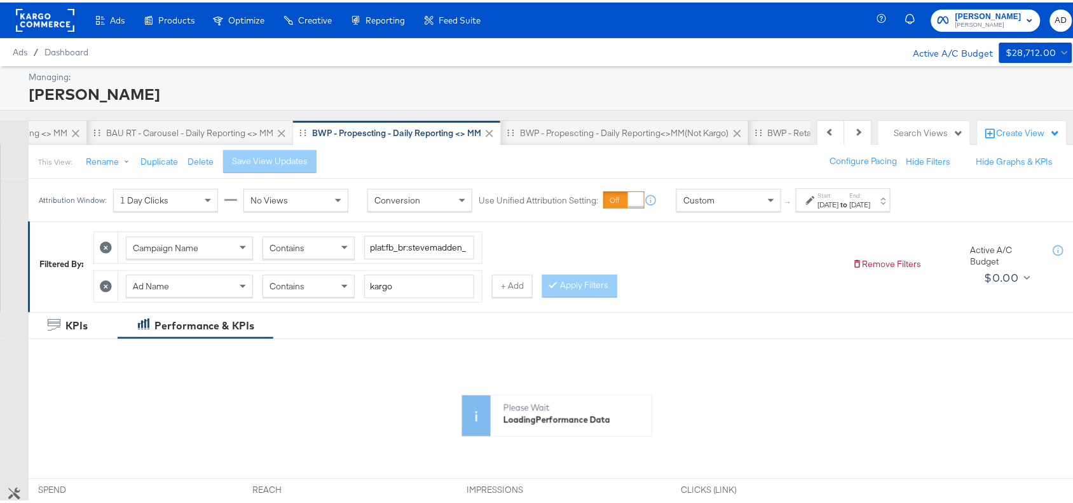
click at [839, 197] on label "Start:" at bounding box center [828, 193] width 21 height 8
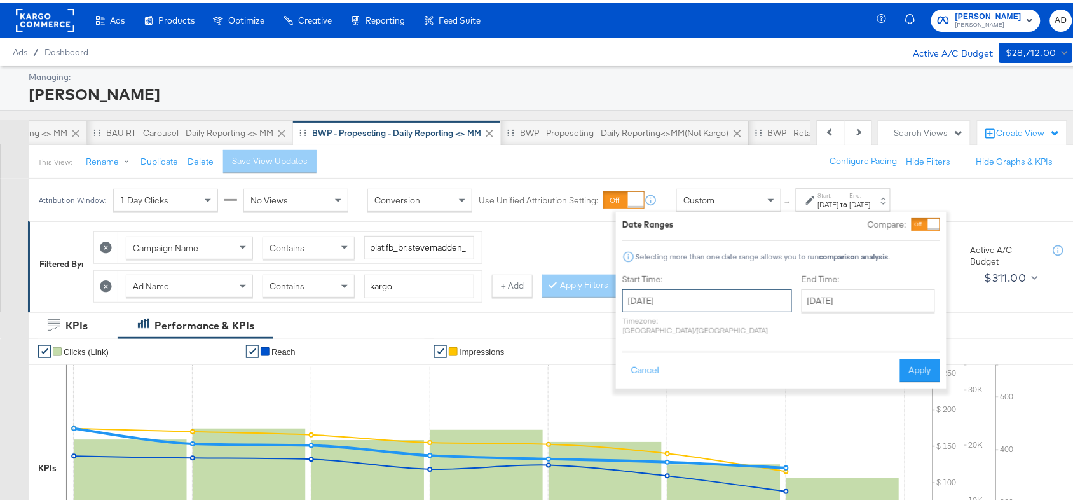
click at [720, 307] on input "August 21st 2025" at bounding box center [707, 298] width 170 height 23
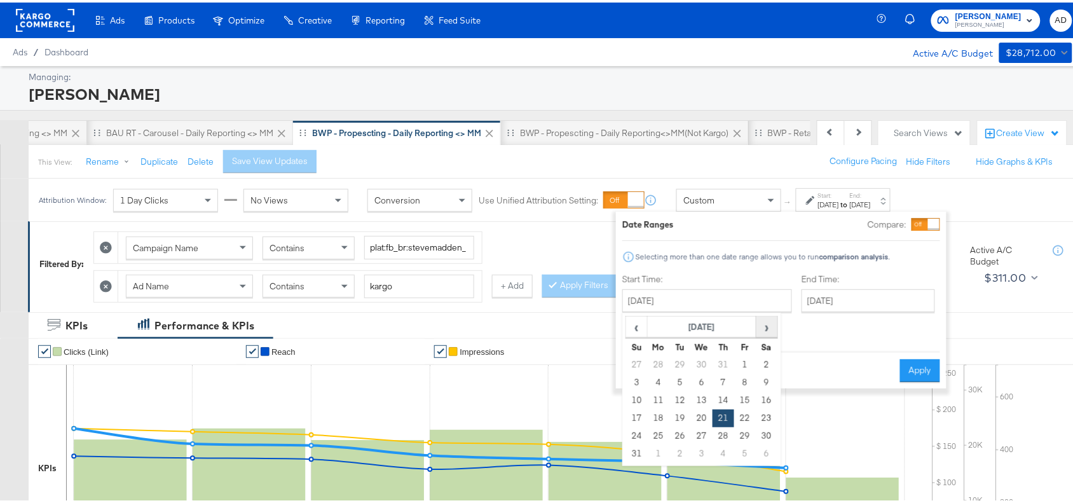
click at [763, 325] on span "›" at bounding box center [767, 324] width 20 height 19
click at [700, 410] on td "24" at bounding box center [702, 416] width 22 height 18
type input "September 24th 2025"
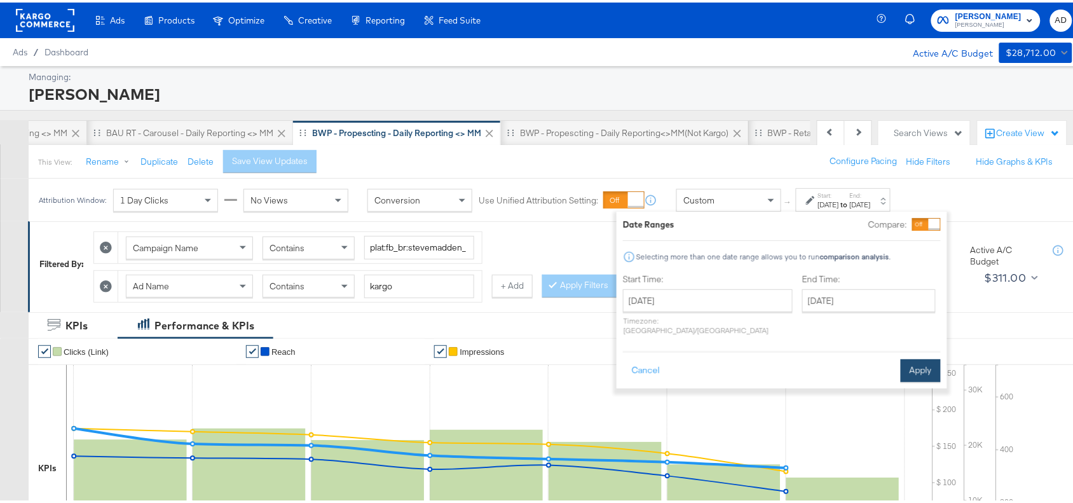
click at [917, 360] on button "Apply" at bounding box center [921, 368] width 40 height 23
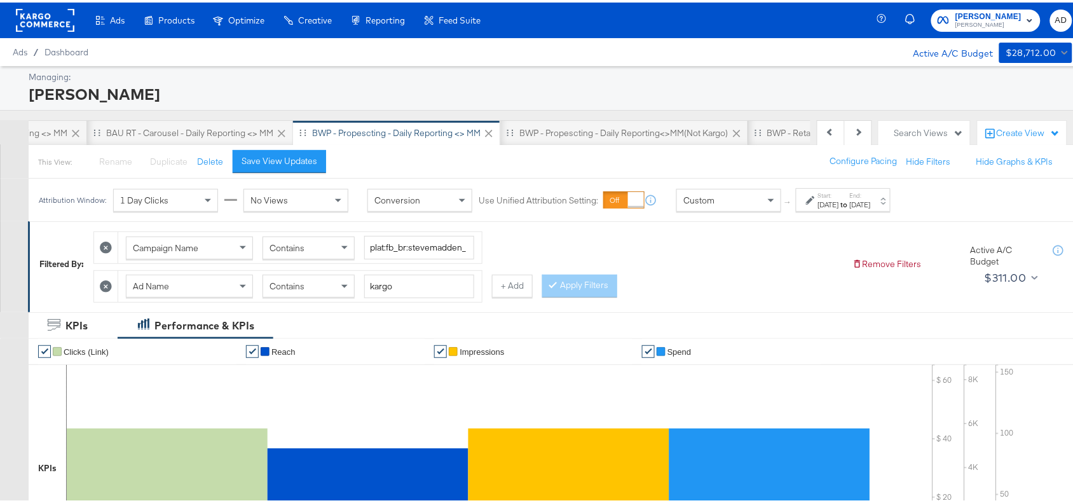
scroll to position [446, 0]
